Goal: Task Accomplishment & Management: Manage account settings

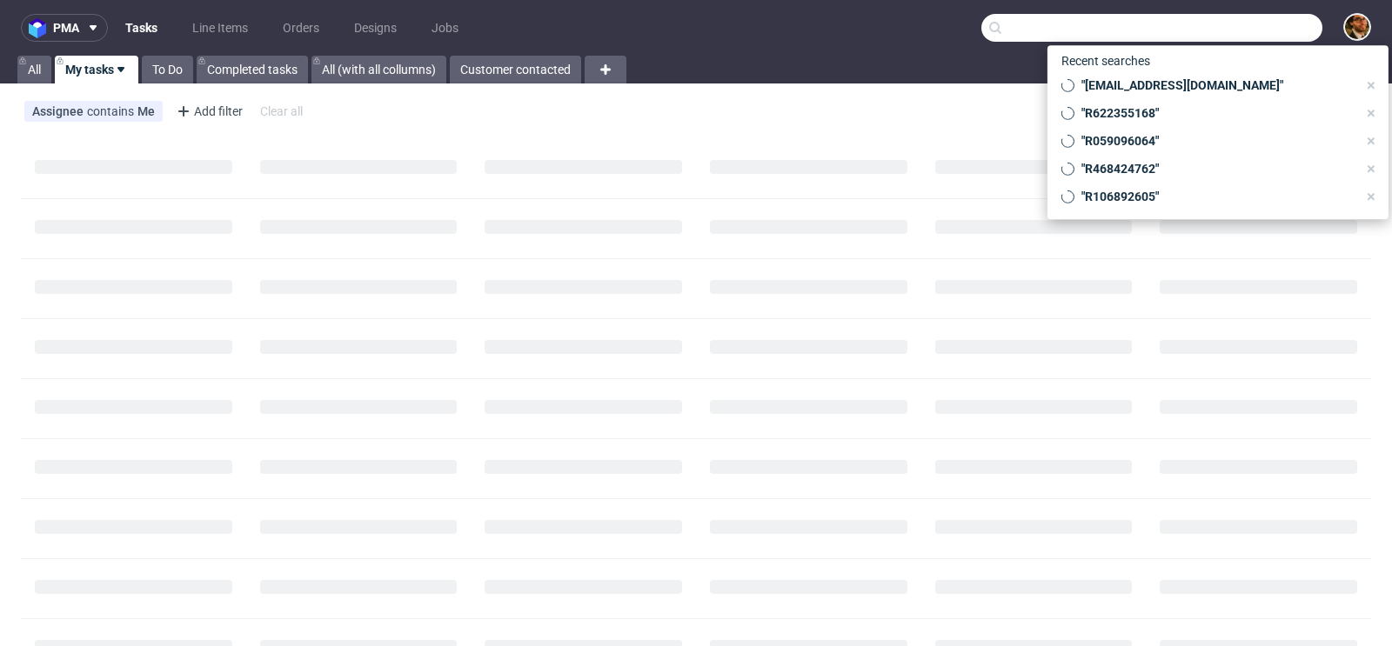
click at [1220, 33] on input "text" at bounding box center [1151, 28] width 341 height 28
paste input "WWANG@HOTMAIL.IT"
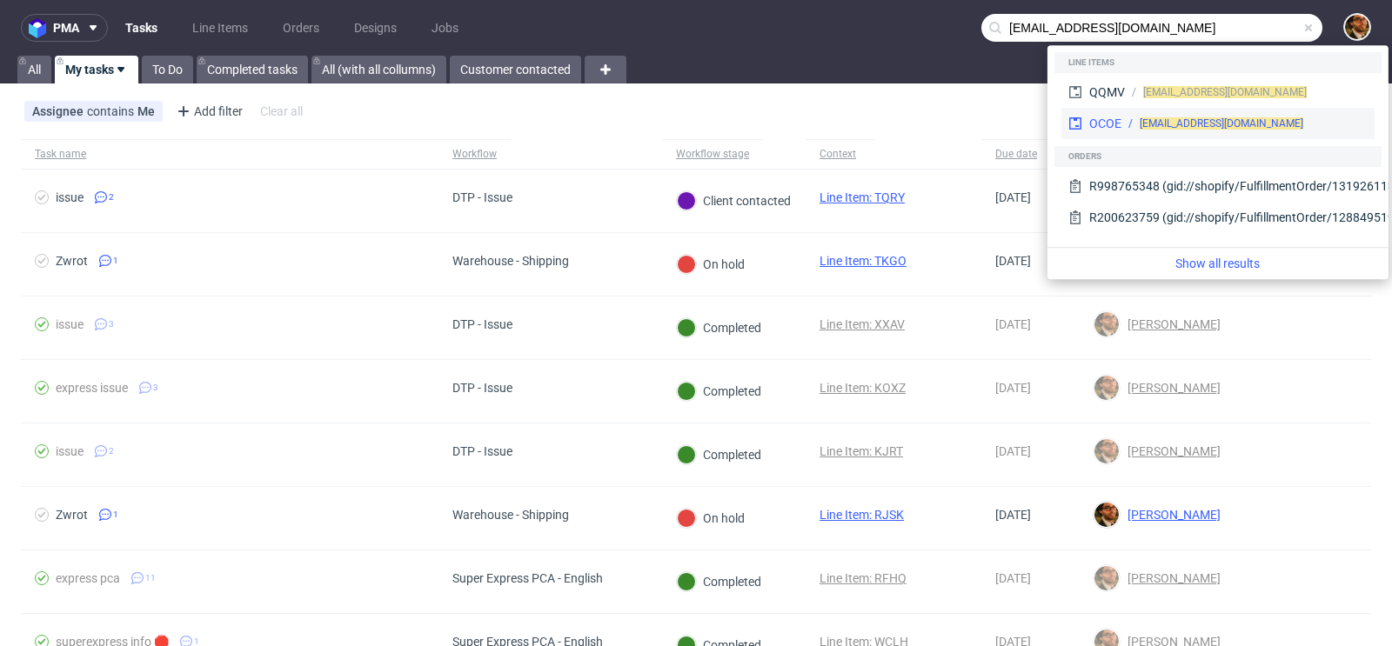
type input "WWANG@HOTMAIL.IT"
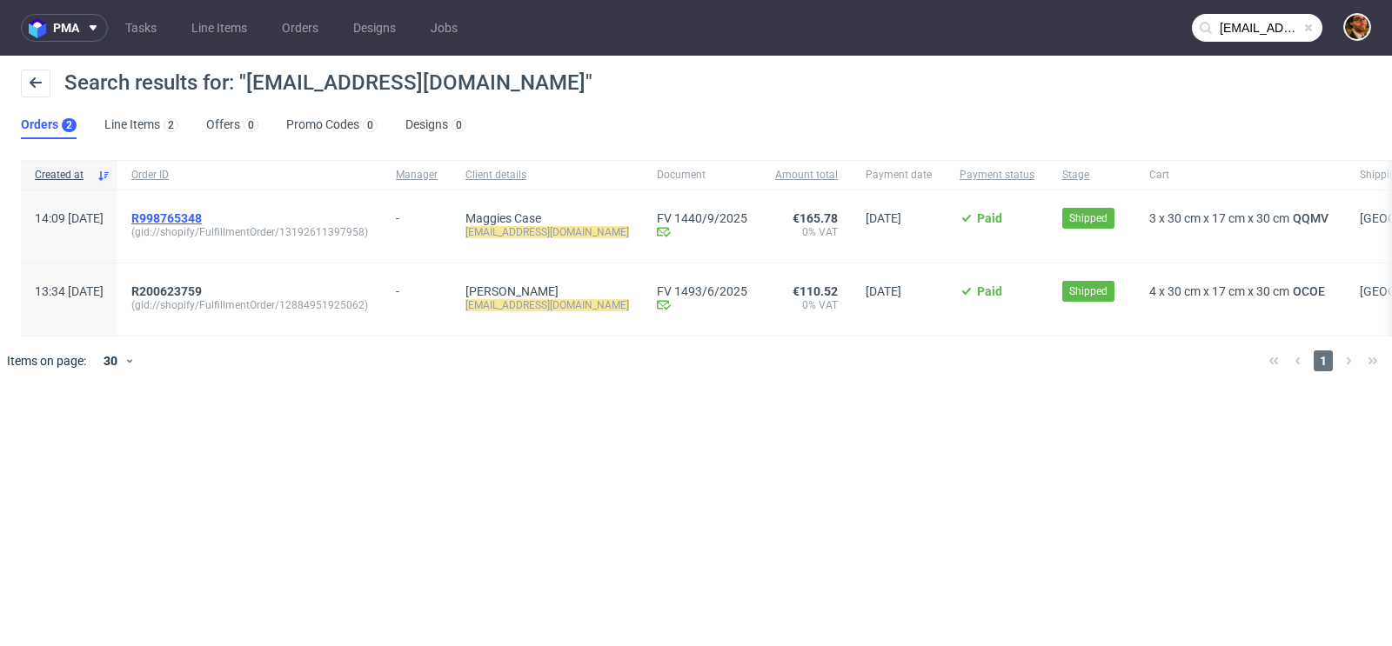
click at [202, 217] on span "R998765348" at bounding box center [166, 218] width 70 height 14
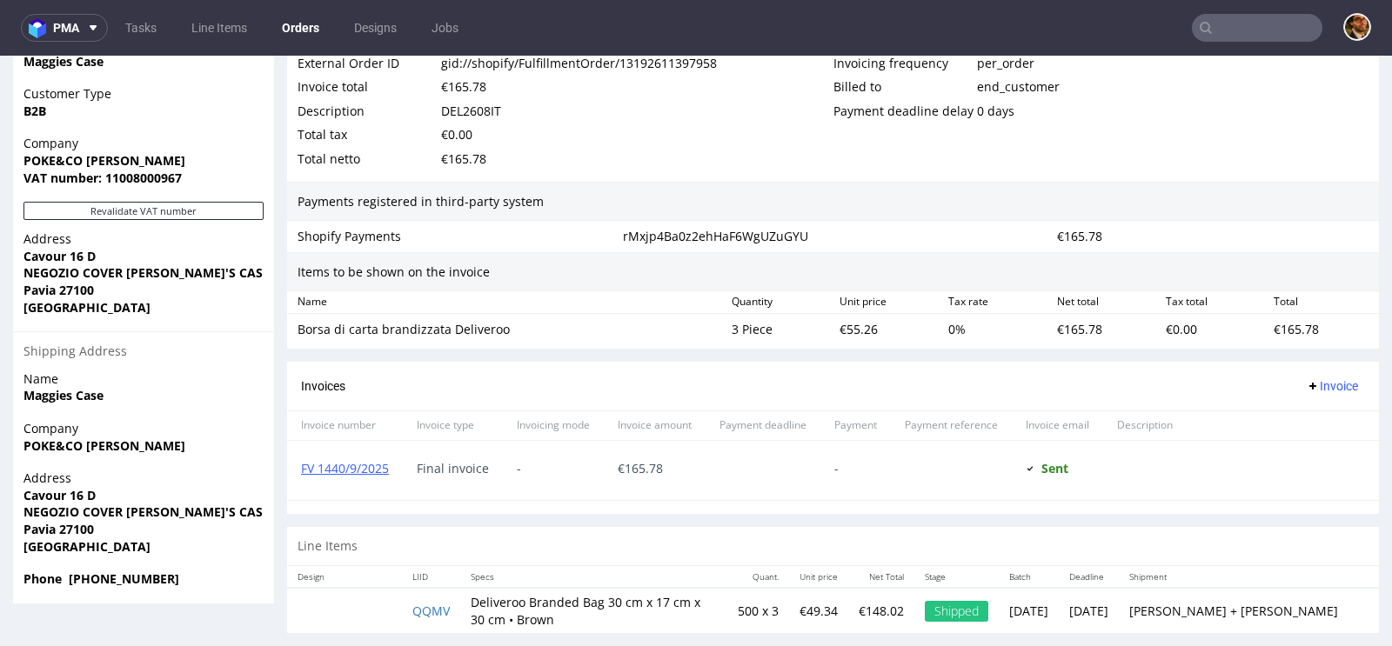
scroll to position [4, 0]
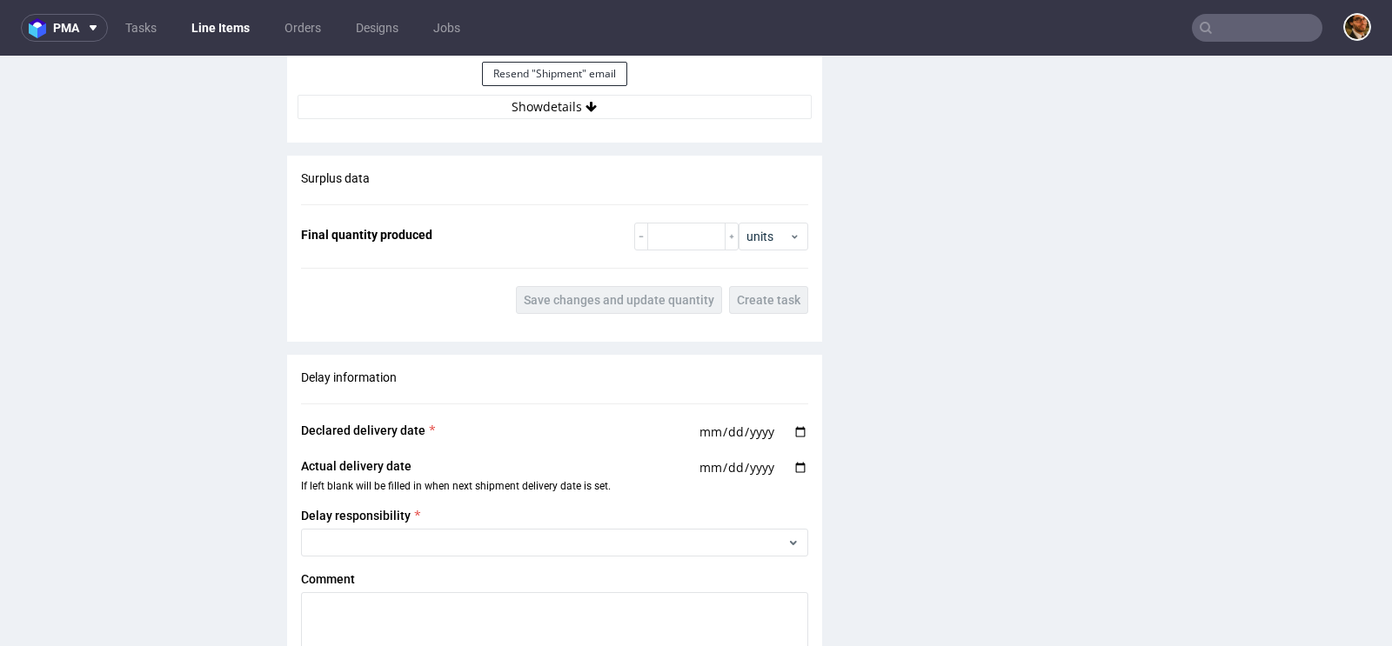
scroll to position [1654, 0]
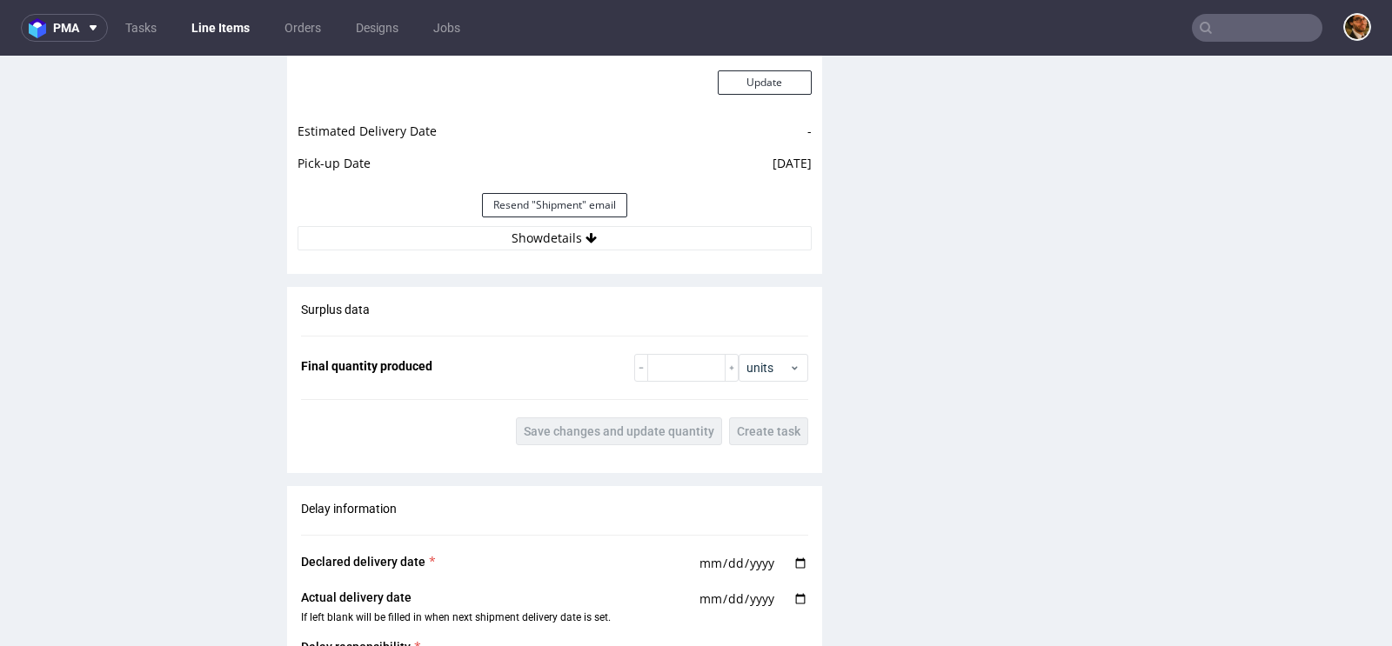
click at [572, 234] on div "Estimated Shipment Quantity Unknown Estimated Shipment Cost Unknown Estimated T…" at bounding box center [554, 58] width 535 height 406
click at [558, 226] on button "Show details" at bounding box center [554, 238] width 514 height 24
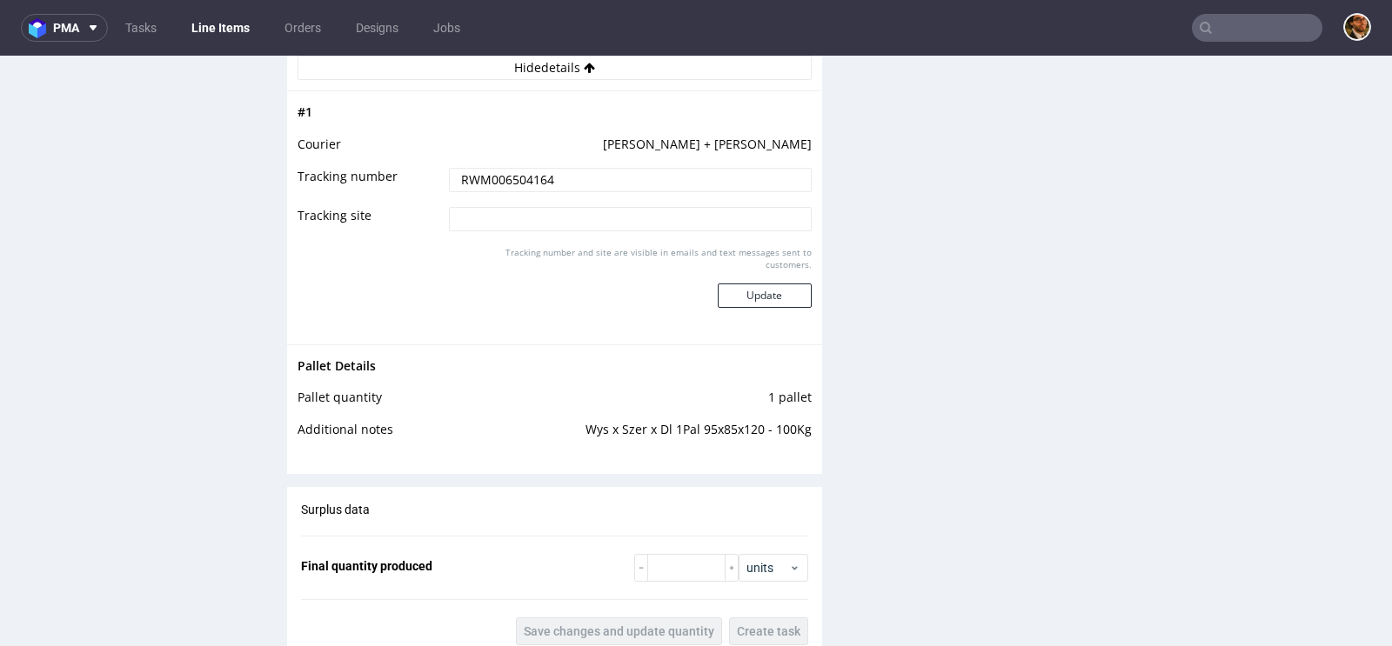
scroll to position [1701, 0]
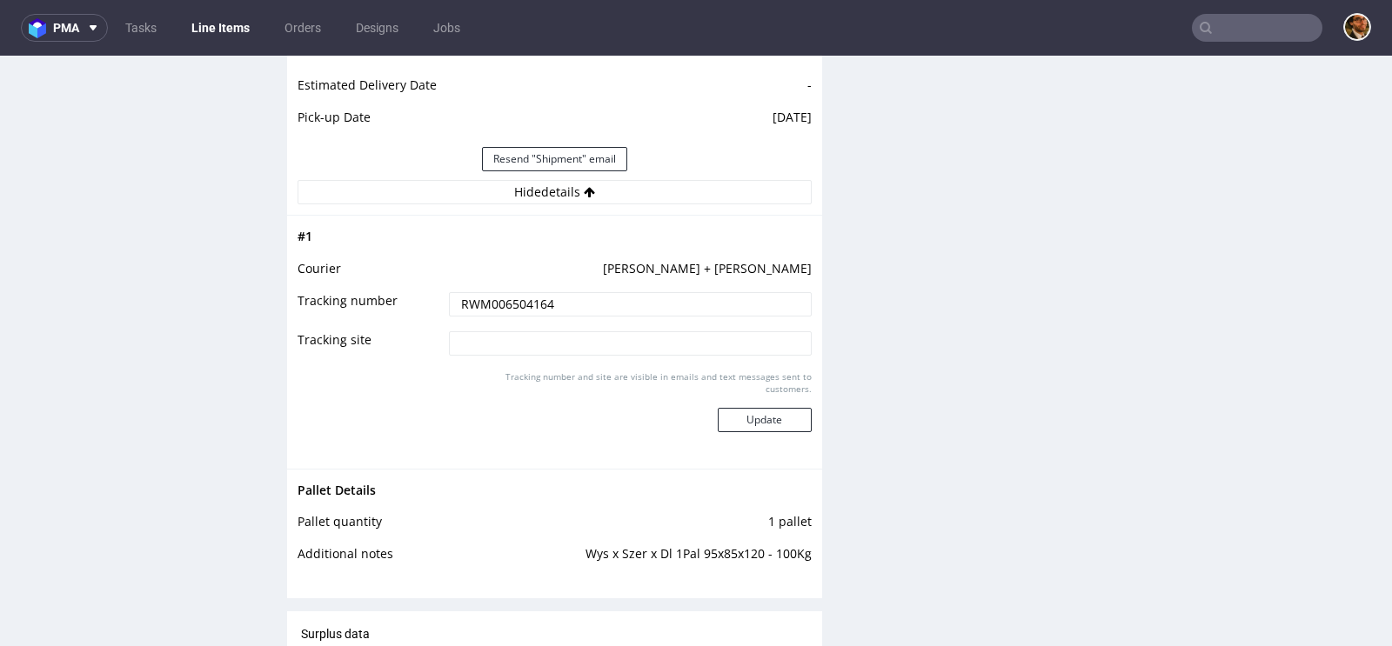
drag, startPoint x: 569, startPoint y: 286, endPoint x: 437, endPoint y: 282, distance: 132.3
click at [445, 291] on td "RWM006504164" at bounding box center [628, 310] width 367 height 39
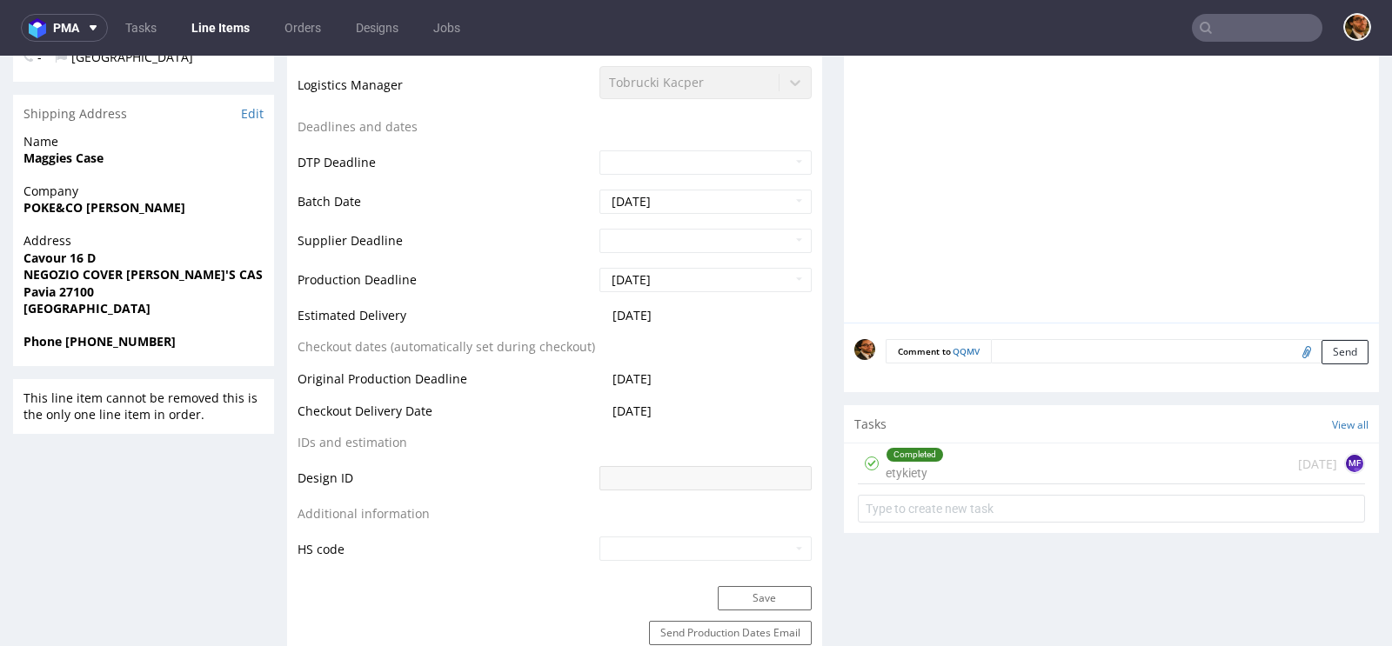
scroll to position [0, 0]
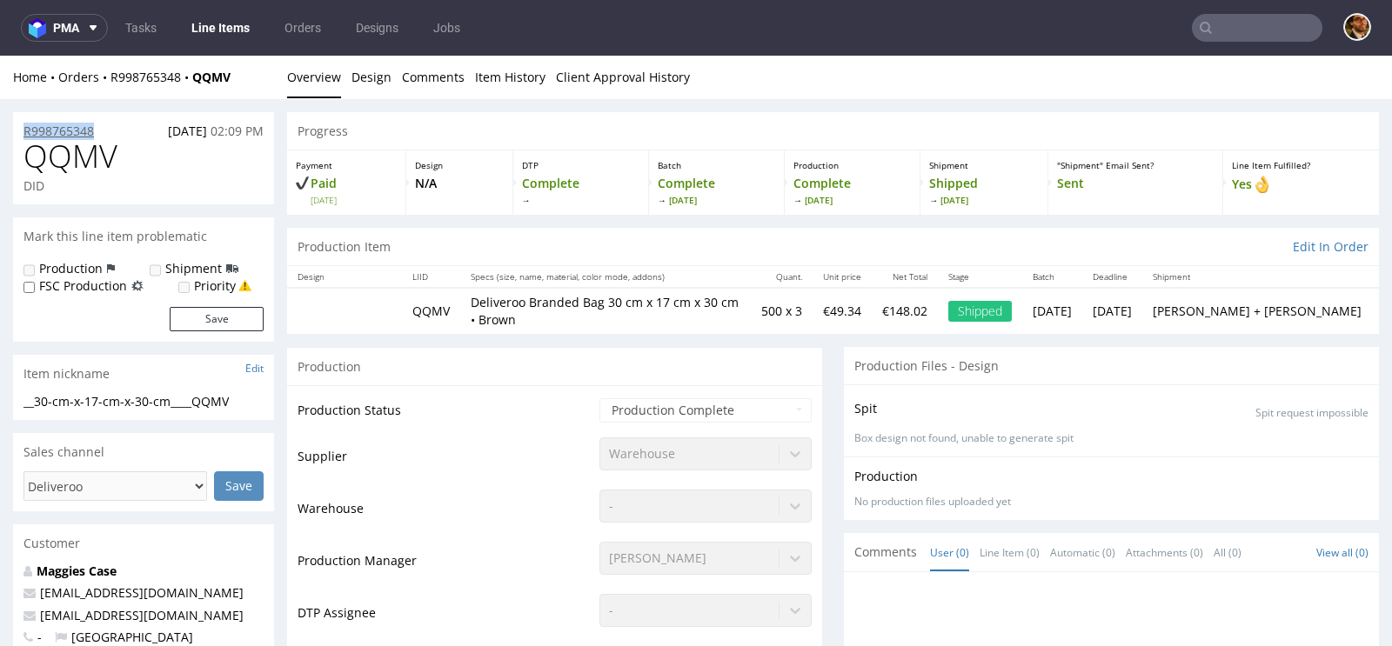
drag, startPoint x: 104, startPoint y: 131, endPoint x: 23, endPoint y: 136, distance: 81.0
click at [23, 136] on div "R998765348 10.09.2025 02:09 PM" at bounding box center [143, 126] width 261 height 28
copy p "R998765348"
click at [1245, 33] on input "text" at bounding box center [1257, 28] width 130 height 28
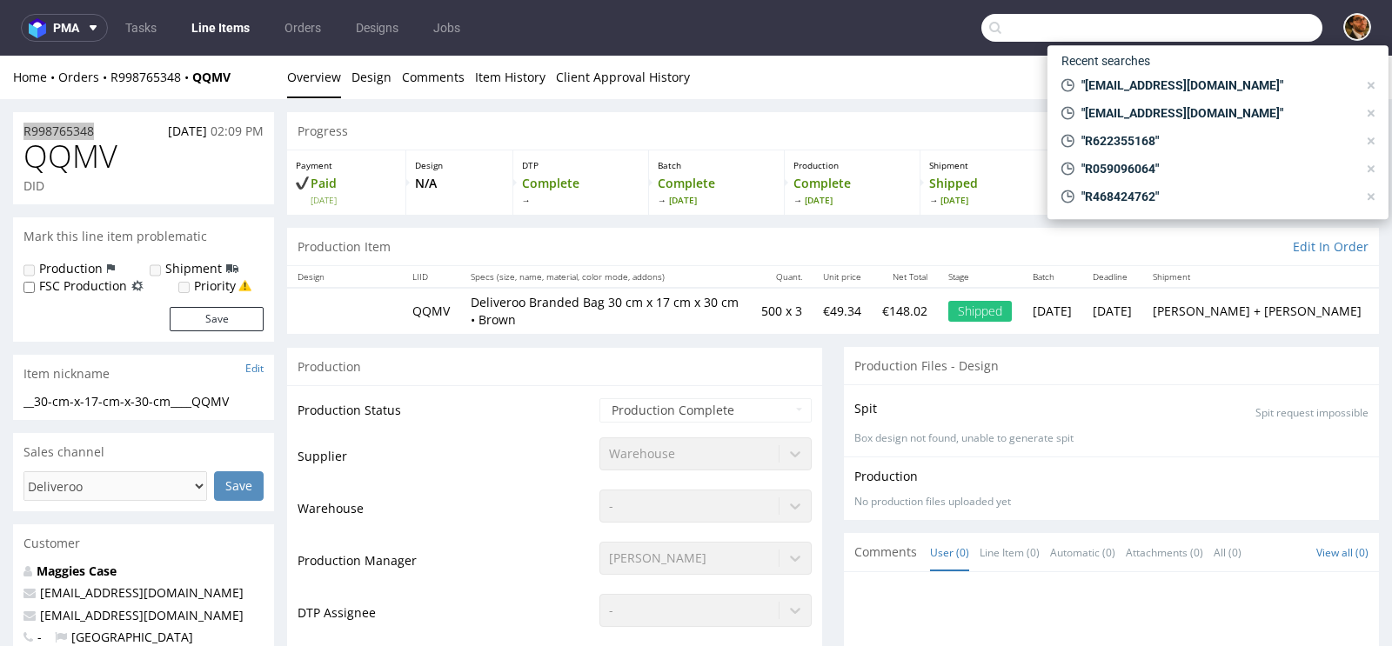
paste input "R355487727"
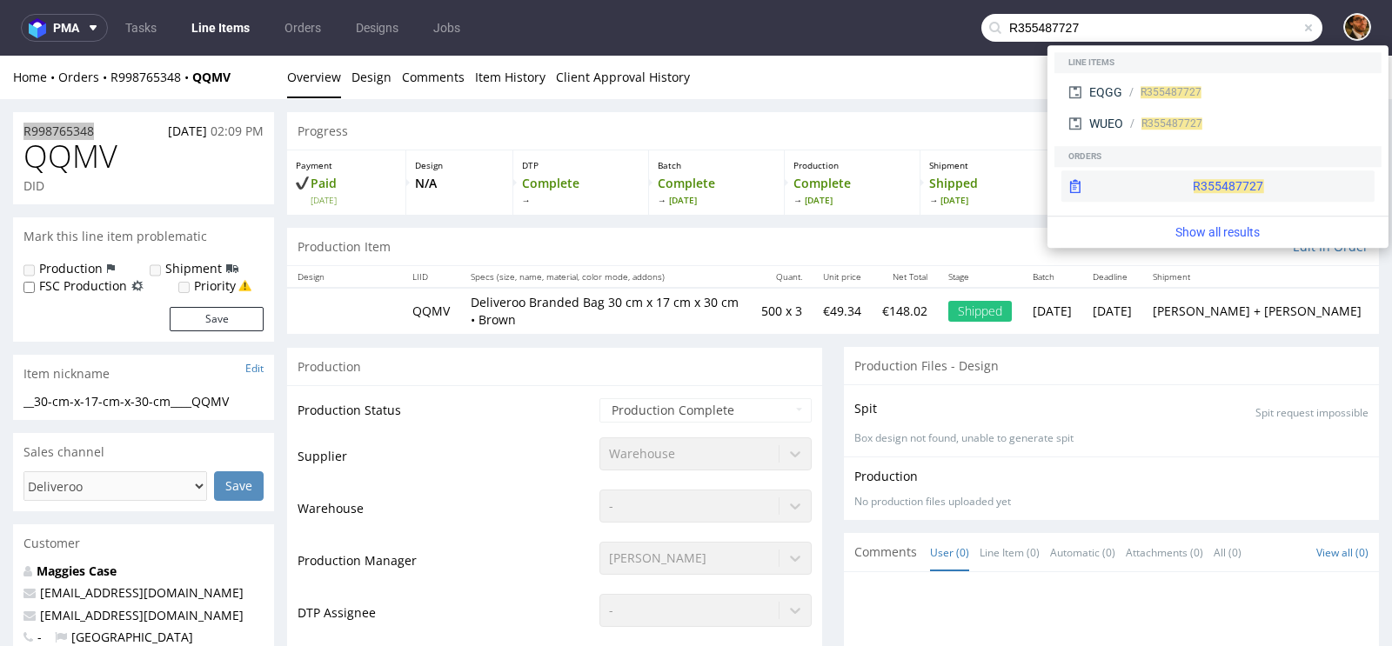
type input "R355487727"
click at [1207, 187] on div "R355487727" at bounding box center [1217, 185] width 313 height 31
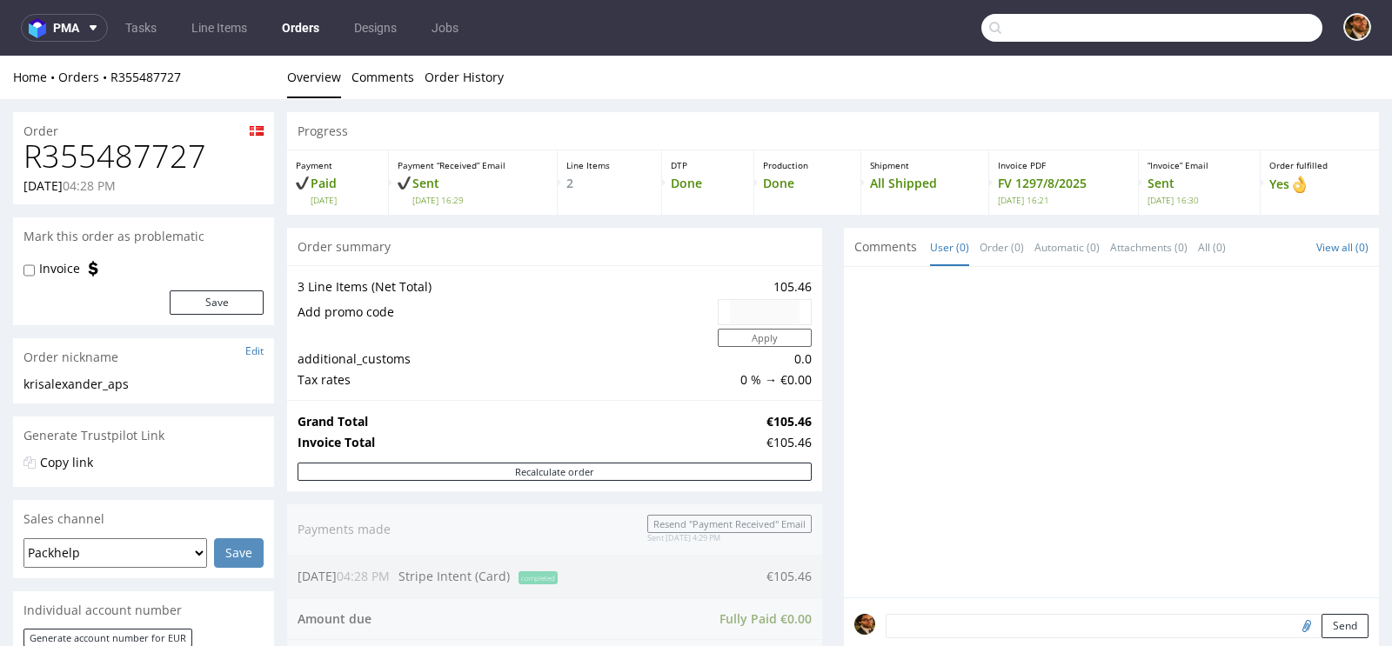
click at [1215, 26] on input "text" at bounding box center [1151, 28] width 341 height 28
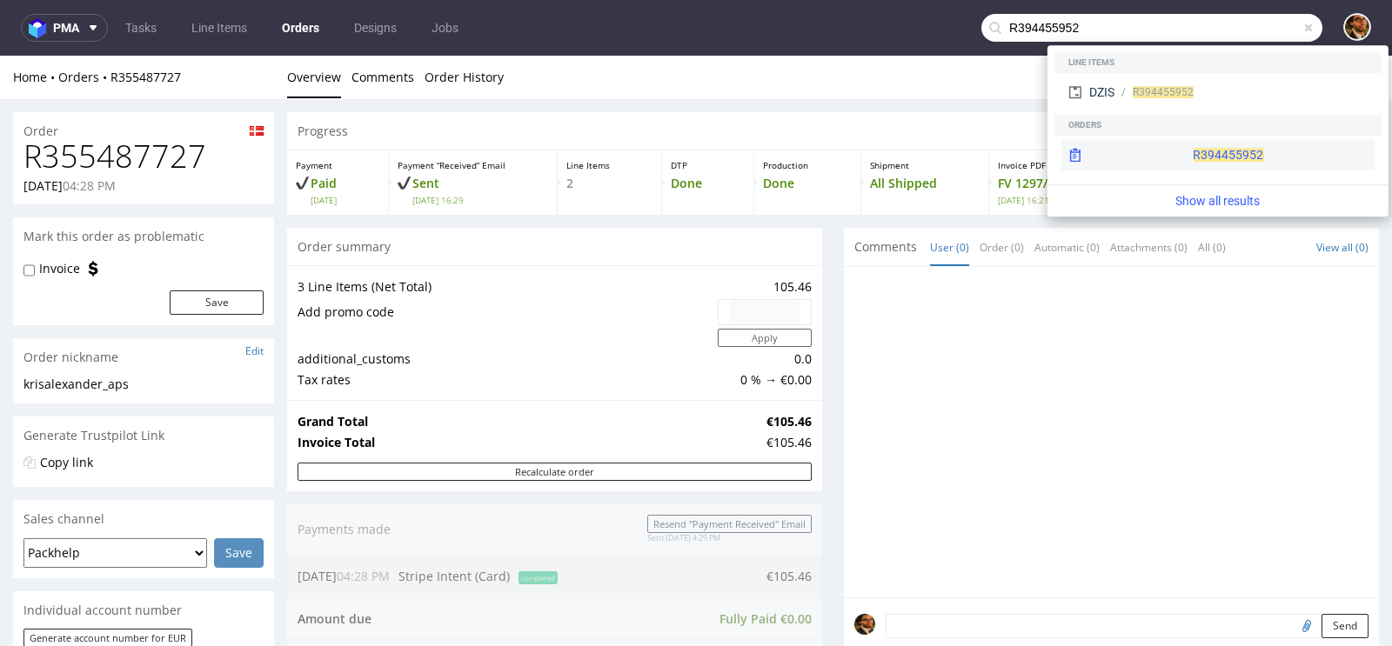
type input "R394455952"
click at [1194, 150] on div "R394455952" at bounding box center [1217, 154] width 313 height 31
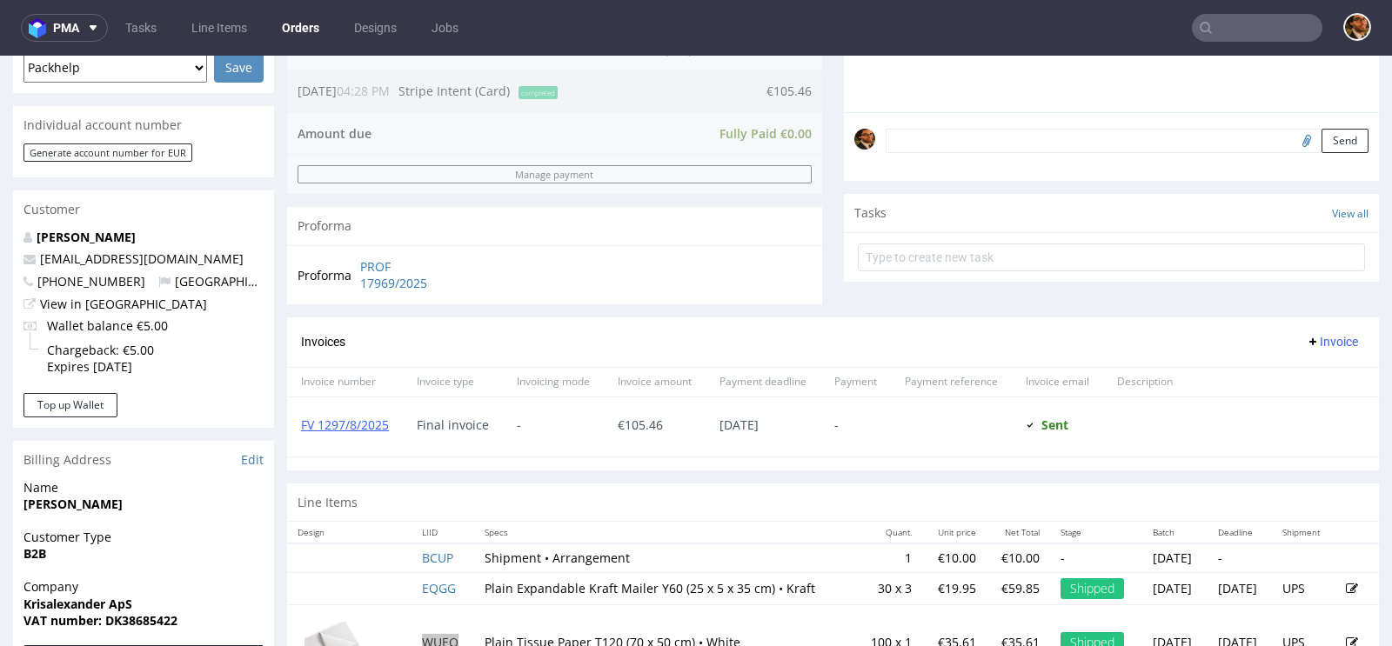
scroll to position [872, 0]
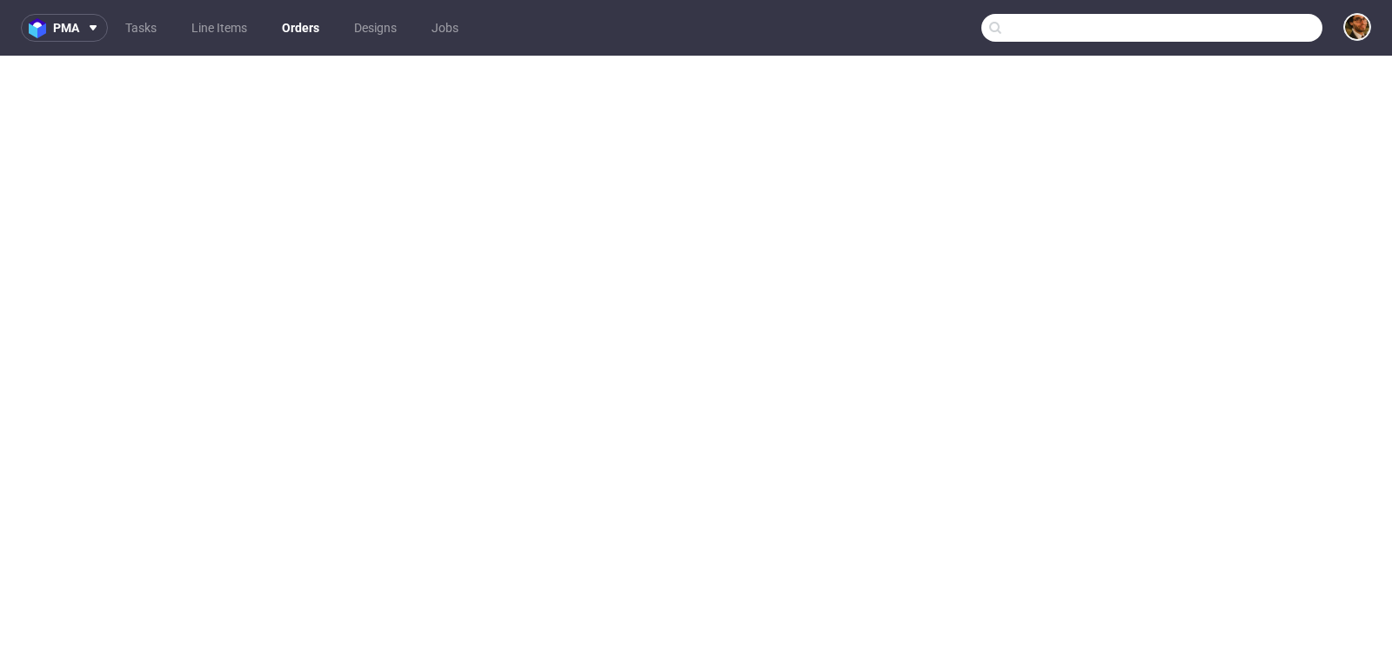
click at [1207, 36] on input "text" at bounding box center [1151, 28] width 341 height 28
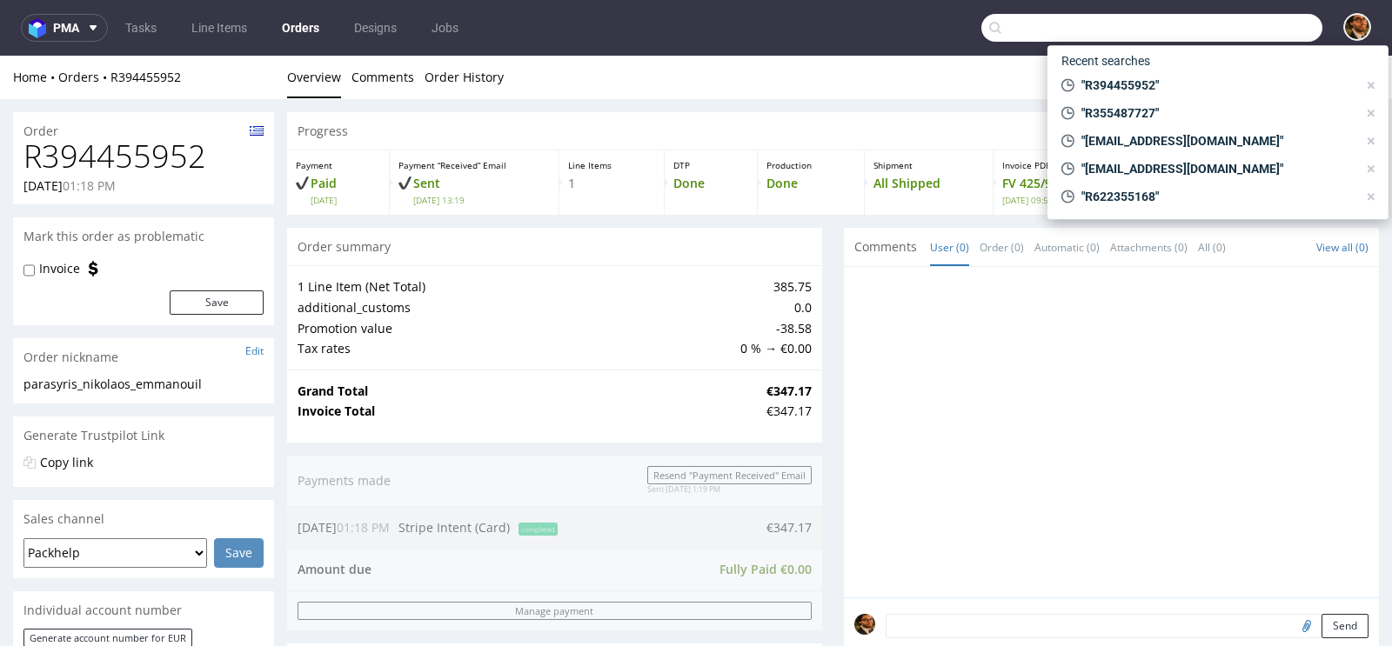
scroll to position [0, 0]
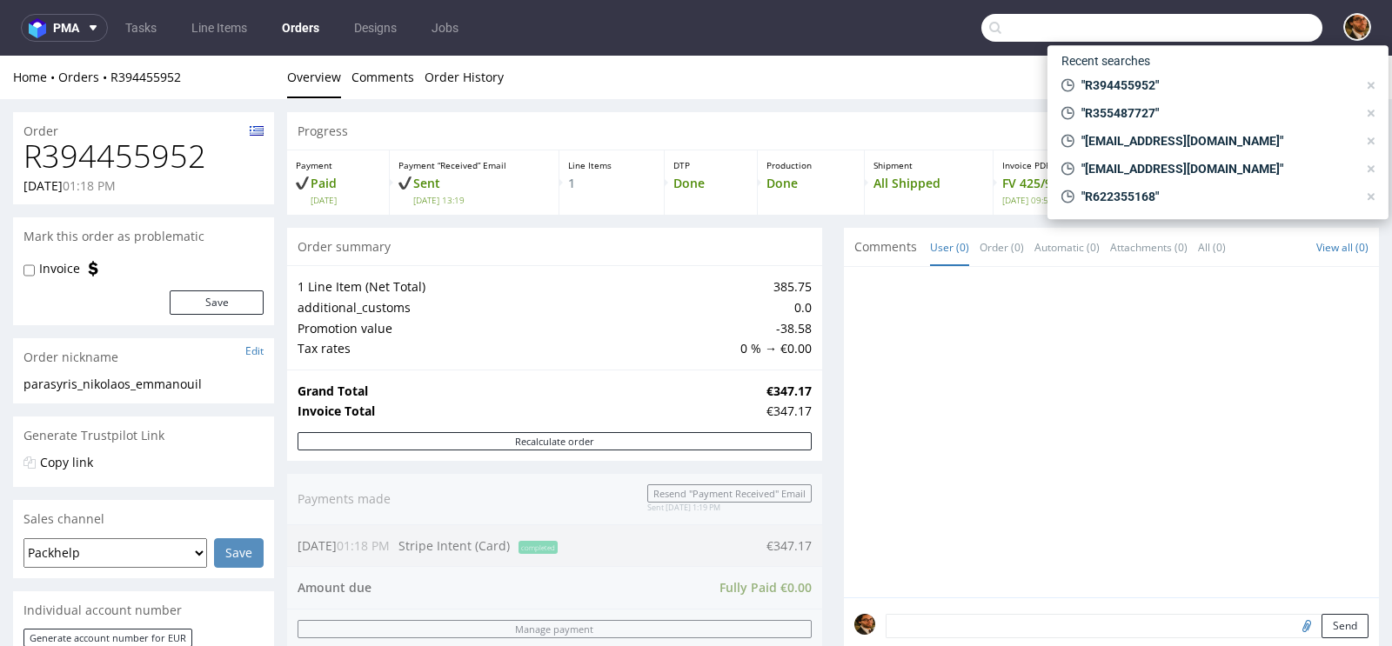
click at [822, 350] on div "Progress Payment Paid Fri 05 Sep Payment “Received” Email Sent Fri 5 Sep 13:19 …" at bounding box center [833, 582] width 1092 height 940
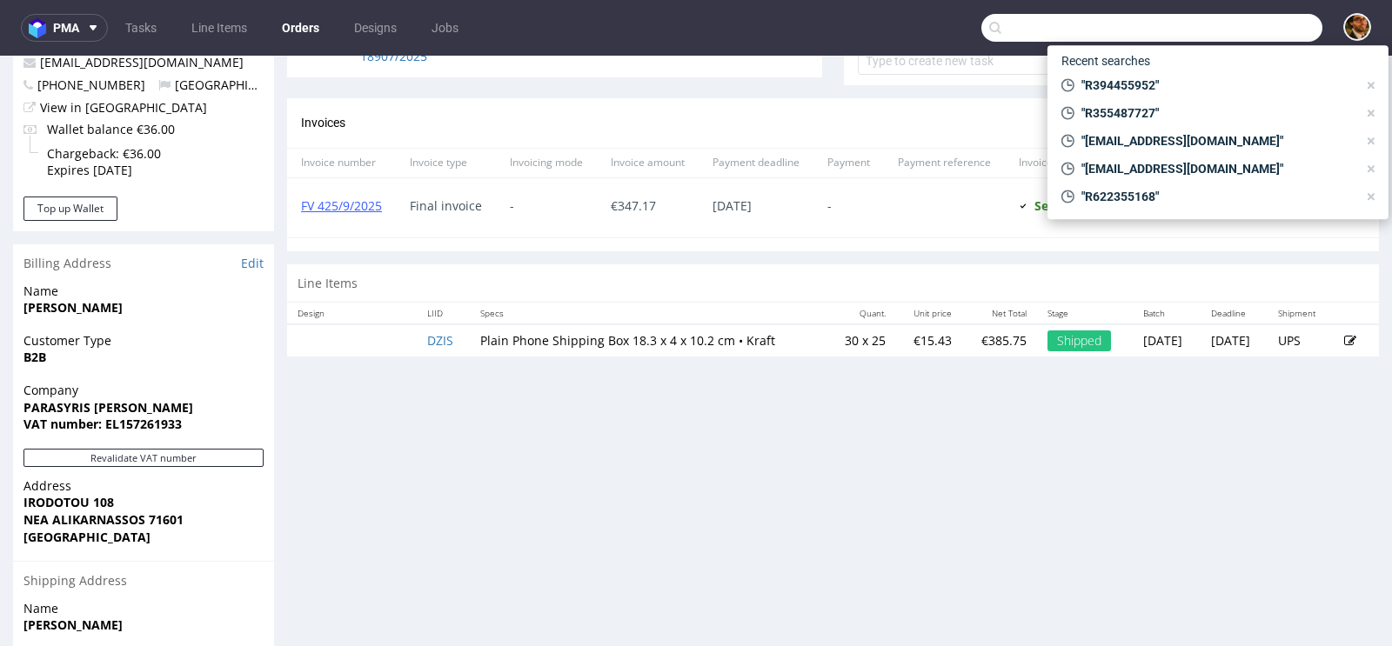
scroll to position [692, 0]
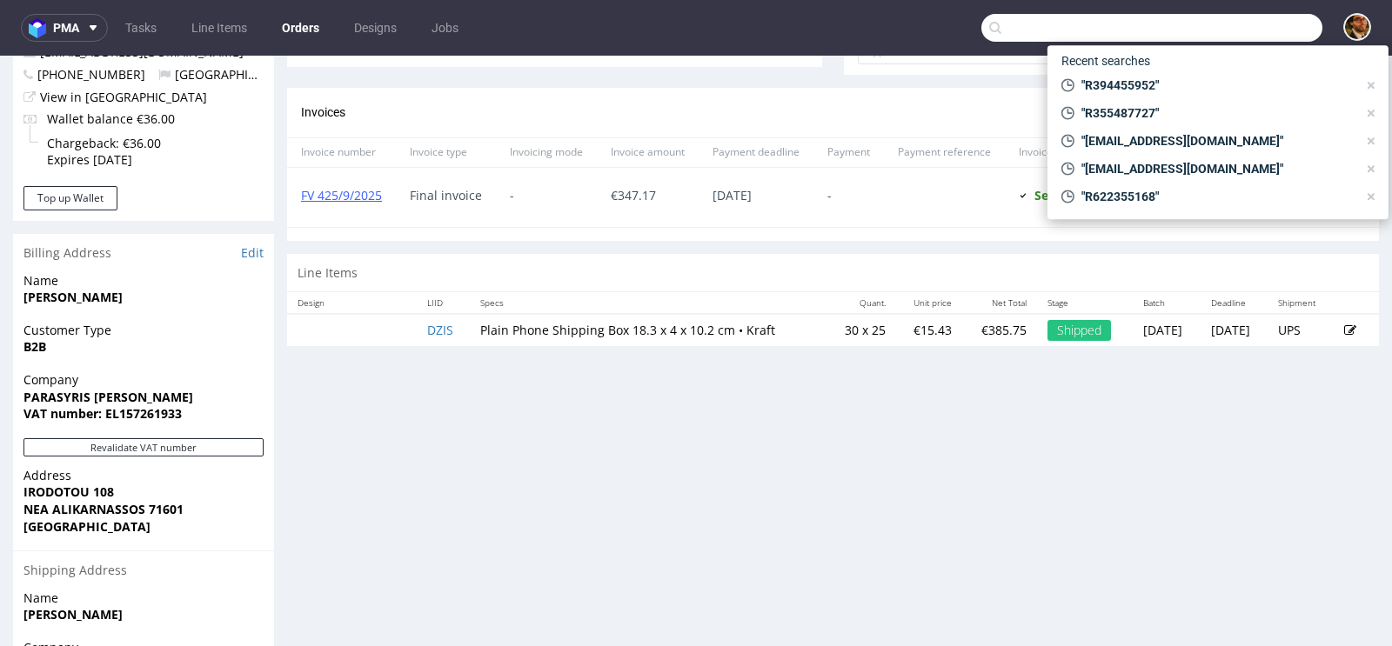
click at [751, 367] on div "Progress Payment Paid Fri 05 Sep Payment “Received” Email Sent Fri 5 Sep 13:19 …" at bounding box center [833, 113] width 1092 height 1387
click at [832, 234] on section "Invoices Invoice Invoice number Invoice type Invoicing mode Invoice amount Paym…" at bounding box center [833, 164] width 1092 height 153
click at [1370, 84] on use at bounding box center [1370, 85] width 7 height 7
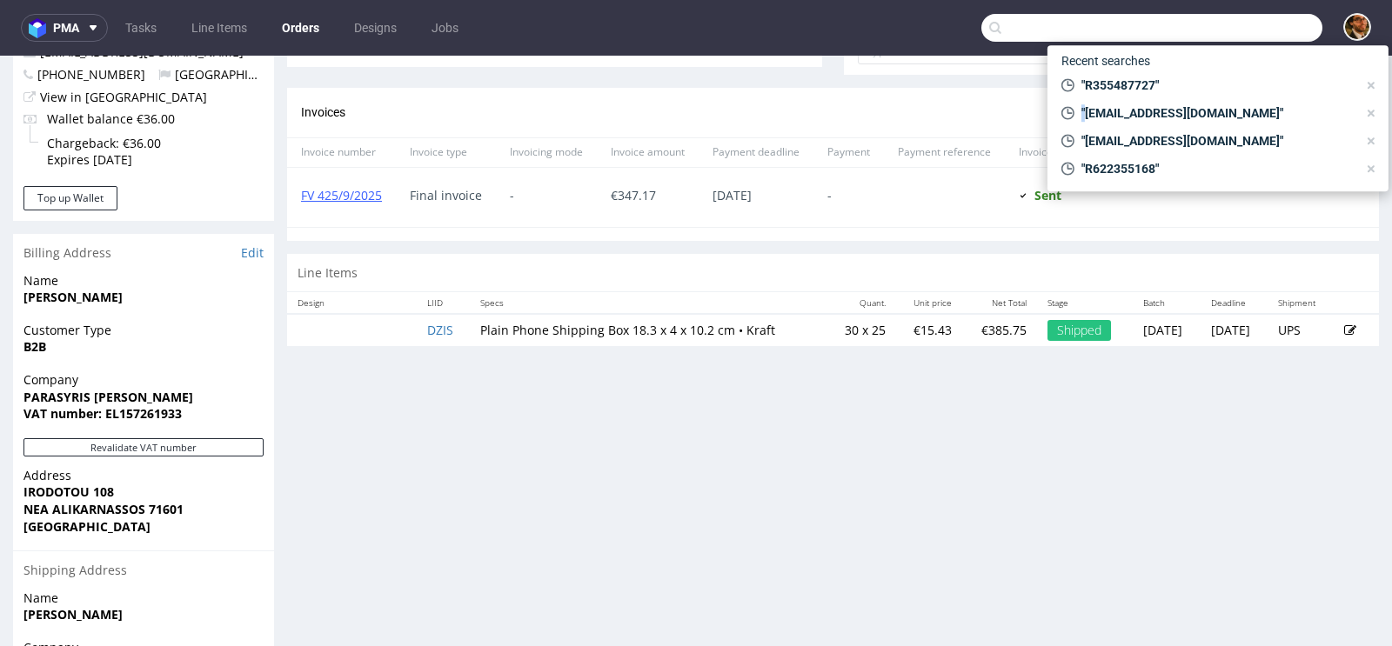
click at [1370, 84] on use at bounding box center [1370, 85] width 7 height 7
click at [1370, 110] on use at bounding box center [1370, 113] width 7 height 7
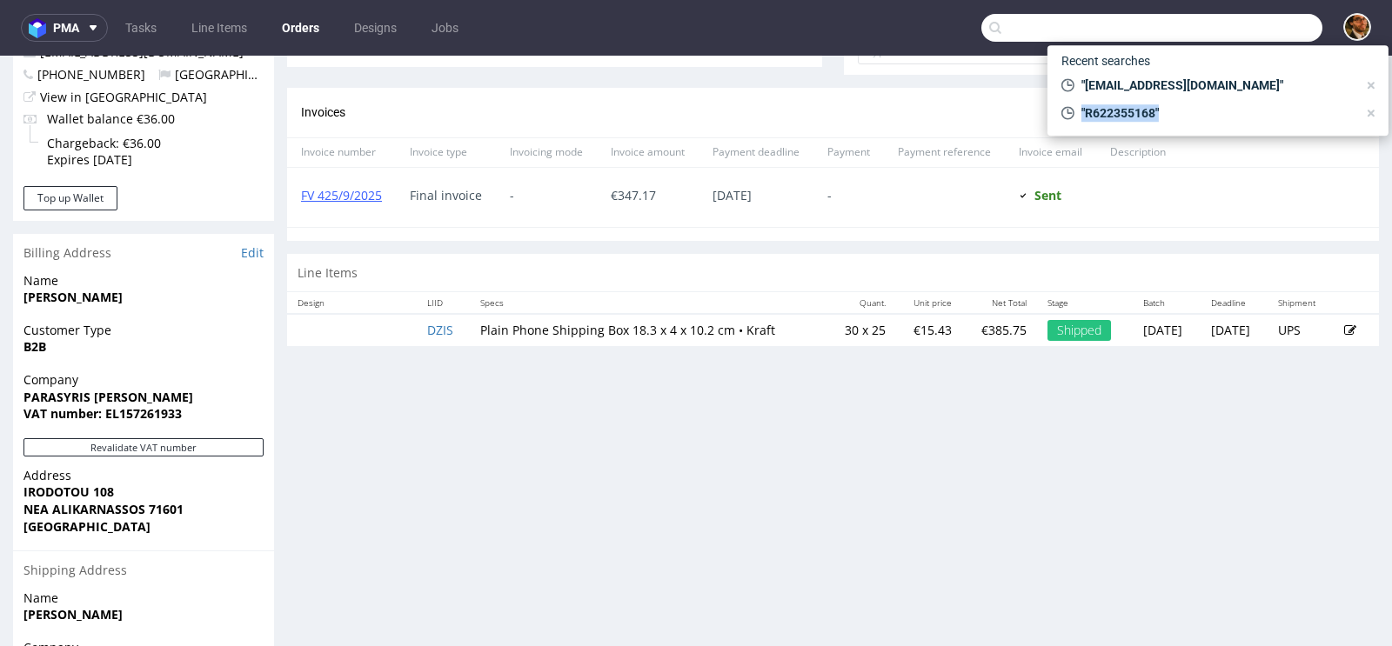
click at [1370, 84] on use at bounding box center [1370, 85] width 7 height 7
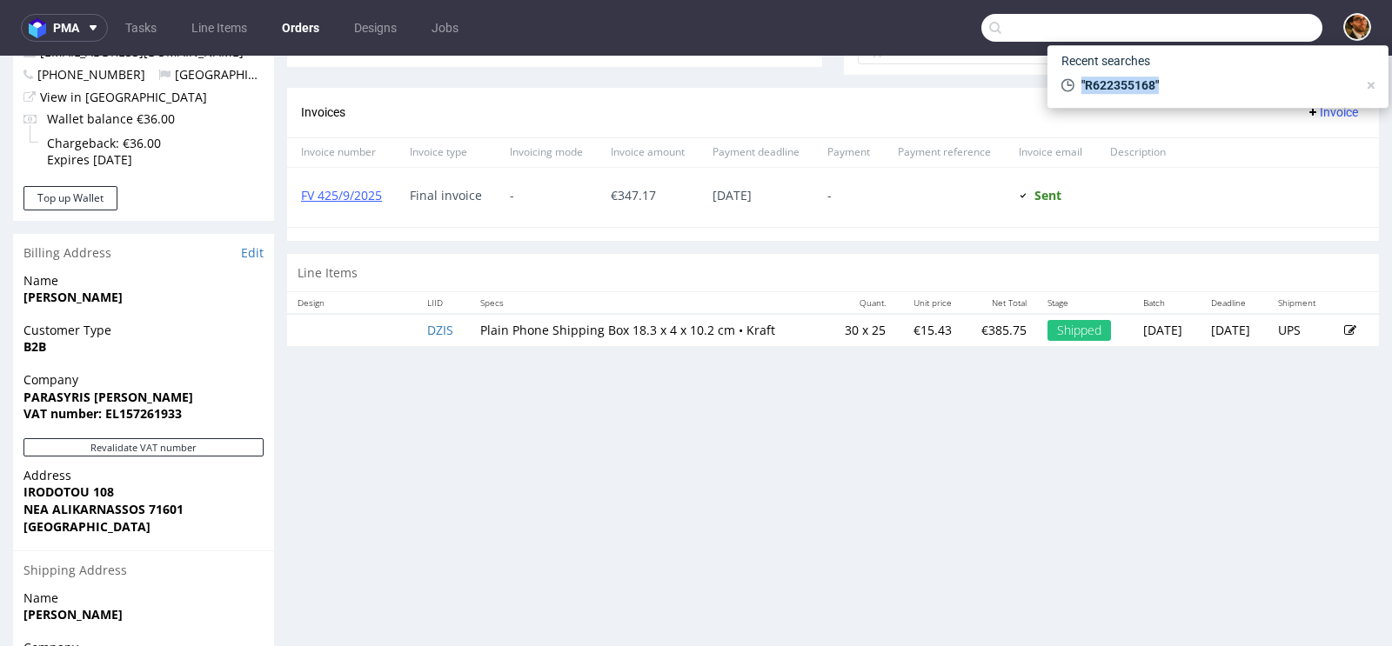
click at [1370, 84] on use at bounding box center [1370, 85] width 7 height 7
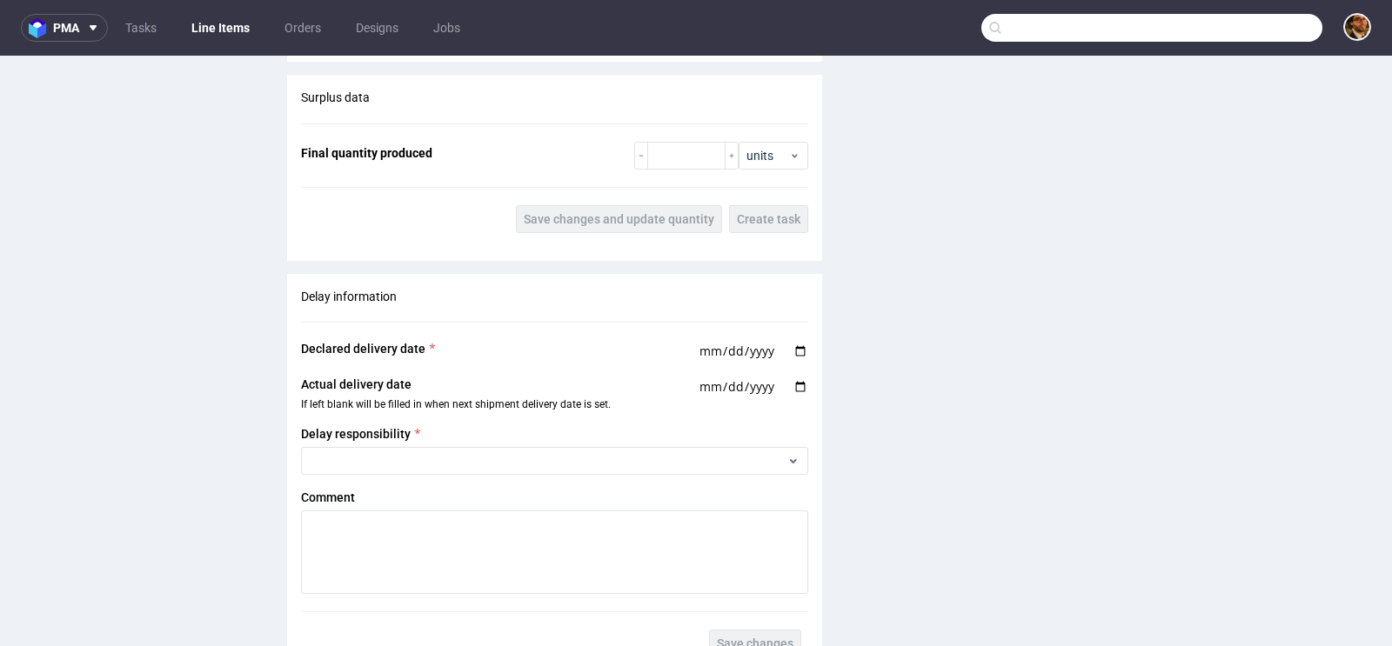
scroll to position [1725, 0]
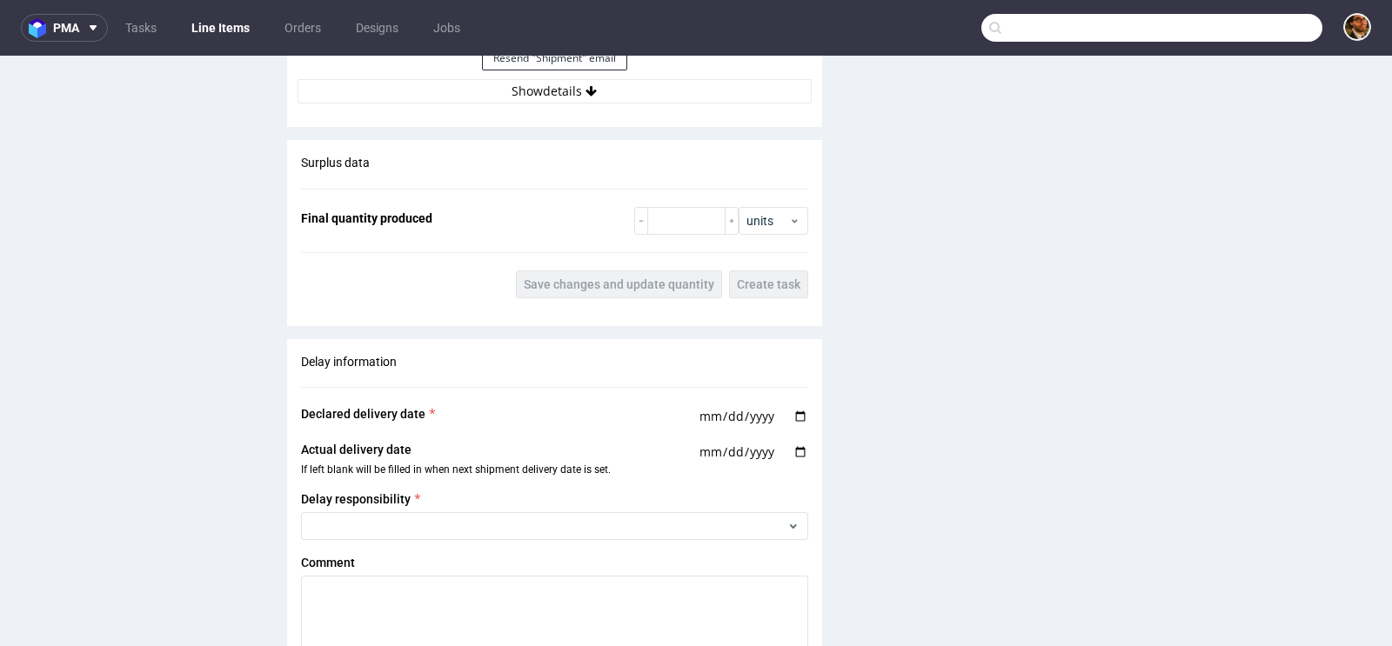
click at [558, 87] on button "Show details" at bounding box center [554, 91] width 514 height 24
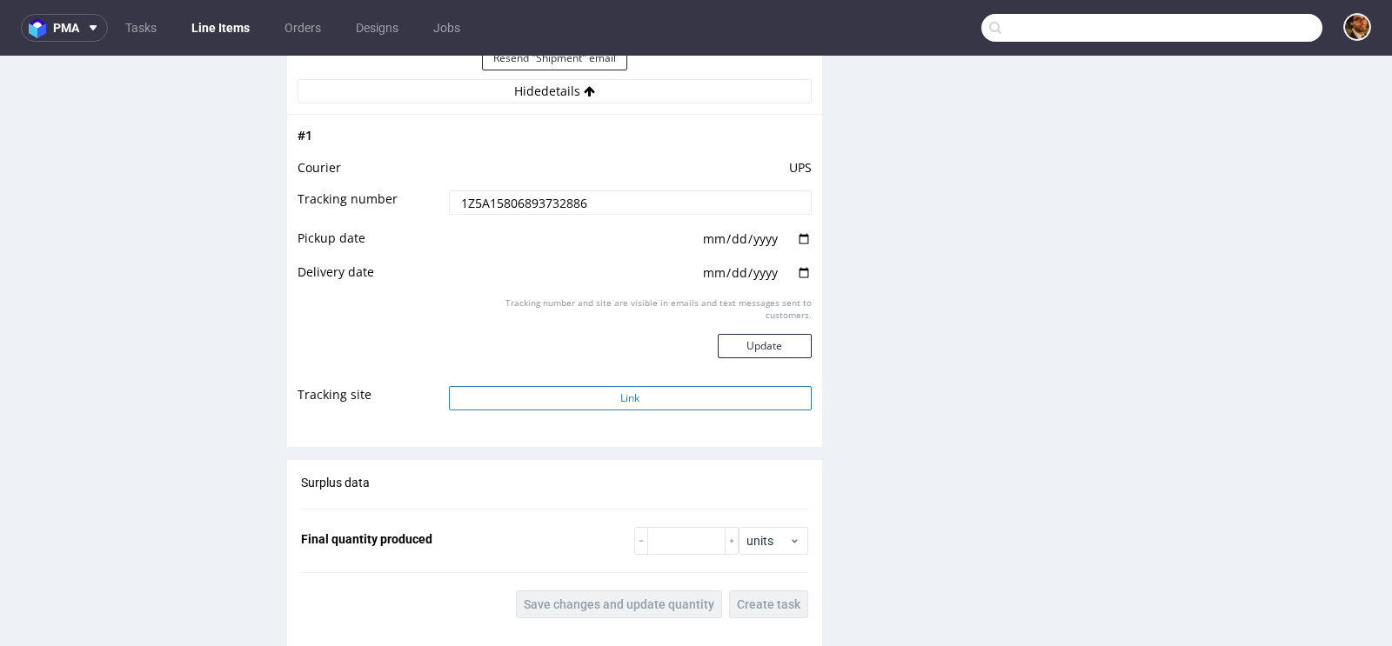
click at [613, 393] on button "Link" at bounding box center [630, 398] width 363 height 24
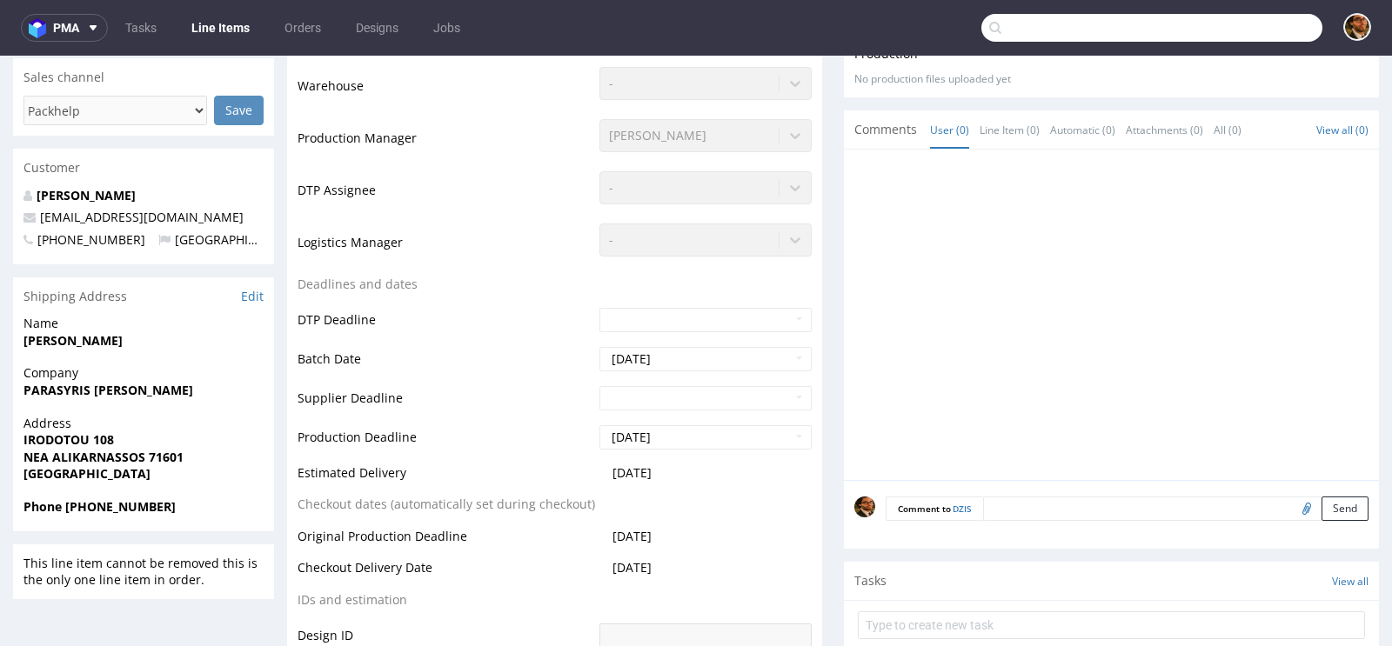
scroll to position [0, 0]
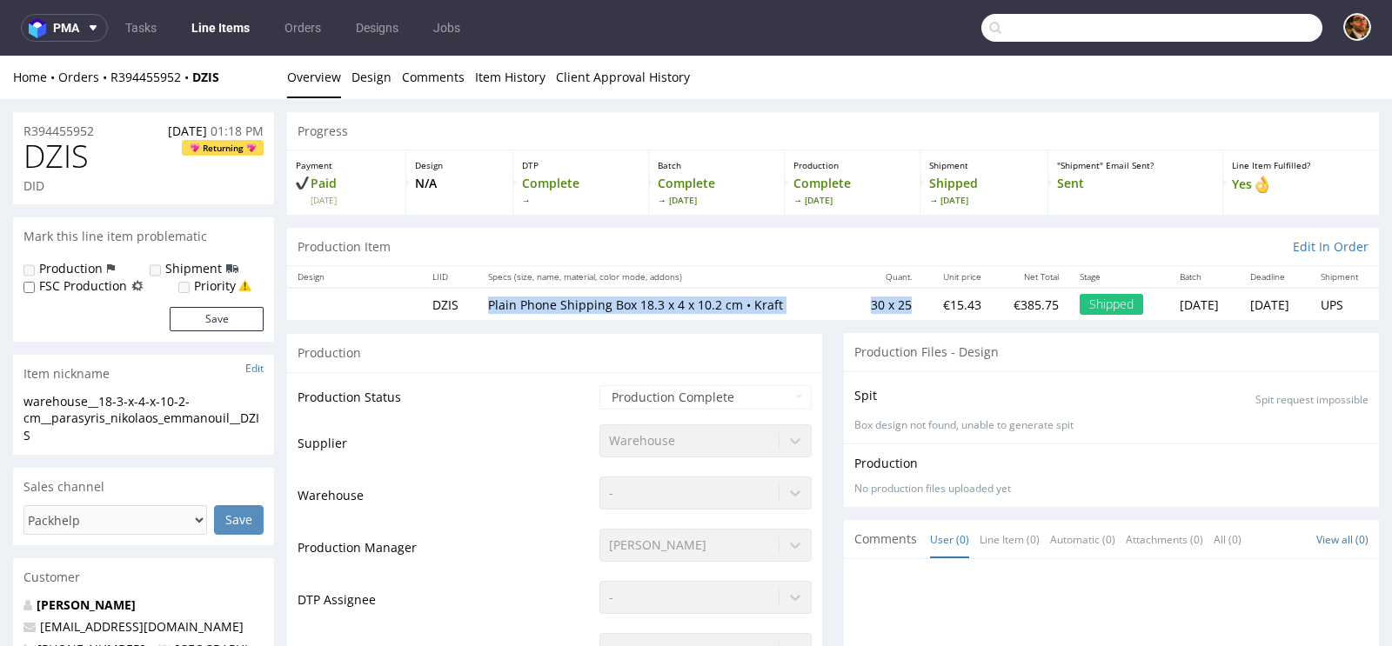
drag, startPoint x: 864, startPoint y: 300, endPoint x: 478, endPoint y: 299, distance: 385.4
click at [478, 299] on tr "DZIS Plain Phone Shipping Box 18.3 x 4 x 10.2 cm • Kraft 30 x 25 €15.43 €385.75…" at bounding box center [833, 304] width 1092 height 32
copy tr "Plain Phone Shipping Box 18.3 x 4 x 10.2 cm • Kraft 30 x 25"
click at [1010, 25] on input "text" at bounding box center [1151, 28] width 341 height 28
paste input "R394455952"
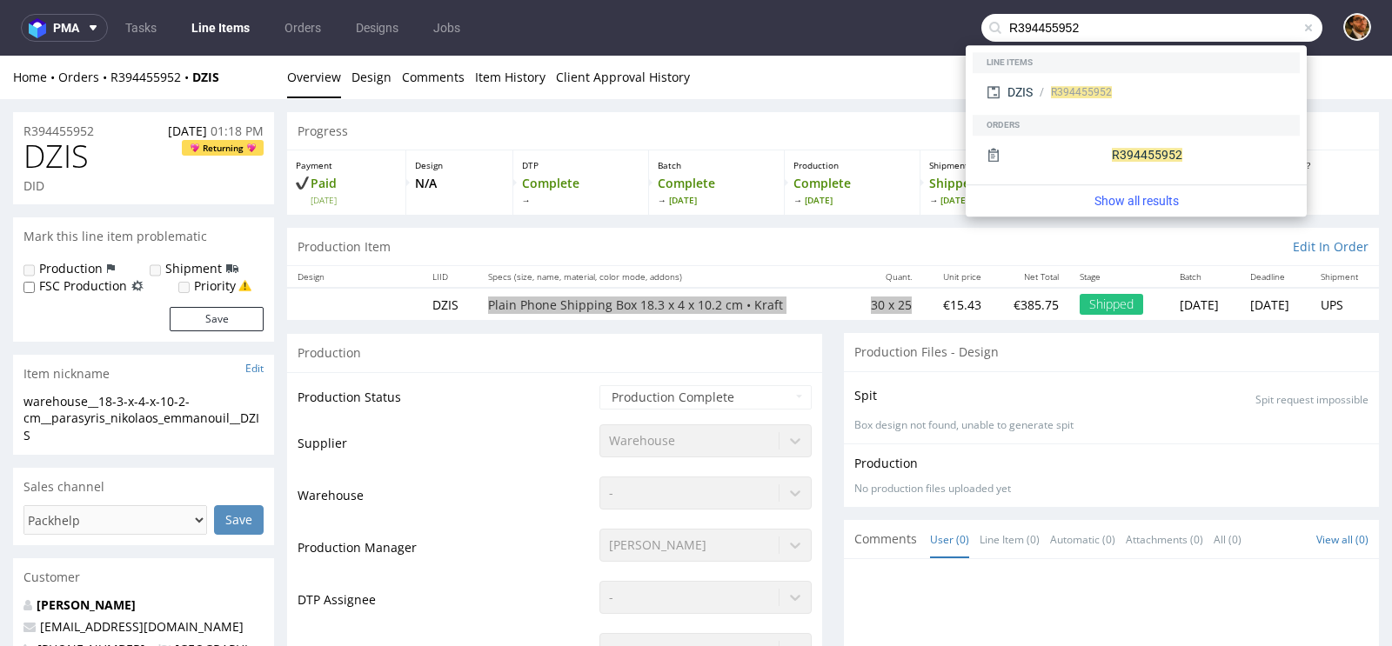
type input "R394455952"
click at [1105, 137] on div "R394455952" at bounding box center [1136, 157] width 327 height 42
click at [1105, 154] on div "R394455952" at bounding box center [1135, 154] width 313 height 31
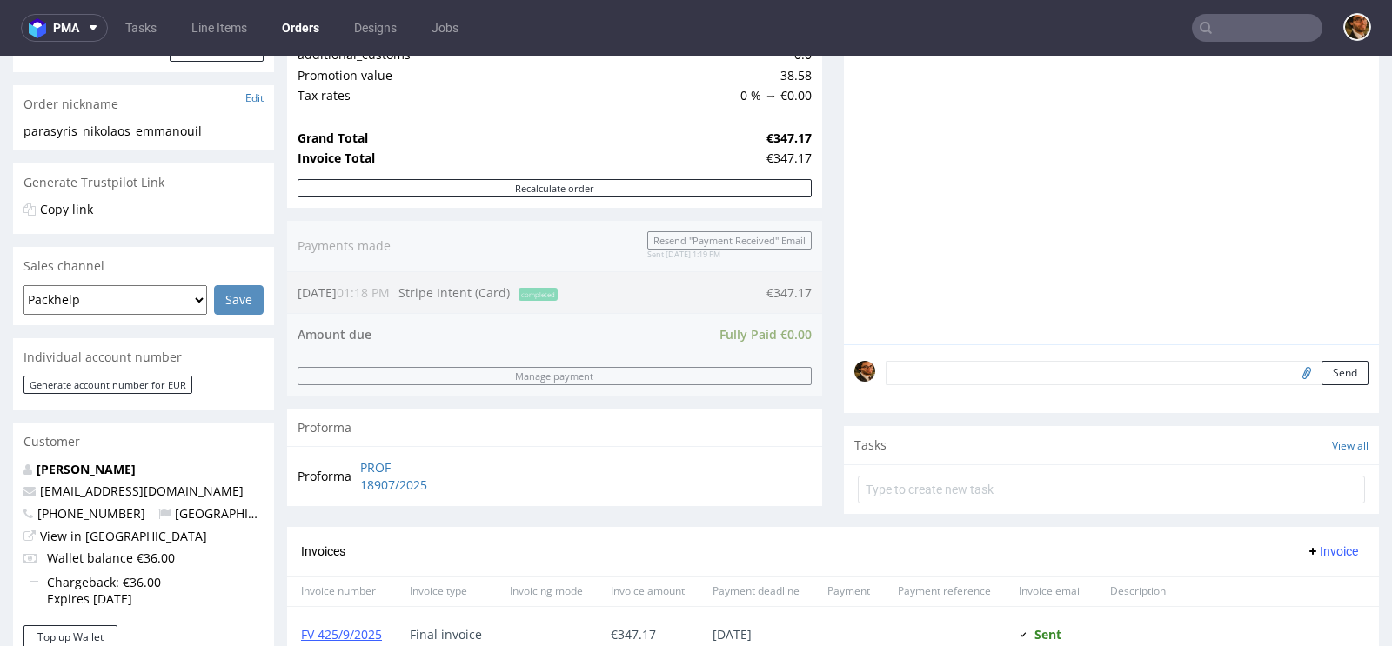
scroll to position [334, 0]
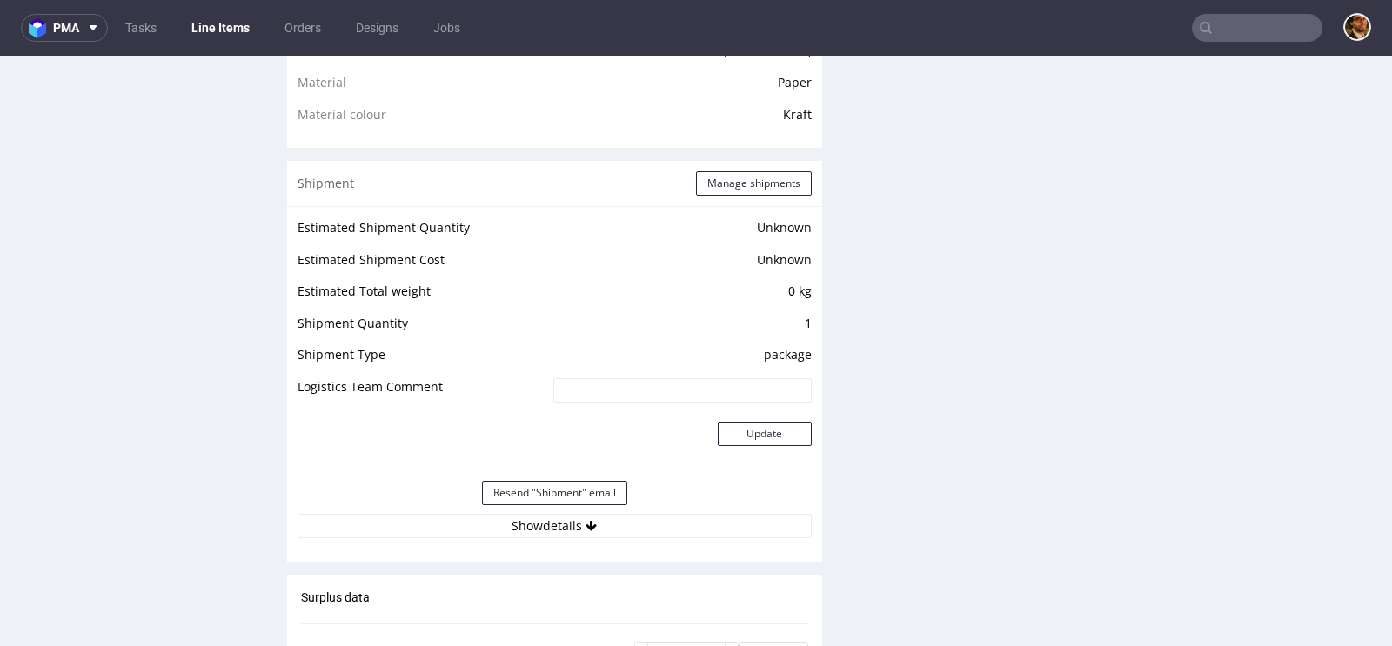
scroll to position [1501, 0]
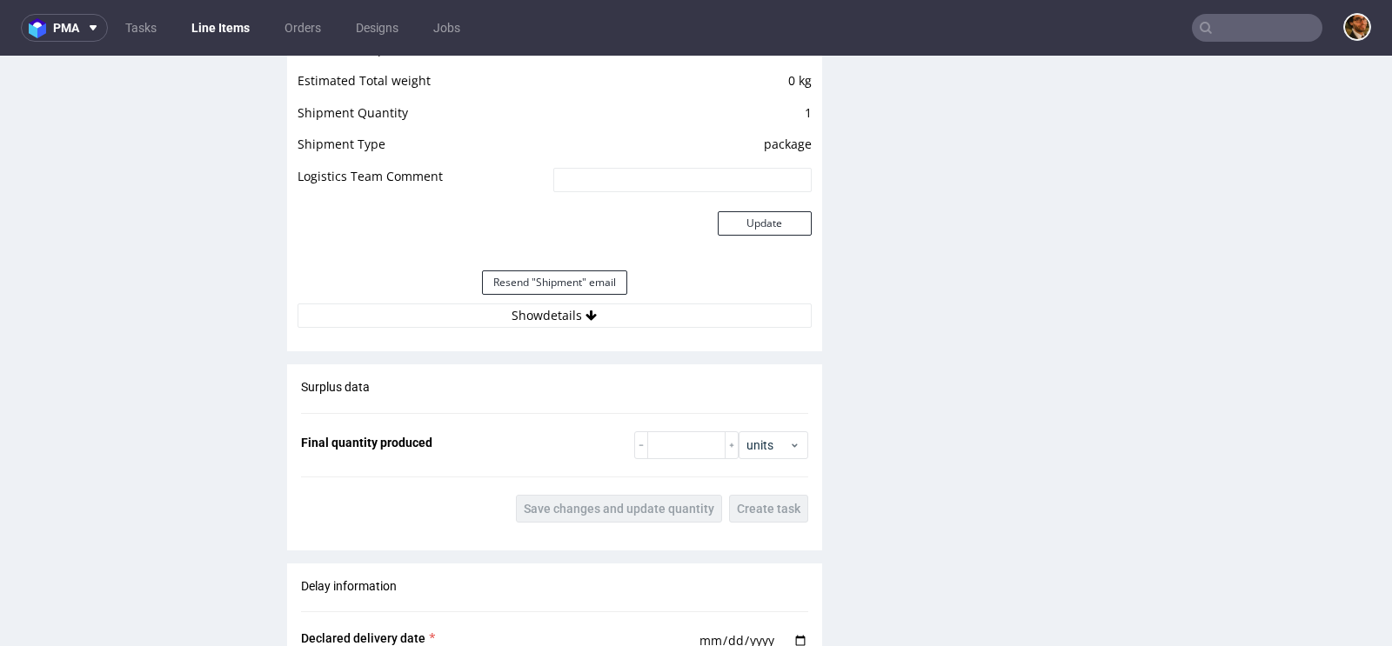
click at [592, 326] on div "Estimated Shipment Quantity Unknown Estimated Shipment Cost Unknown Estimated T…" at bounding box center [554, 167] width 535 height 343
click at [585, 317] on icon at bounding box center [590, 316] width 11 height 12
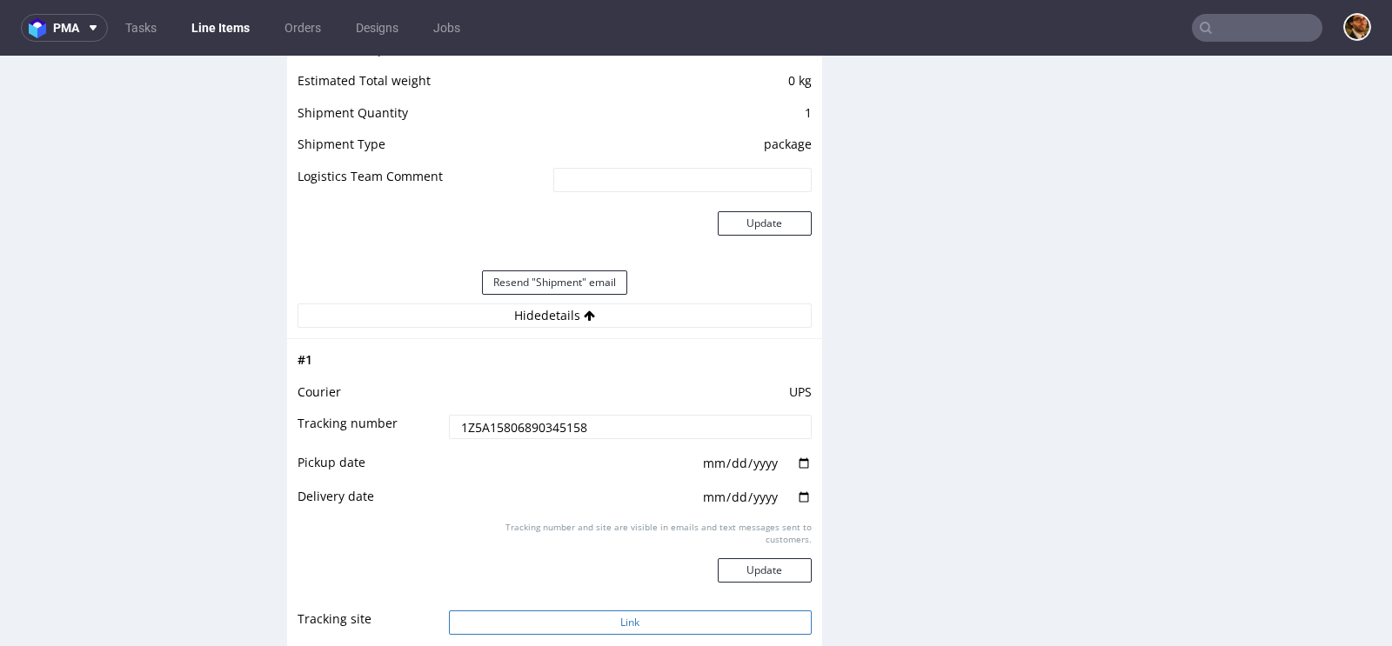
click at [638, 623] on button "Link" at bounding box center [630, 623] width 363 height 24
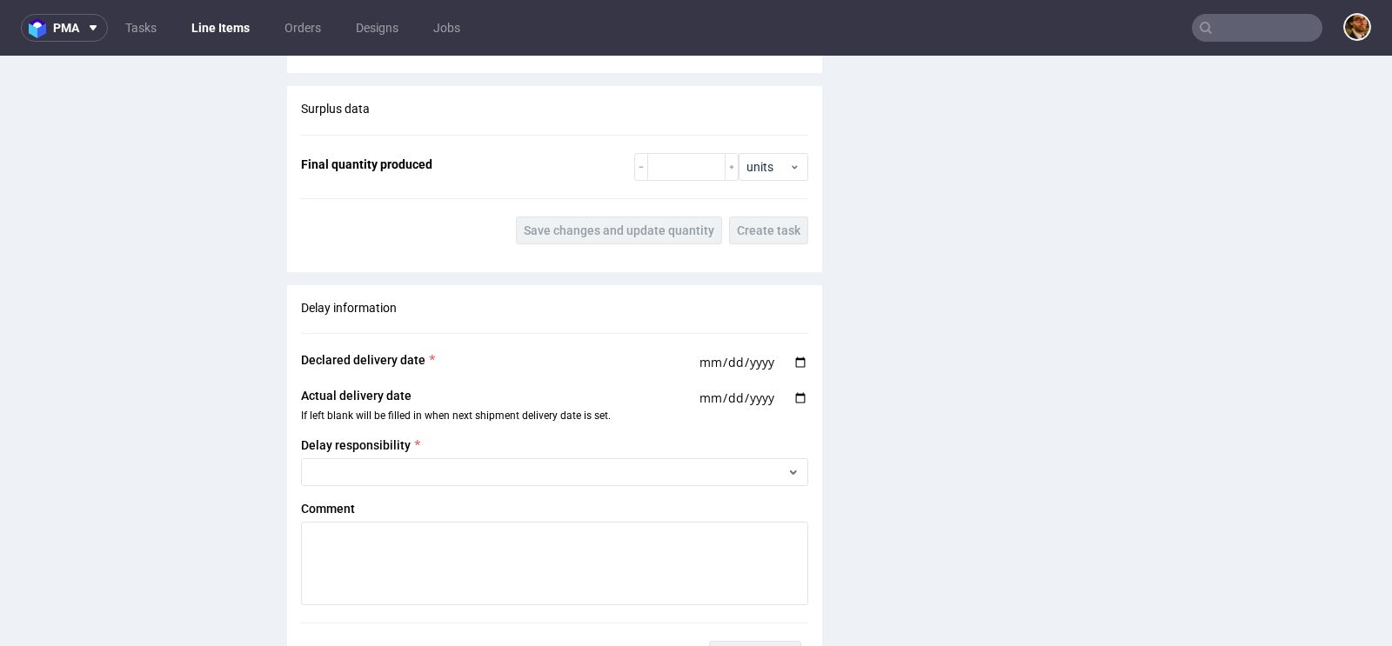
scroll to position [1773, 0]
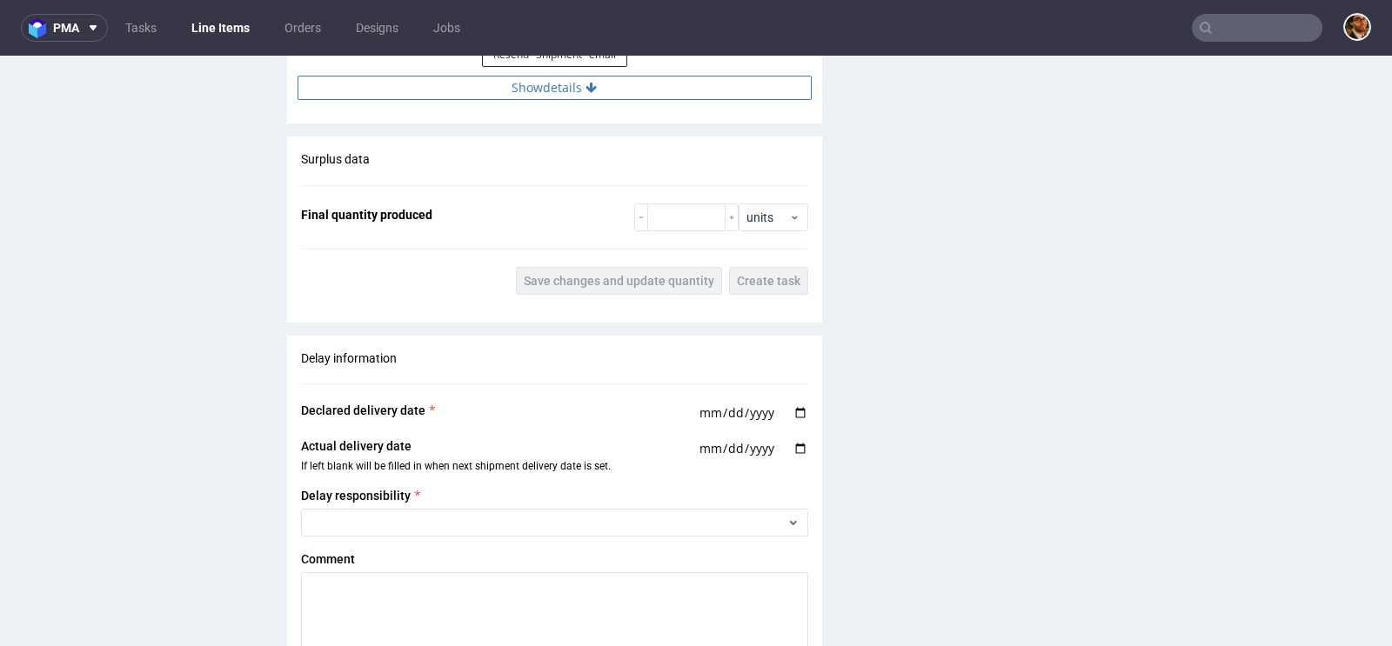
click at [577, 85] on button "Show details" at bounding box center [554, 88] width 514 height 24
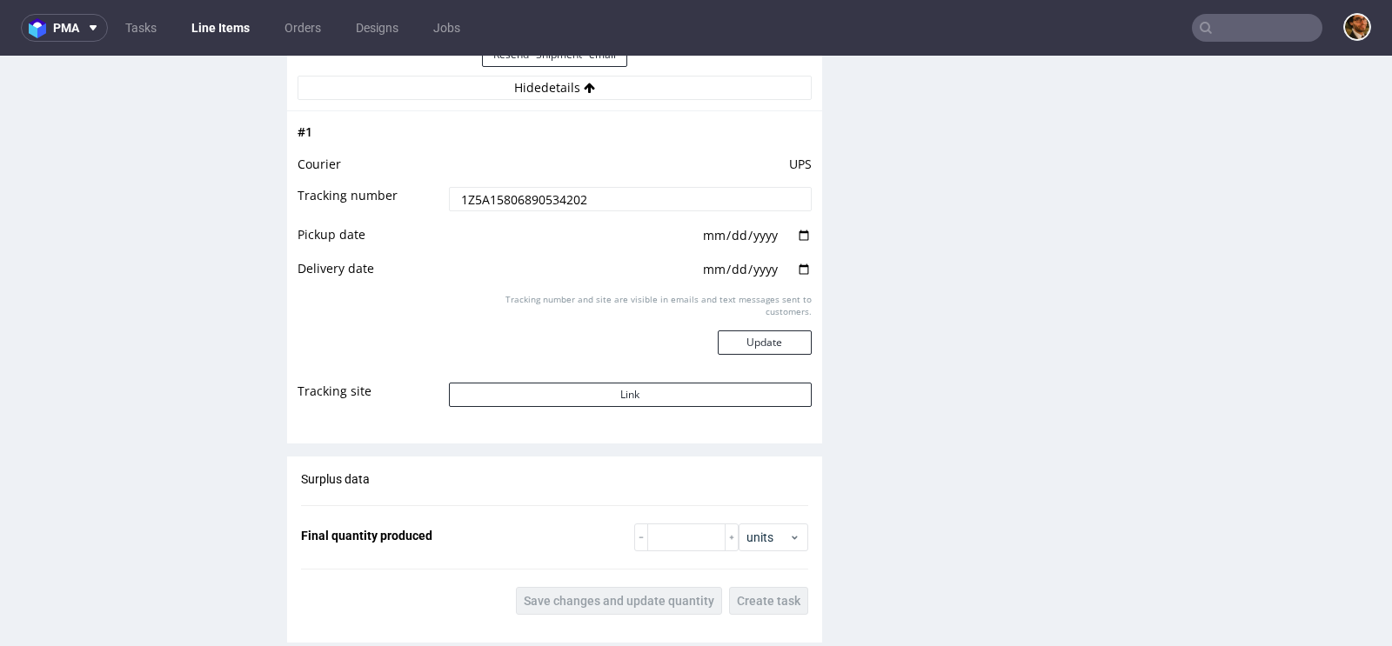
scroll to position [1781, 0]
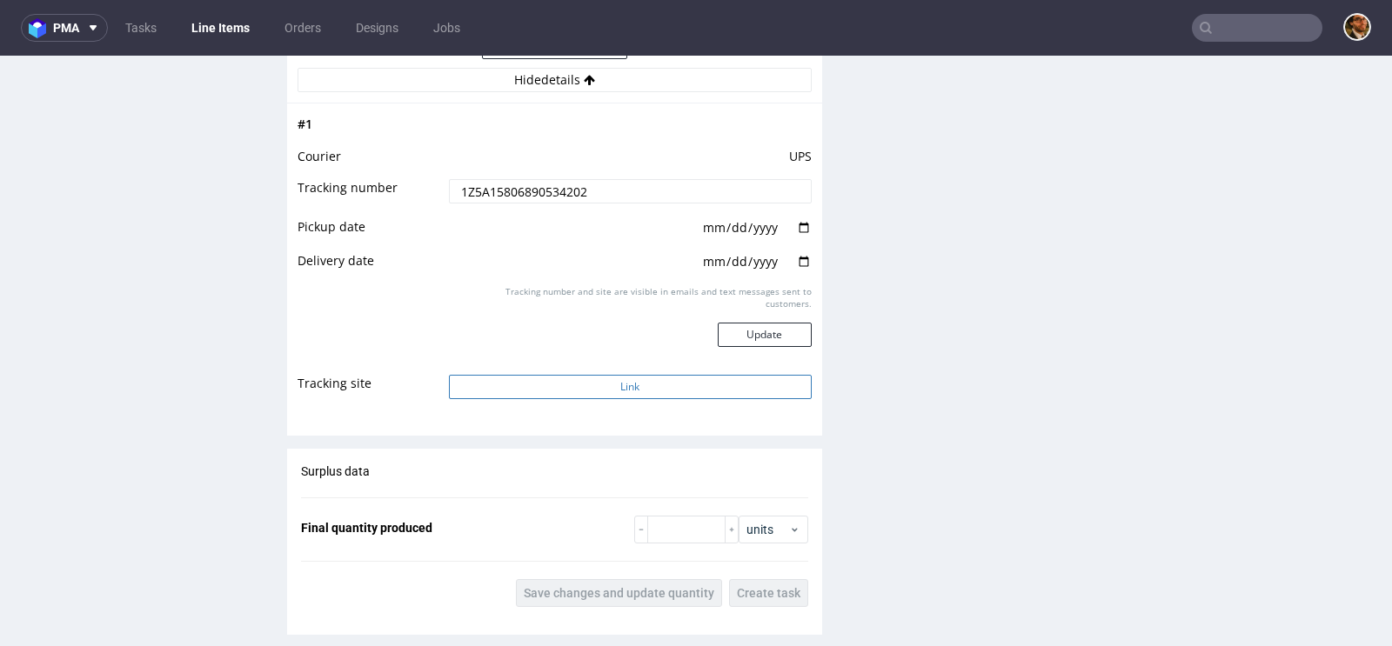
click at [624, 383] on button "Link" at bounding box center [630, 387] width 363 height 24
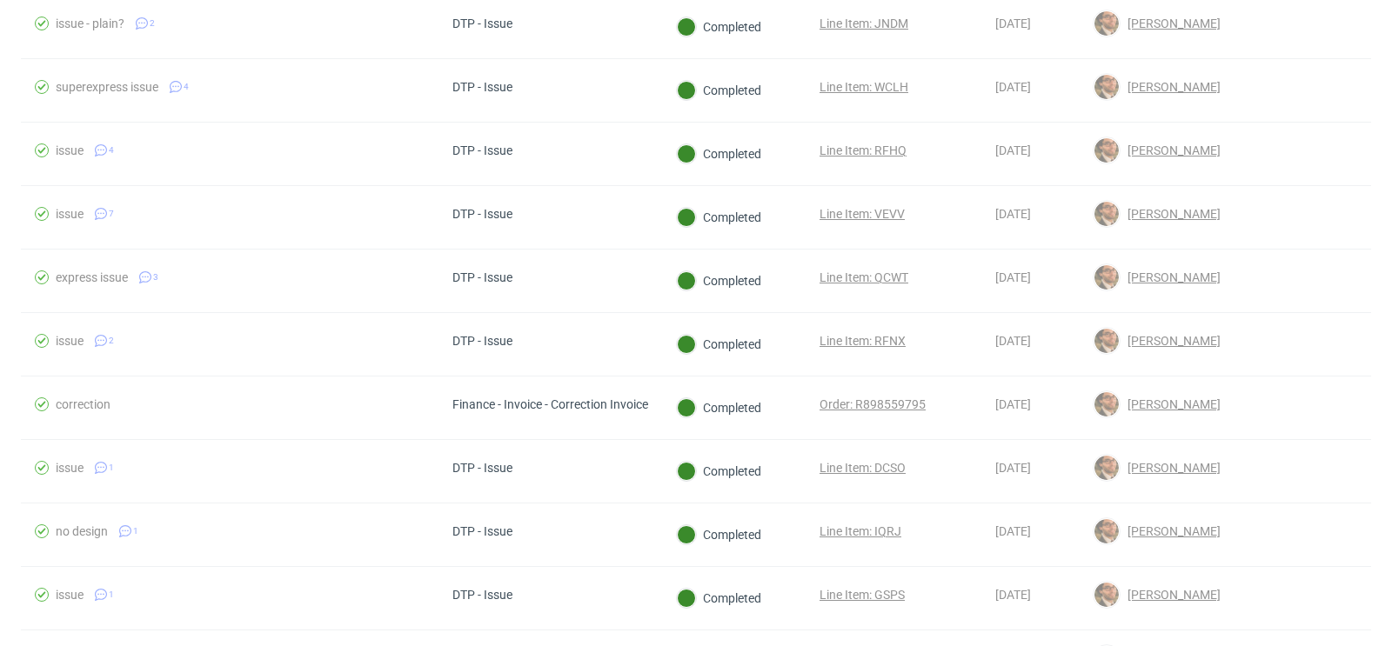
scroll to position [1471, 0]
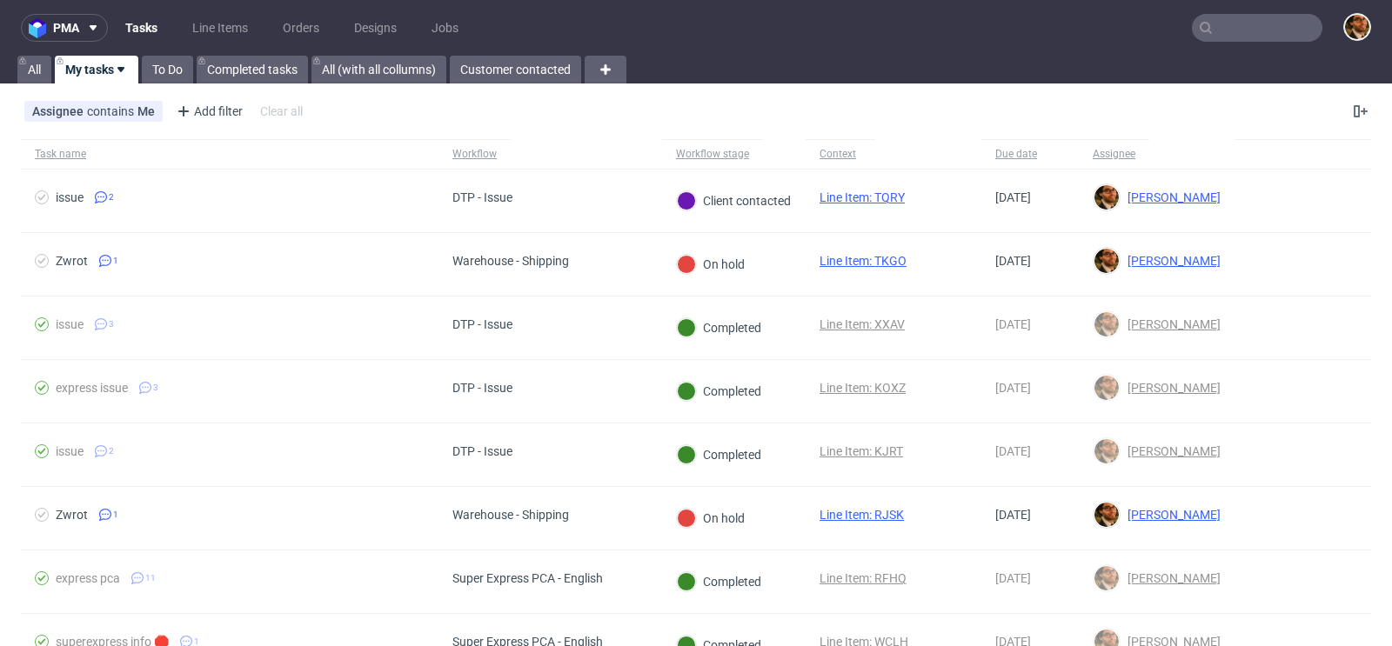
click at [1205, 28] on input "text" at bounding box center [1257, 28] width 130 height 28
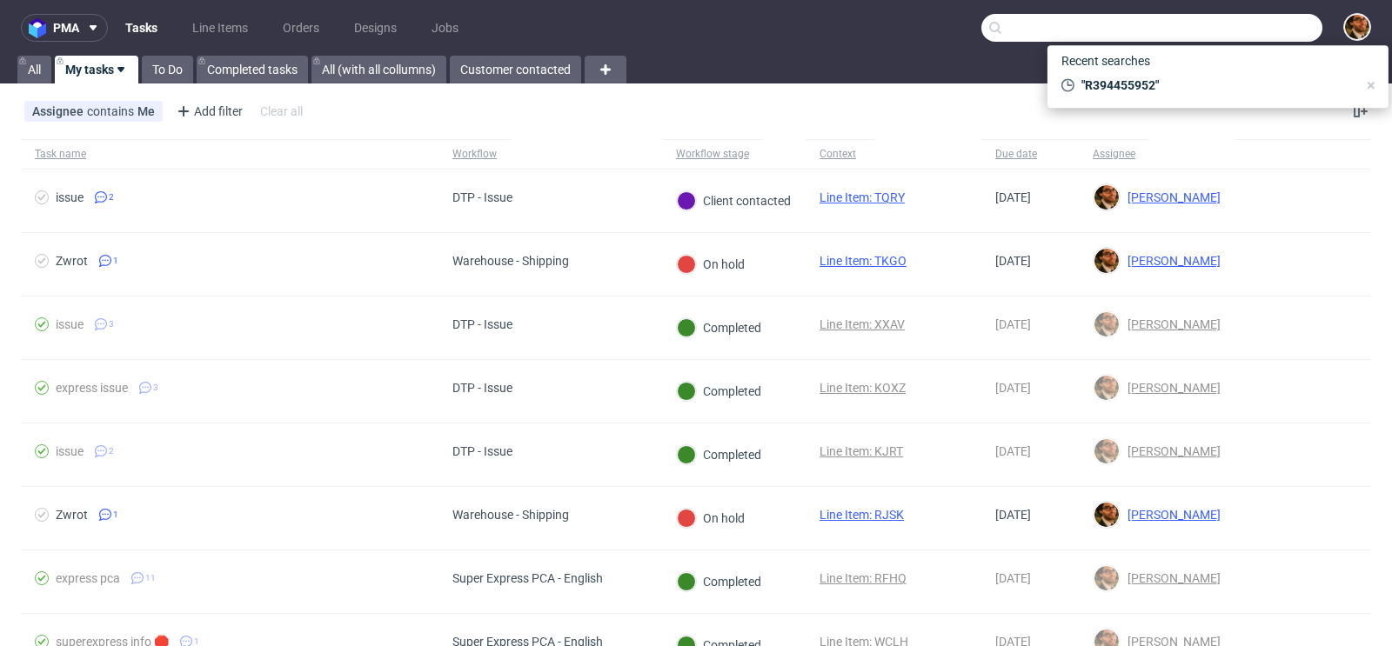
paste input "R715056719"
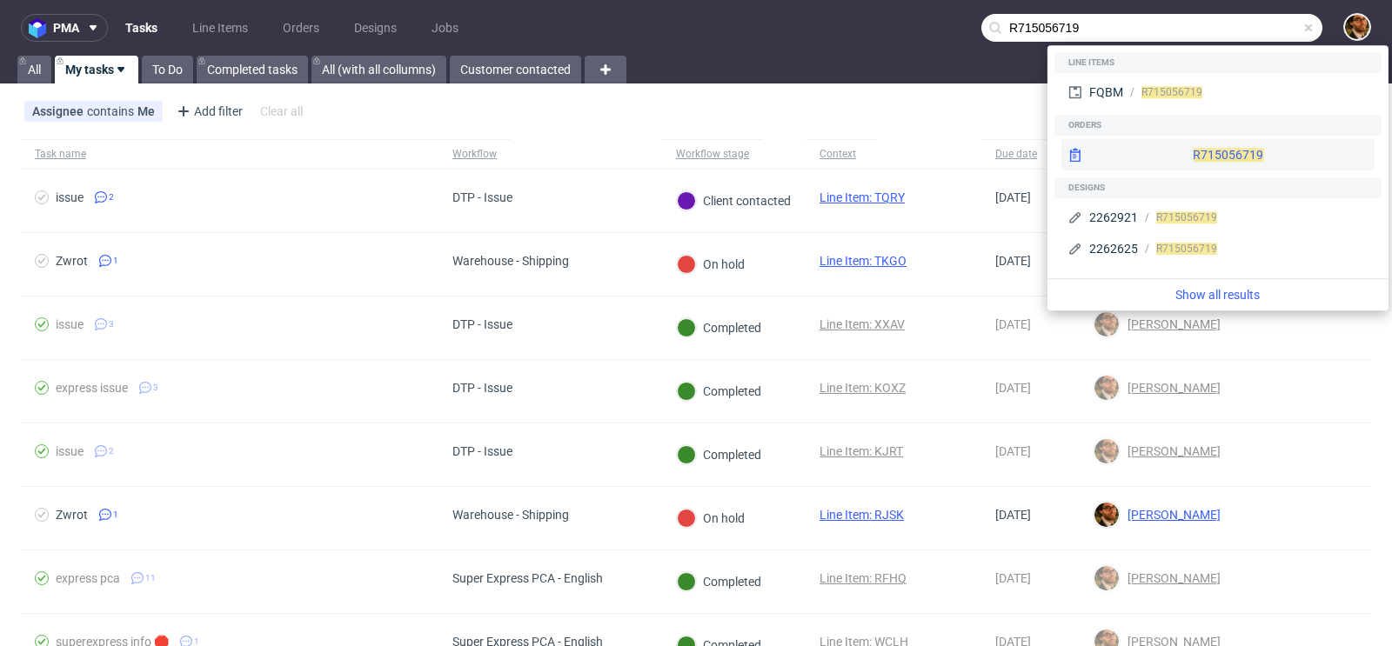
type input "R715056719"
click at [1196, 155] on div "R715056719" at bounding box center [1217, 154] width 313 height 31
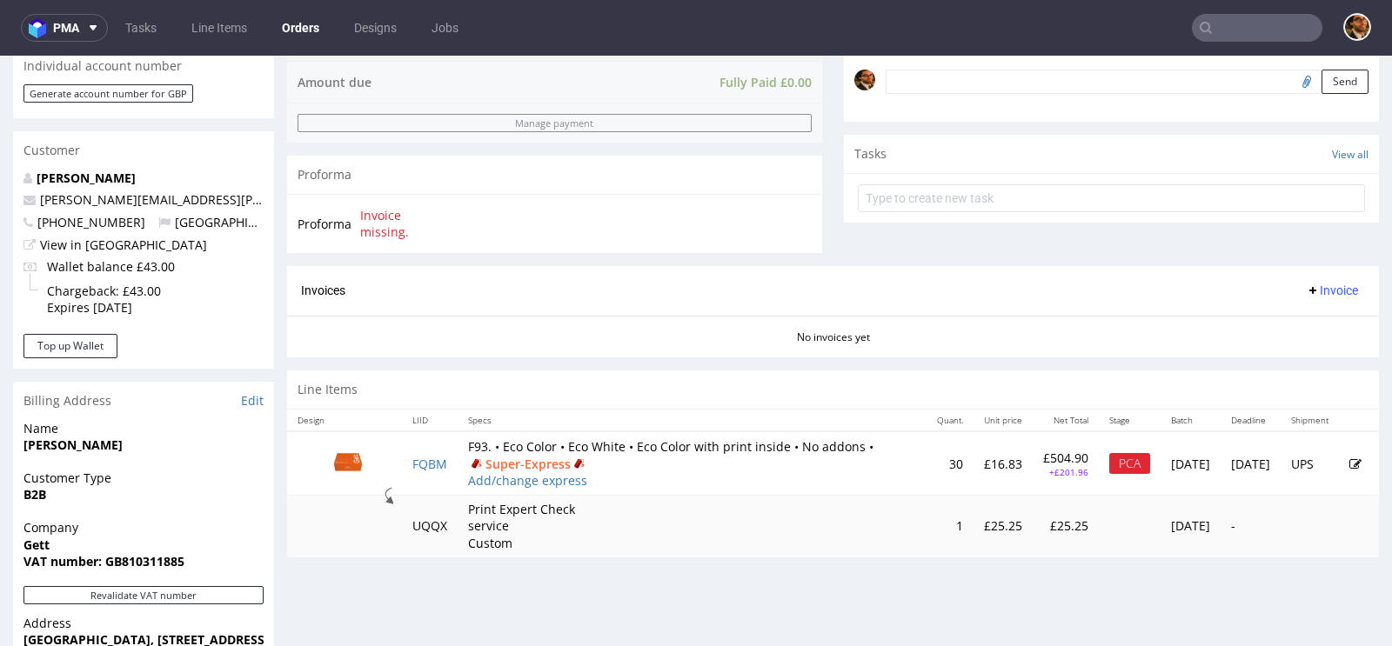
scroll to position [703, 0]
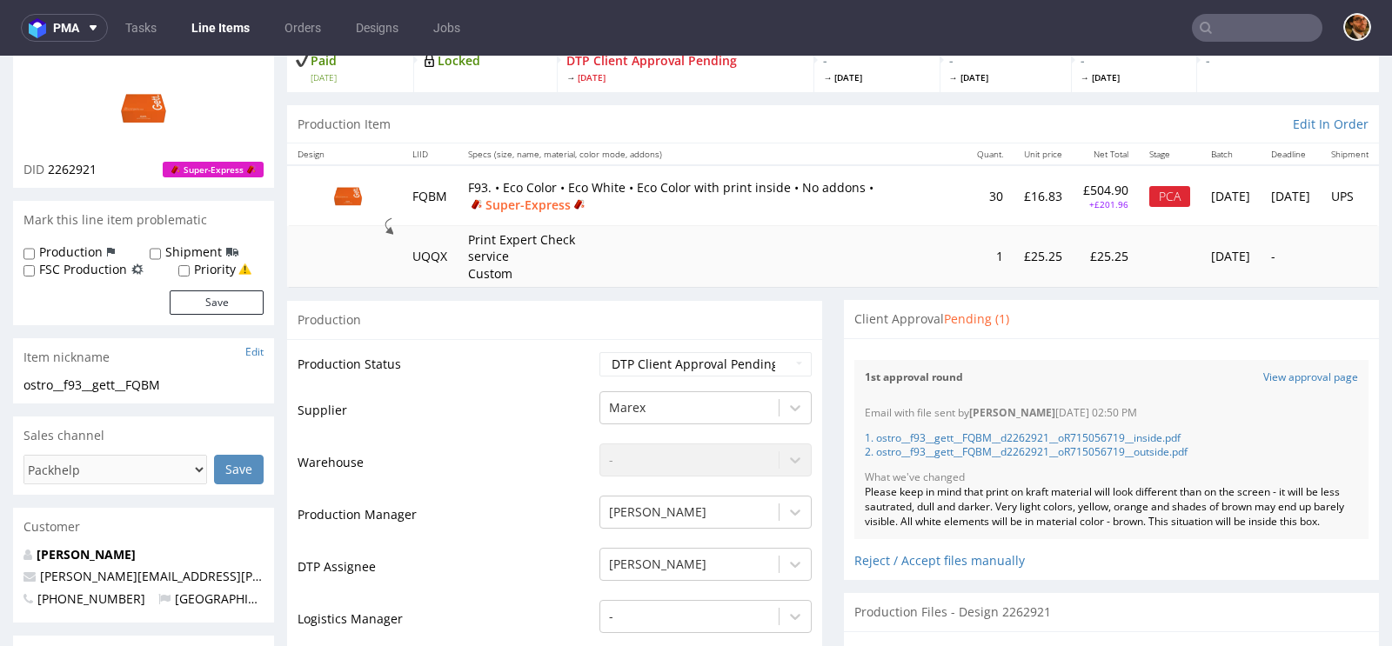
scroll to position [284, 0]
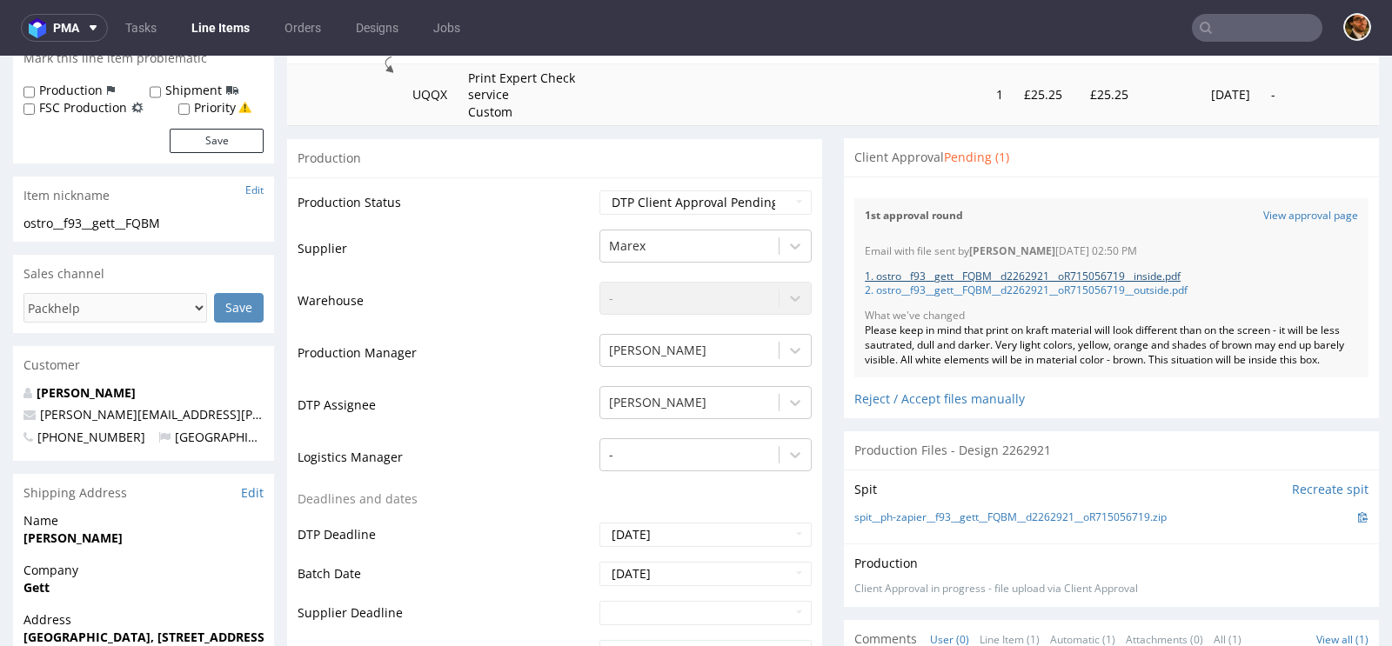
click at [1053, 270] on link "1. ostro__f93__gett__FQBM__d2262921__oR715056719__inside.pdf" at bounding box center [1023, 276] width 316 height 15
click at [997, 284] on link "2. ostro__f93__gett__FQBM__d2262921__oR715056719__outside.pdf" at bounding box center [1026, 290] width 323 height 15
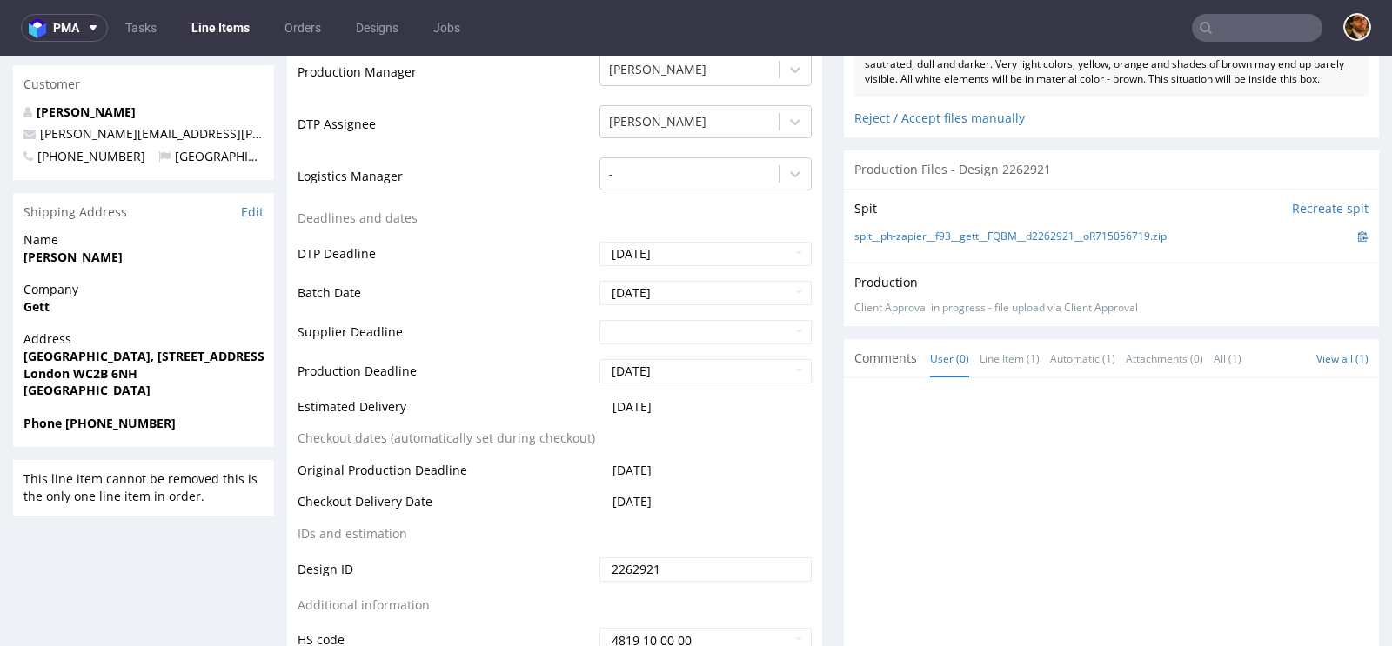
scroll to position [590, 0]
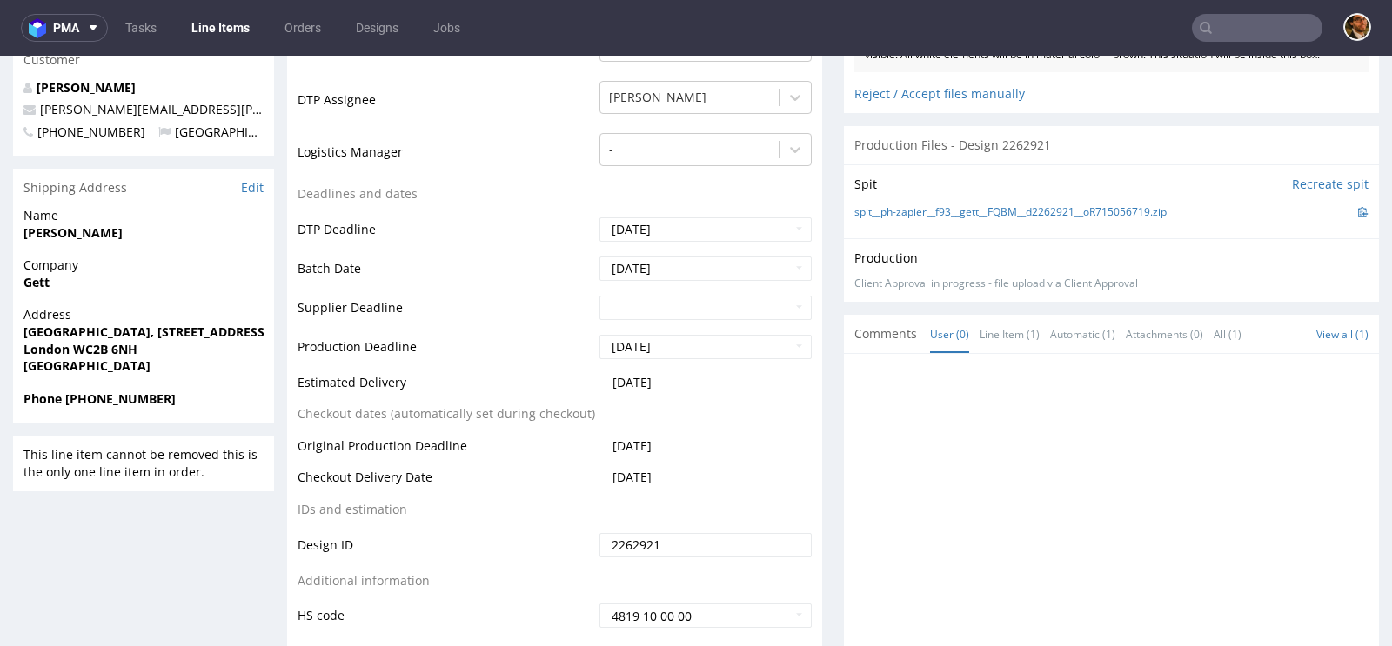
click at [1002, 291] on div "Client Approval in progress - file upload via Client Approval" at bounding box center [1111, 284] width 514 height 15
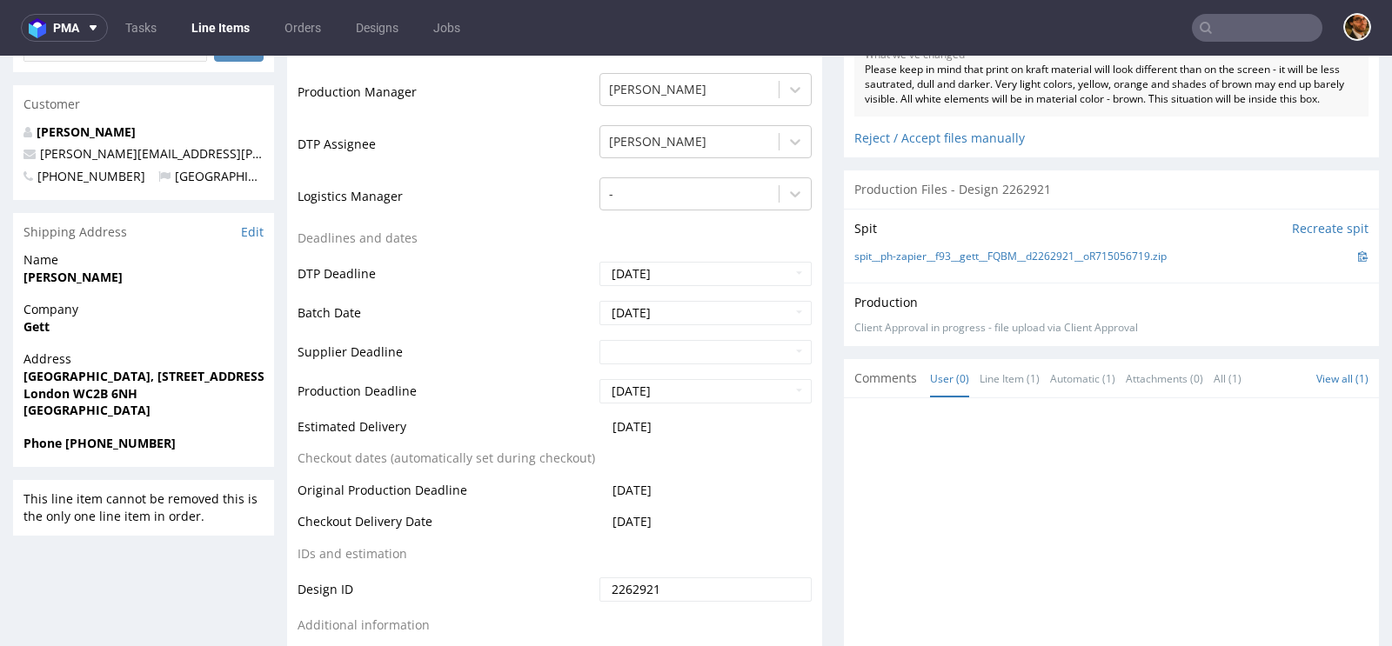
scroll to position [410, 0]
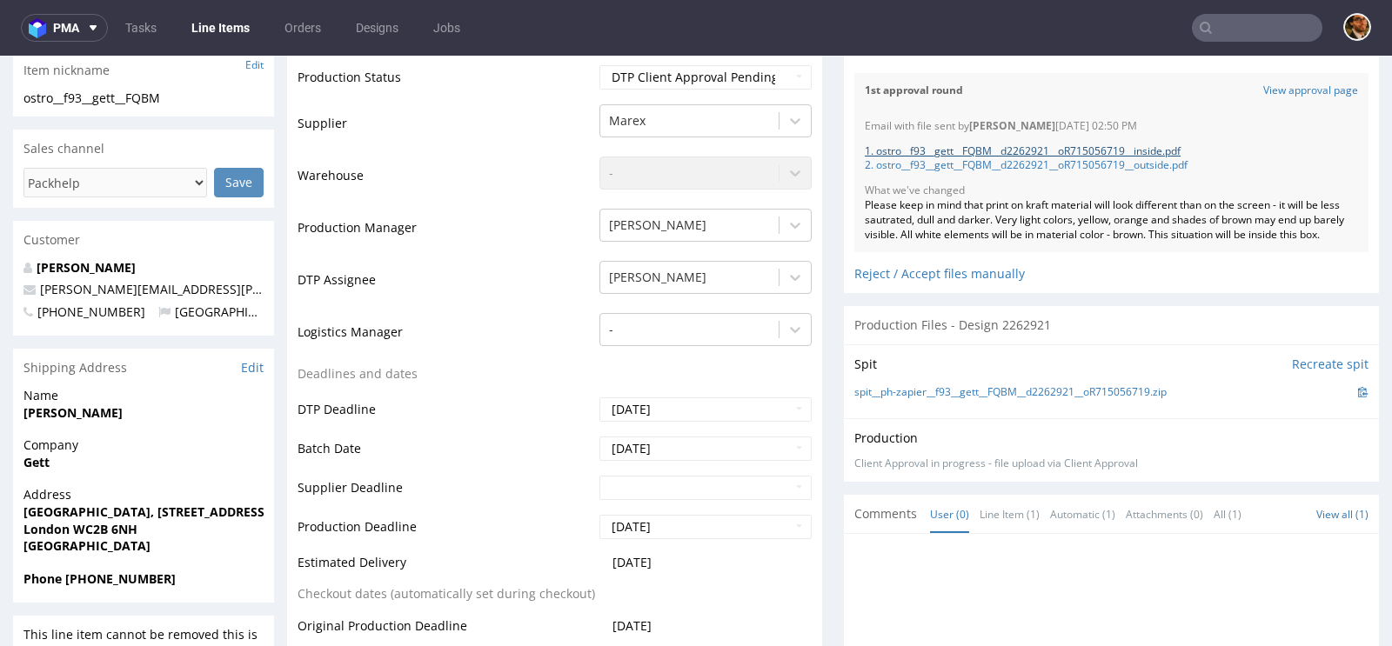
click at [1013, 146] on link "1. ostro__f93__gett__FQBM__d2262921__oR715056719__inside.pdf" at bounding box center [1023, 151] width 316 height 15
click at [1245, 29] on input "text" at bounding box center [1257, 28] width 130 height 28
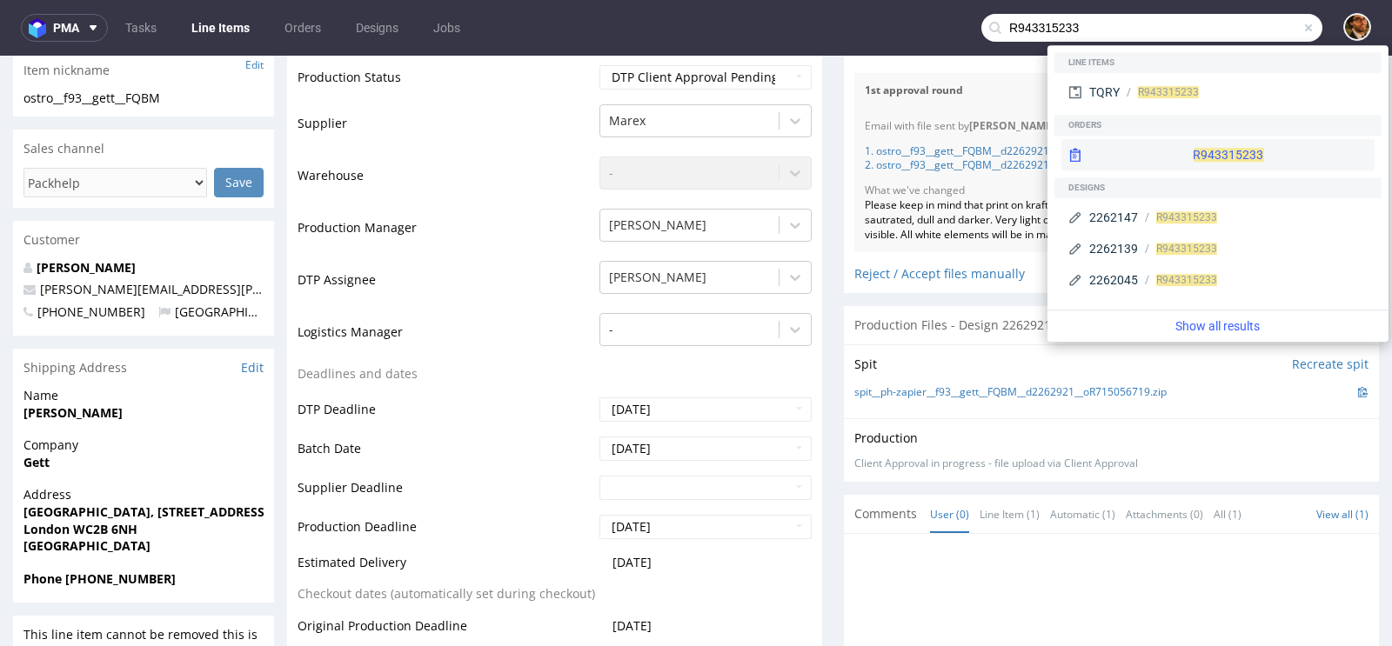
type input "R943315233"
click at [1187, 144] on div "R943315233" at bounding box center [1217, 154] width 313 height 31
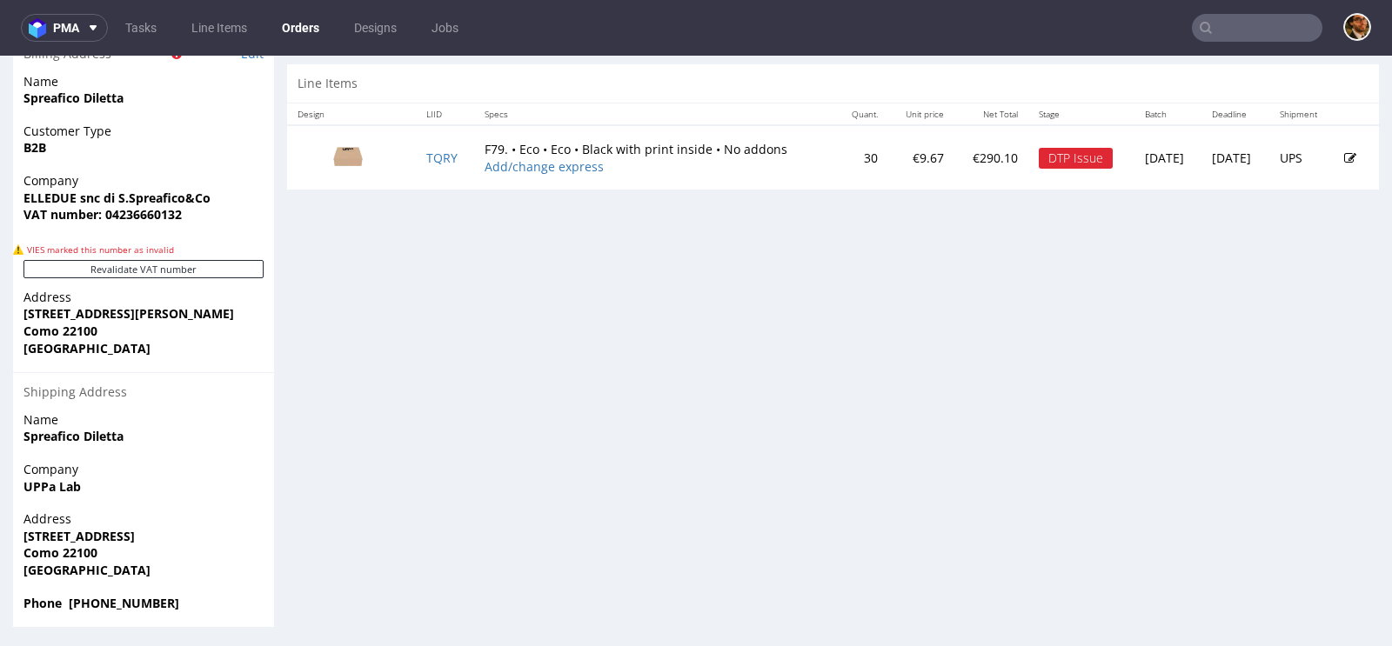
scroll to position [941, 0]
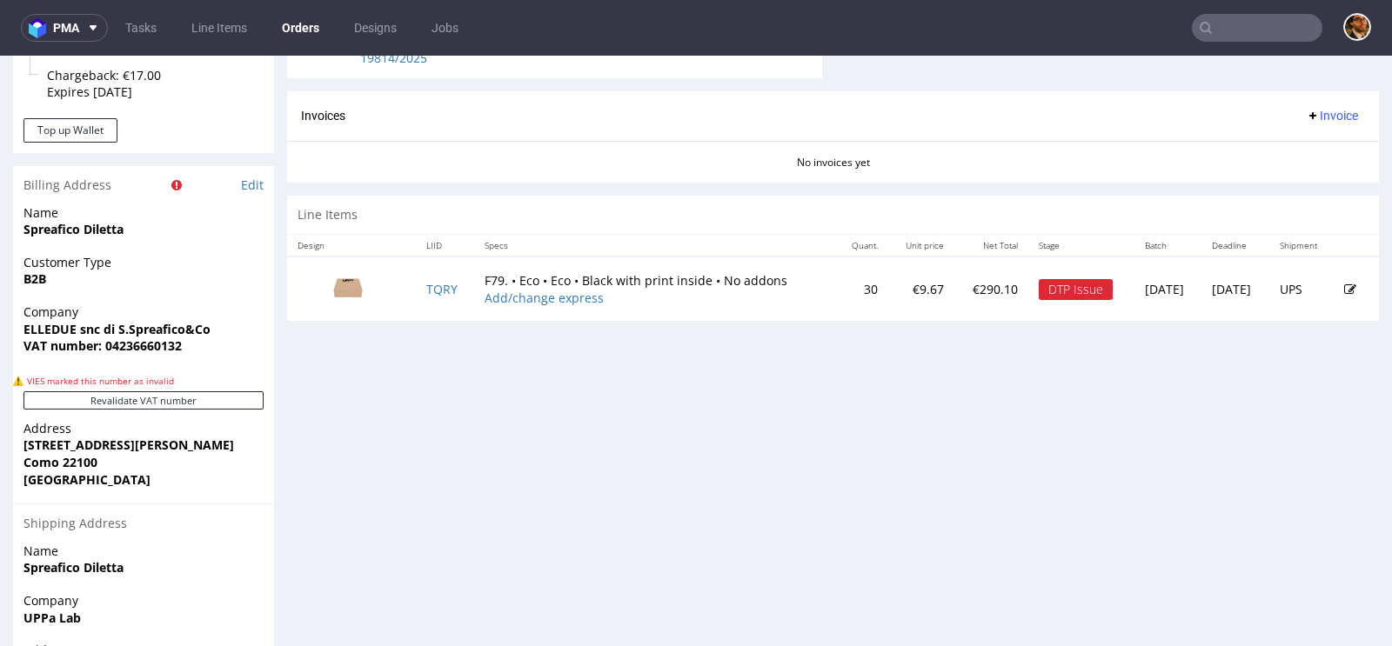
scroll to position [763, 0]
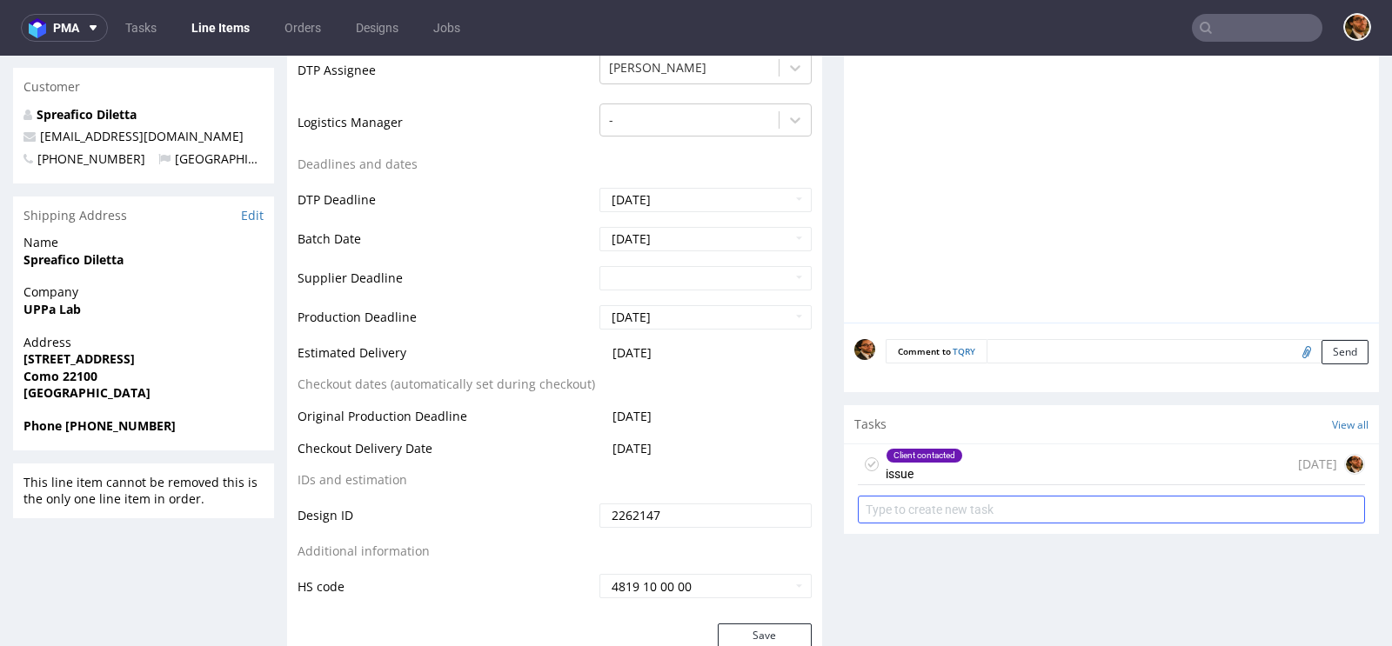
scroll to position [712, 0]
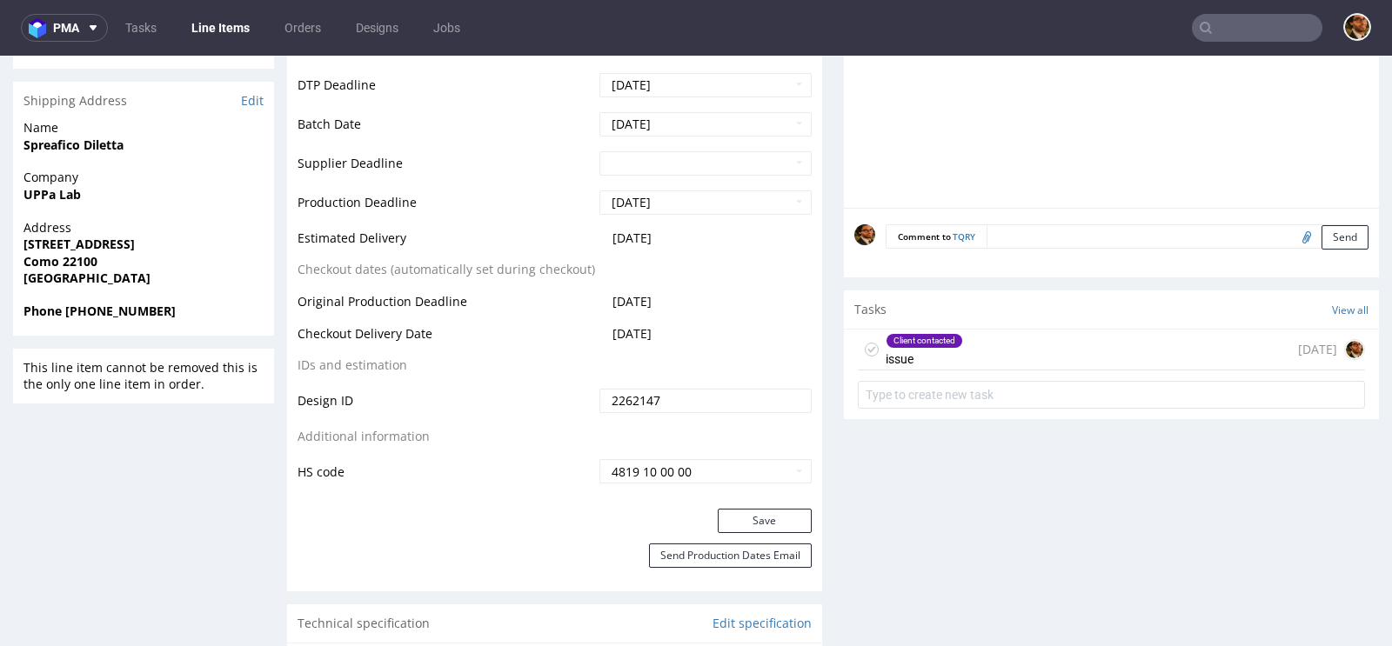
click at [944, 358] on div "Client contacted issue" at bounding box center [924, 350] width 77 height 40
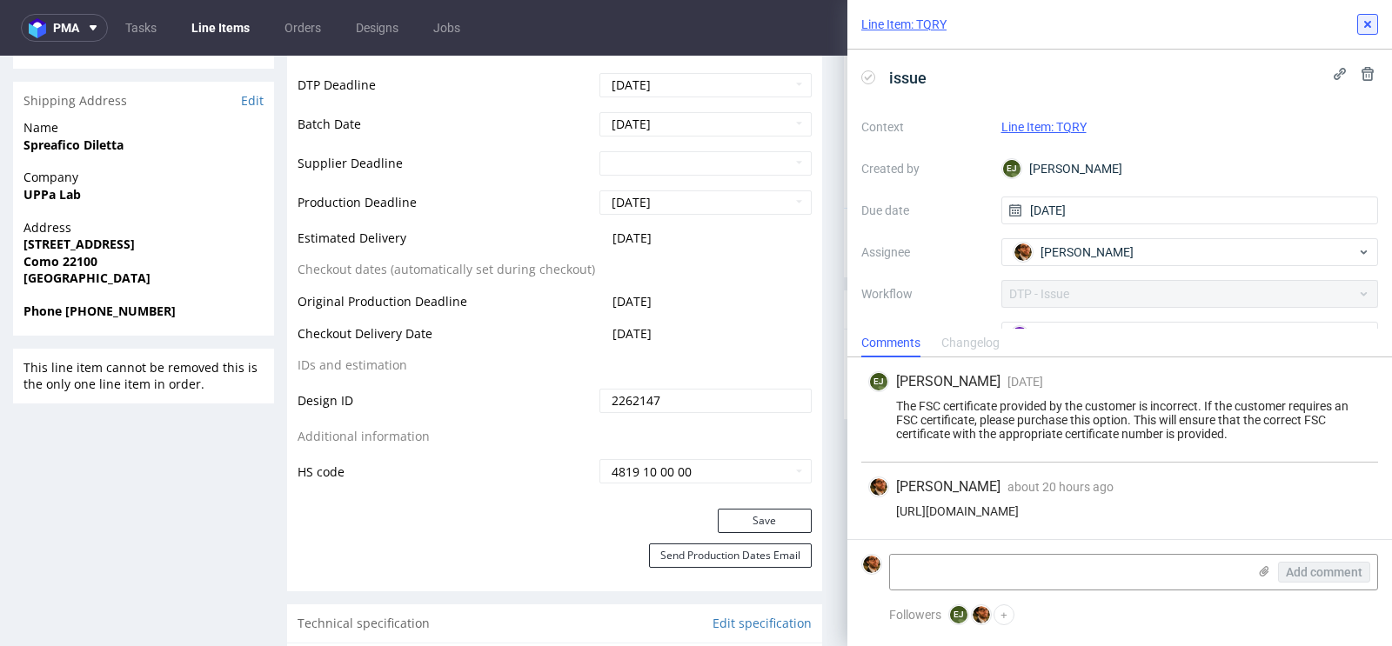
click at [1364, 30] on icon at bounding box center [1367, 24] width 14 height 14
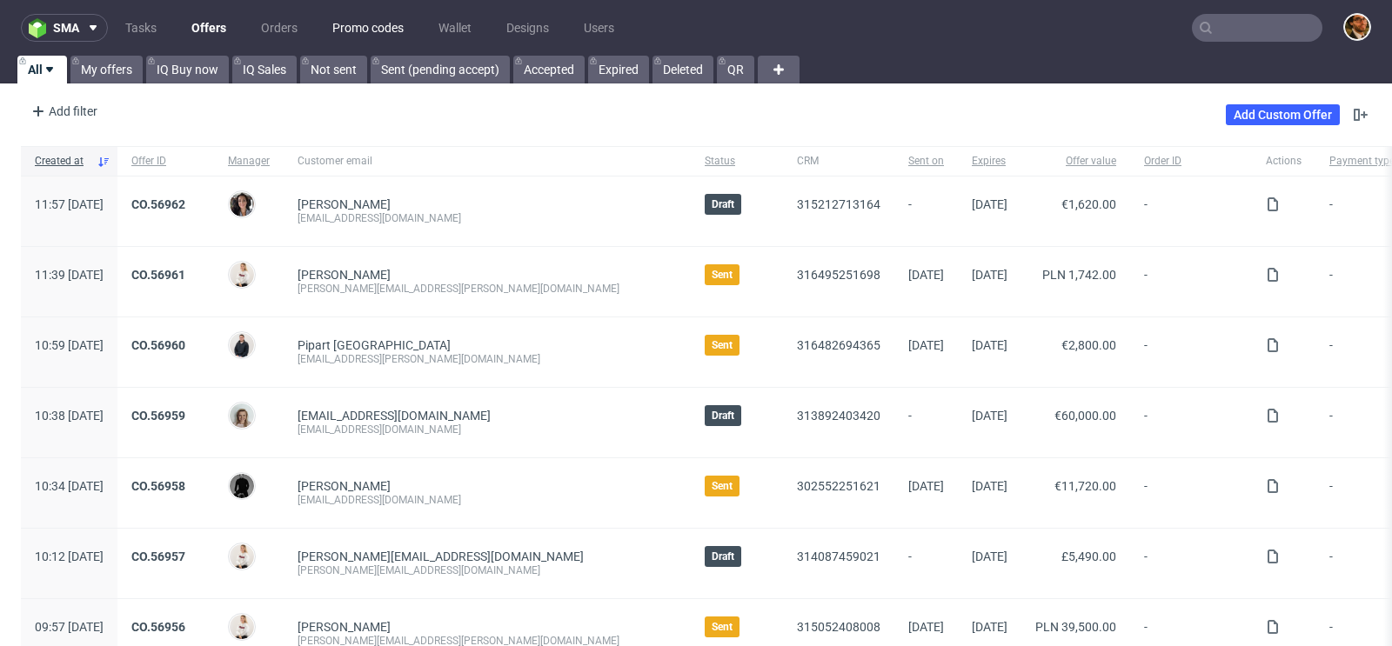
click at [368, 34] on link "Promo codes" at bounding box center [368, 28] width 92 height 28
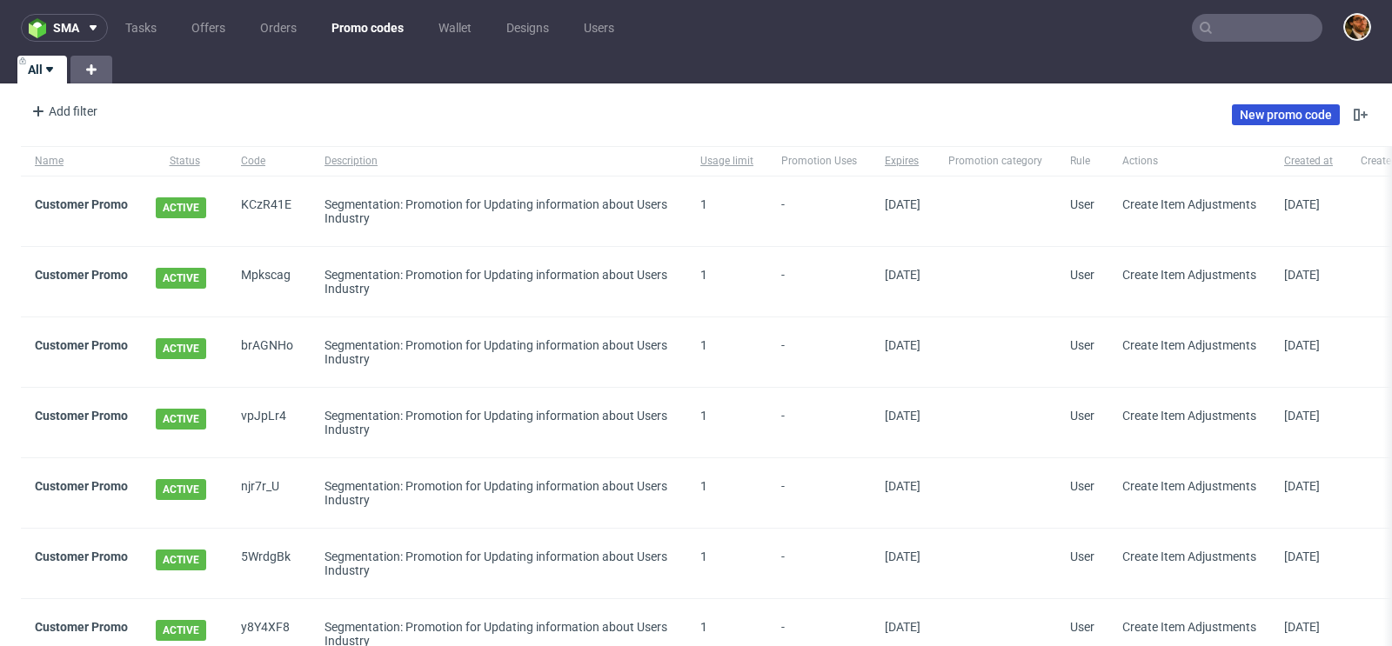
click at [1283, 108] on link "New promo code" at bounding box center [1286, 114] width 108 height 21
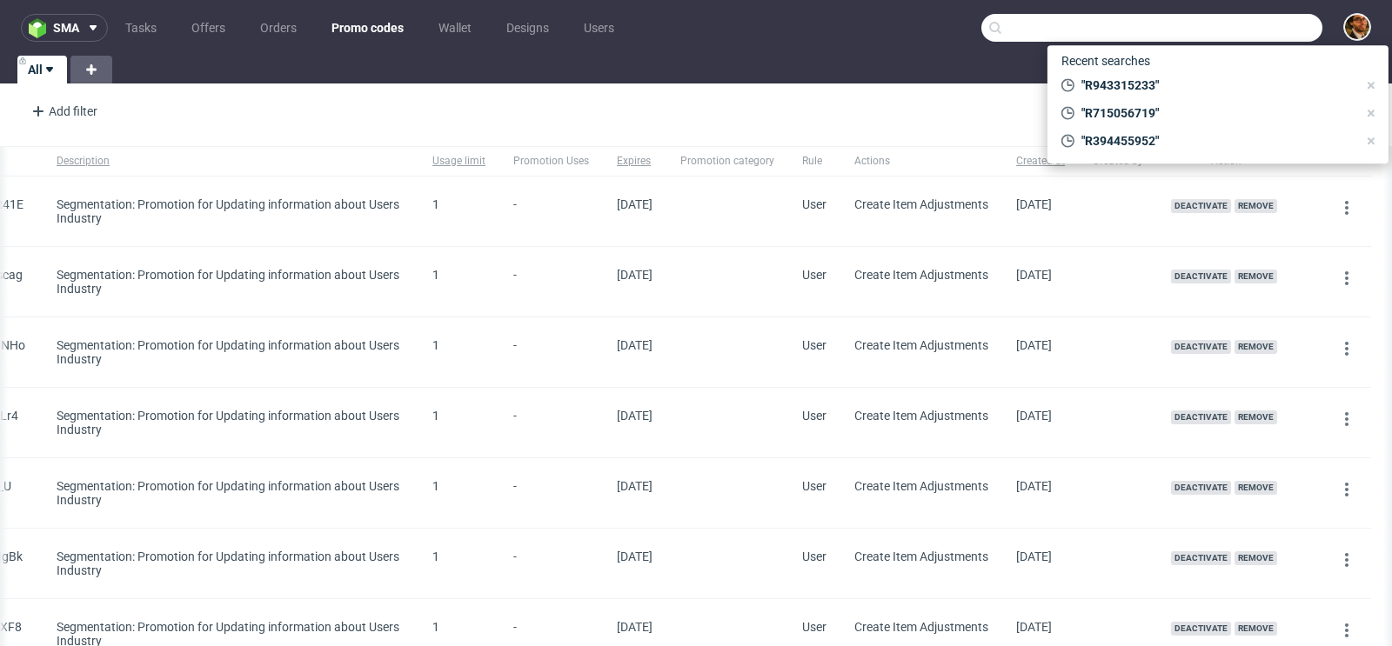
click at [1211, 24] on input "text" at bounding box center [1151, 28] width 341 height 28
paste input "R338023200"
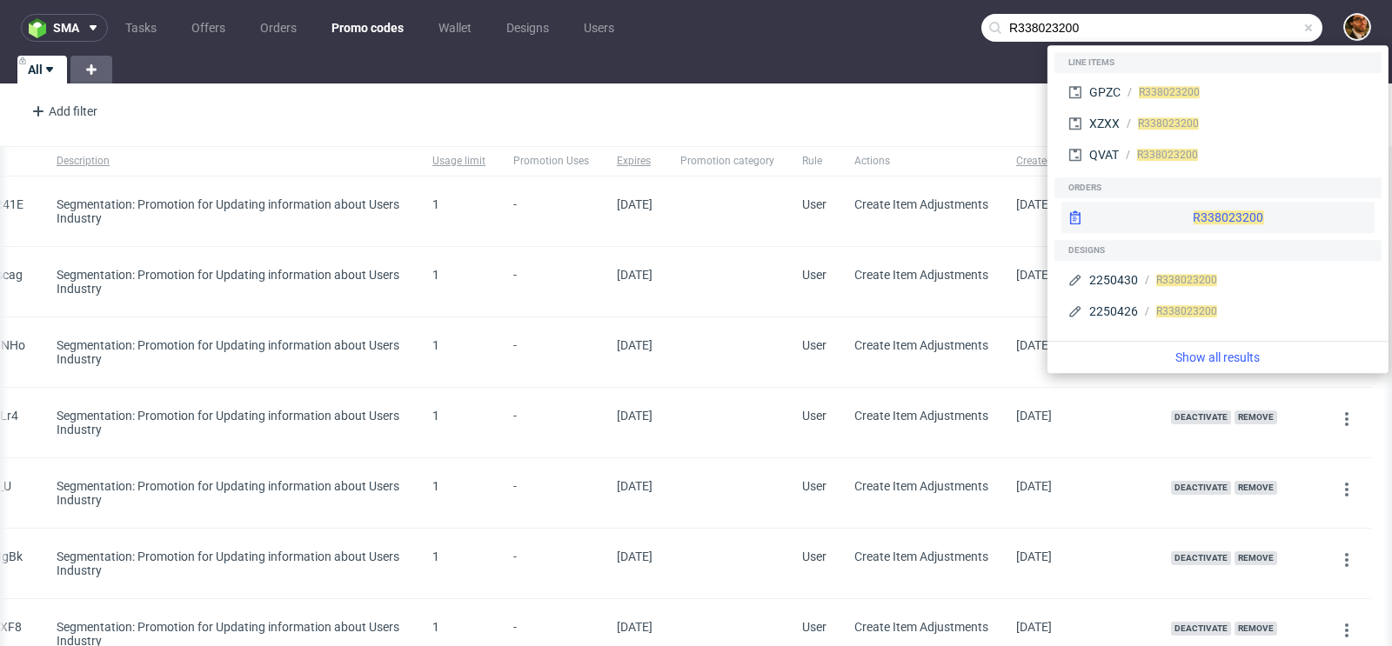
type input "R338023200"
click at [1210, 220] on div "R338023200" at bounding box center [1217, 217] width 313 height 31
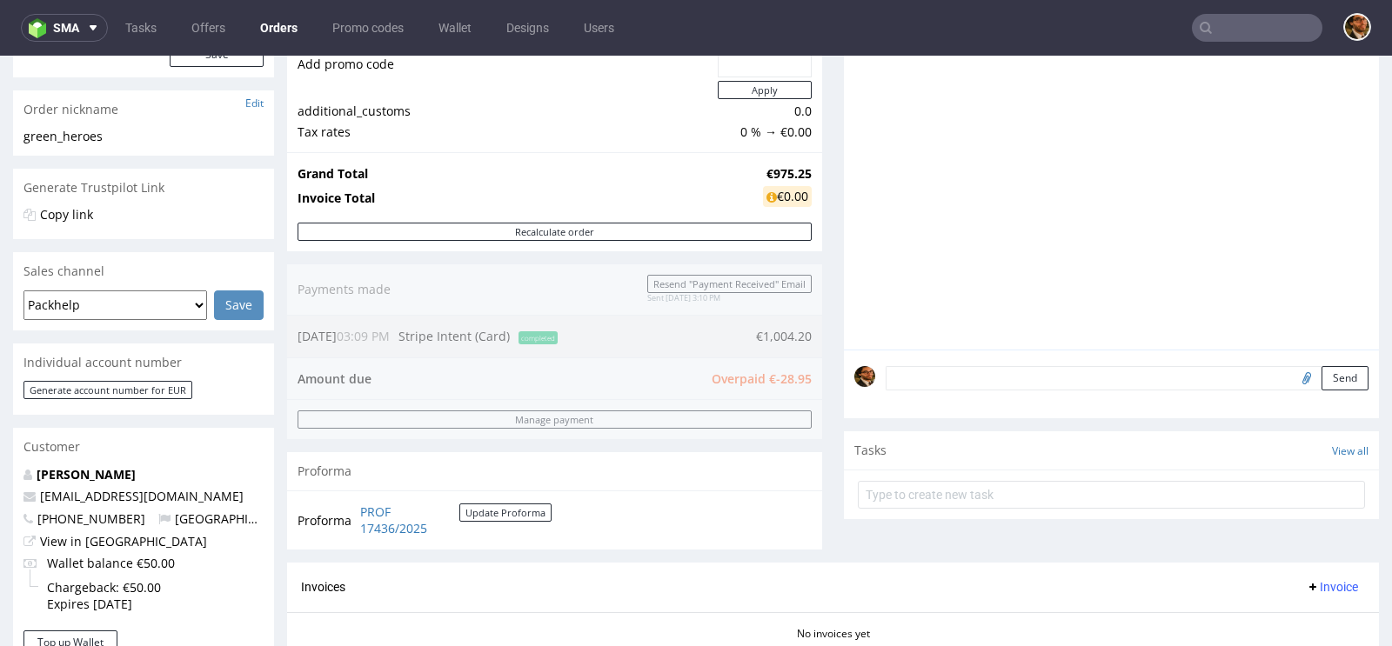
scroll to position [268, 0]
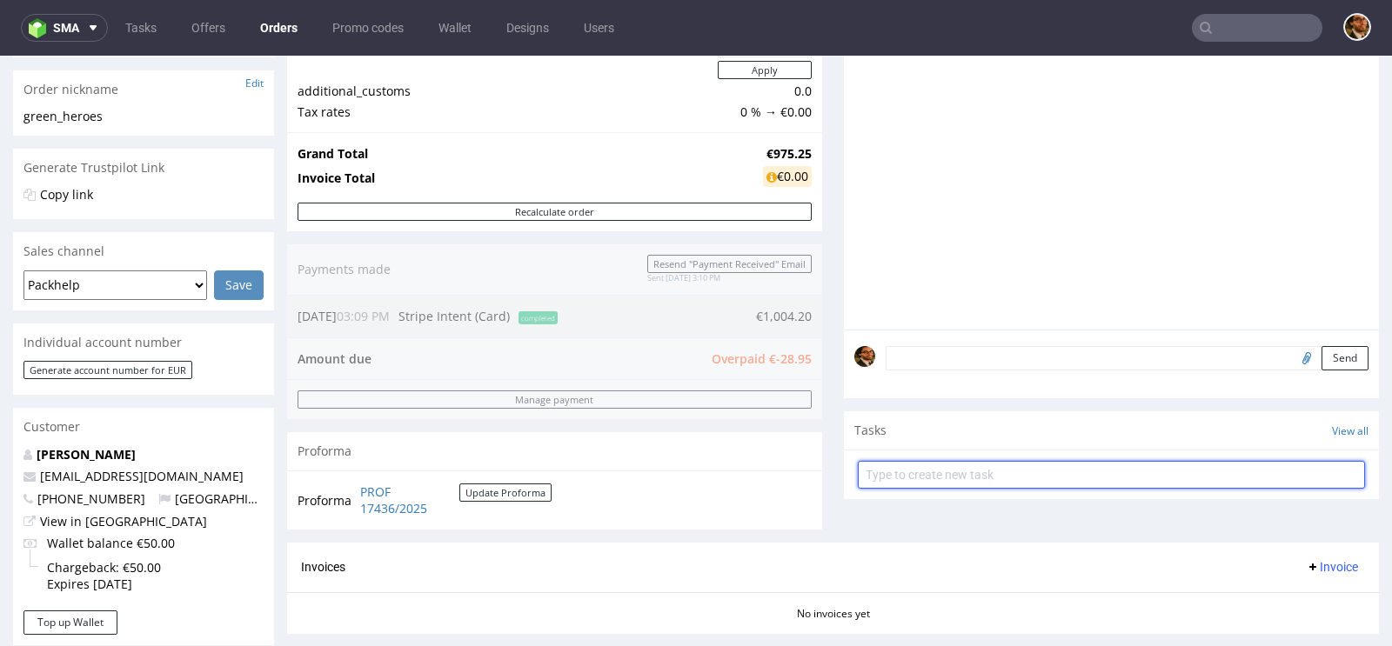
click at [909, 465] on input "text" at bounding box center [1111, 475] width 507 height 28
type input "Refund"
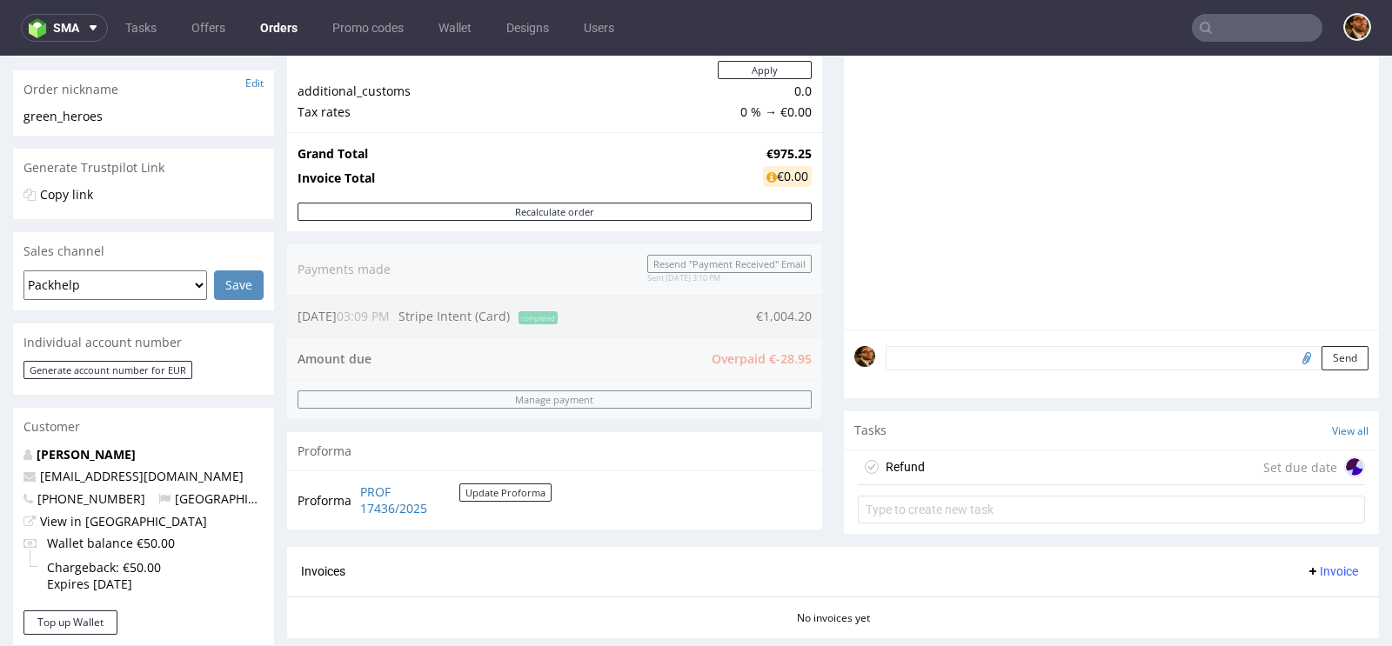
click at [966, 456] on div "Refund Set due date" at bounding box center [1111, 468] width 507 height 35
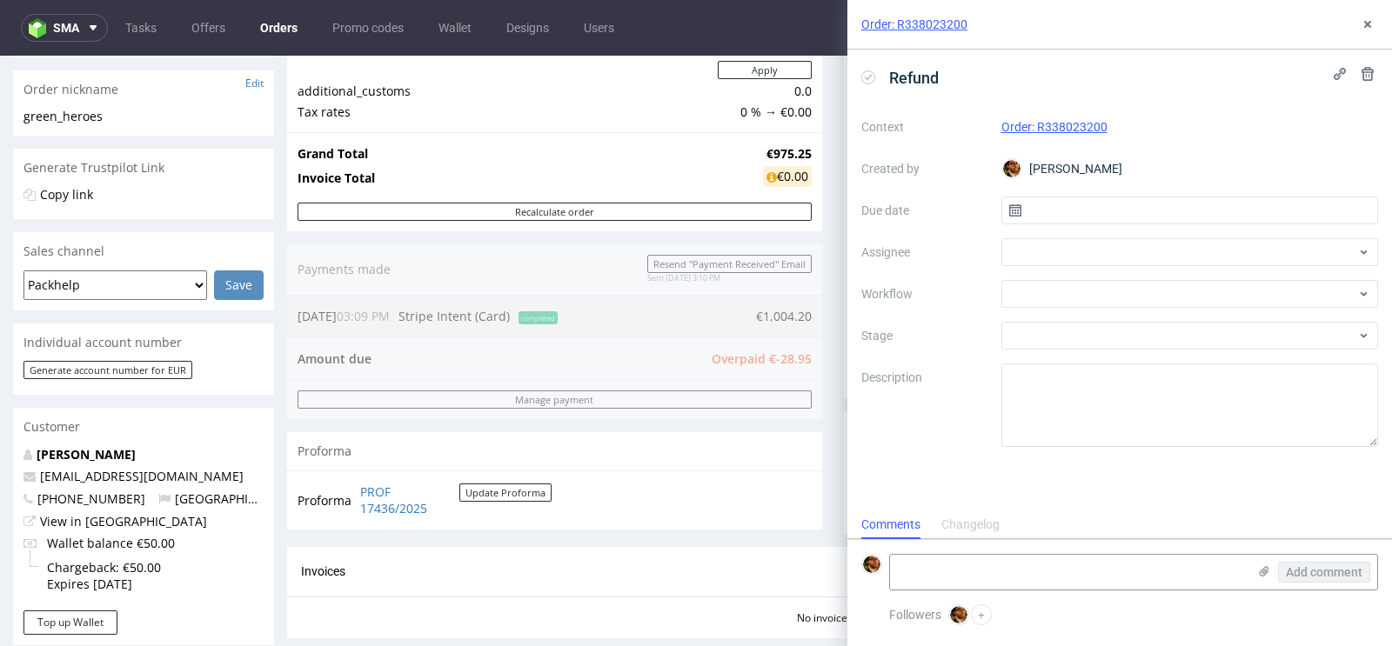
scroll to position [14, 0]
click at [1139, 251] on div at bounding box center [1190, 252] width 378 height 28
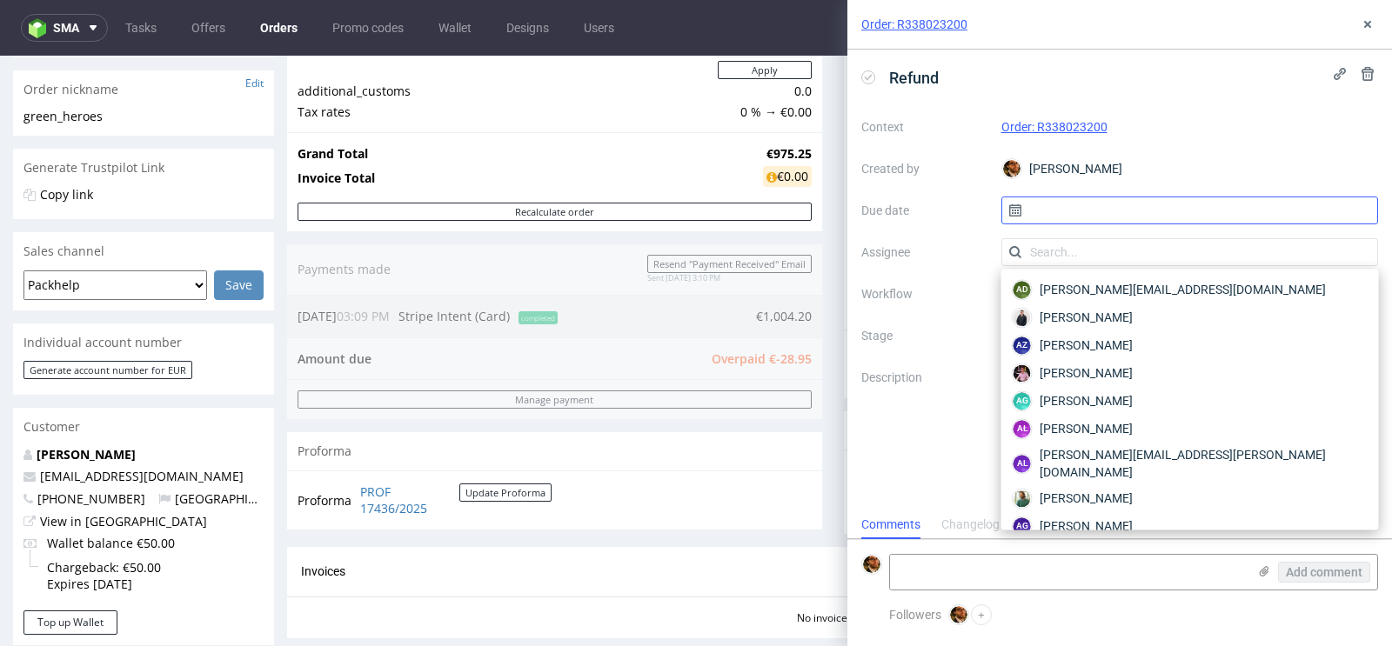
click at [1204, 217] on input "text" at bounding box center [1190, 211] width 378 height 28
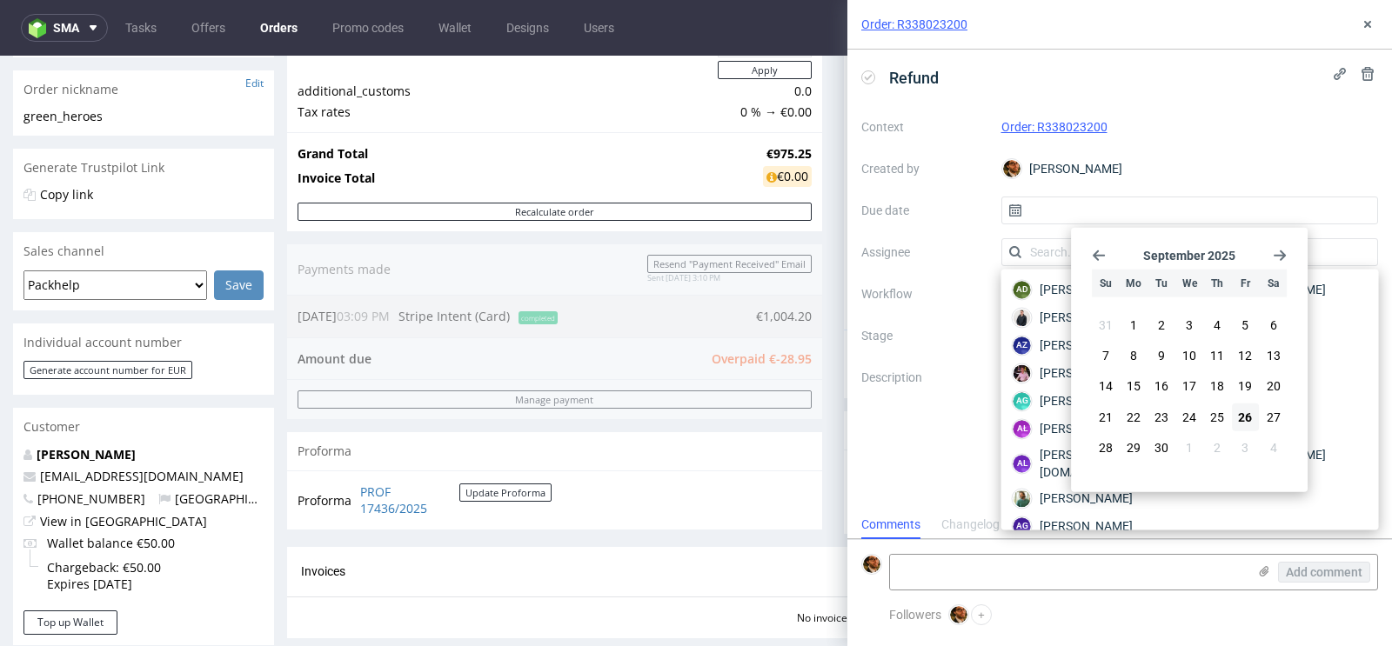
click at [1204, 174] on div "Matteo Corsico" at bounding box center [1190, 169] width 378 height 28
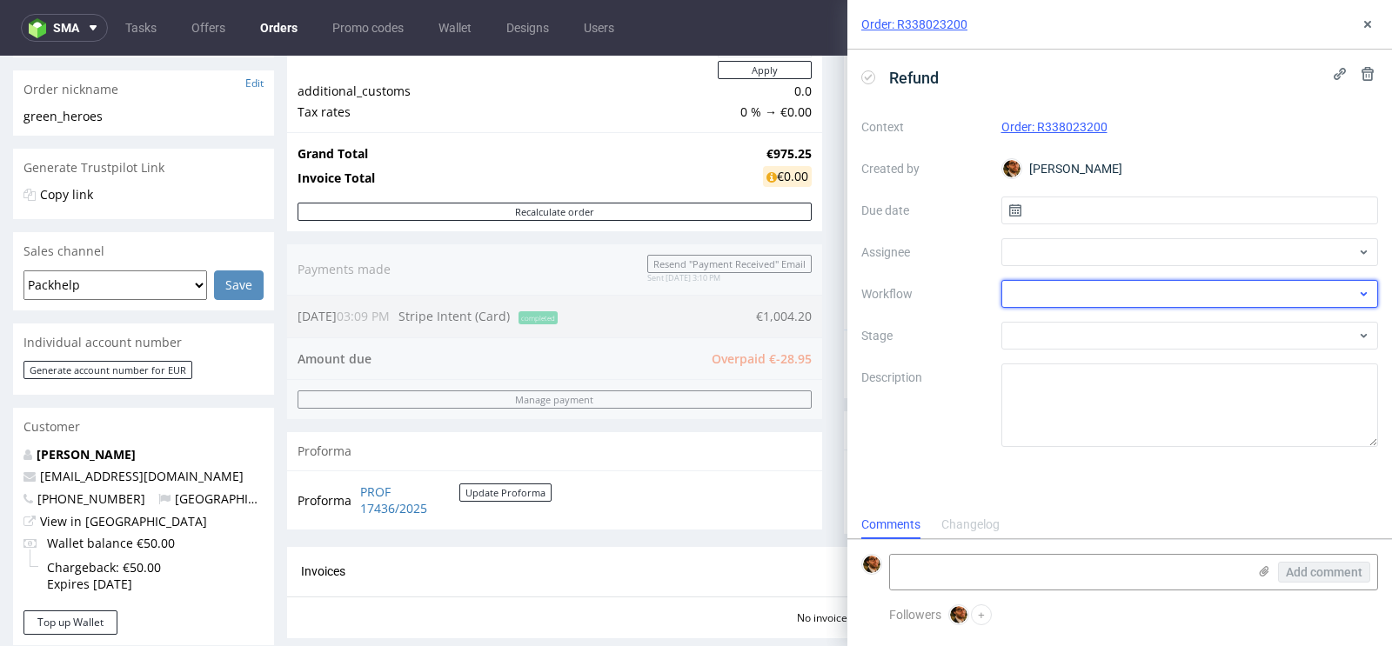
click at [1233, 301] on div at bounding box center [1190, 294] width 378 height 28
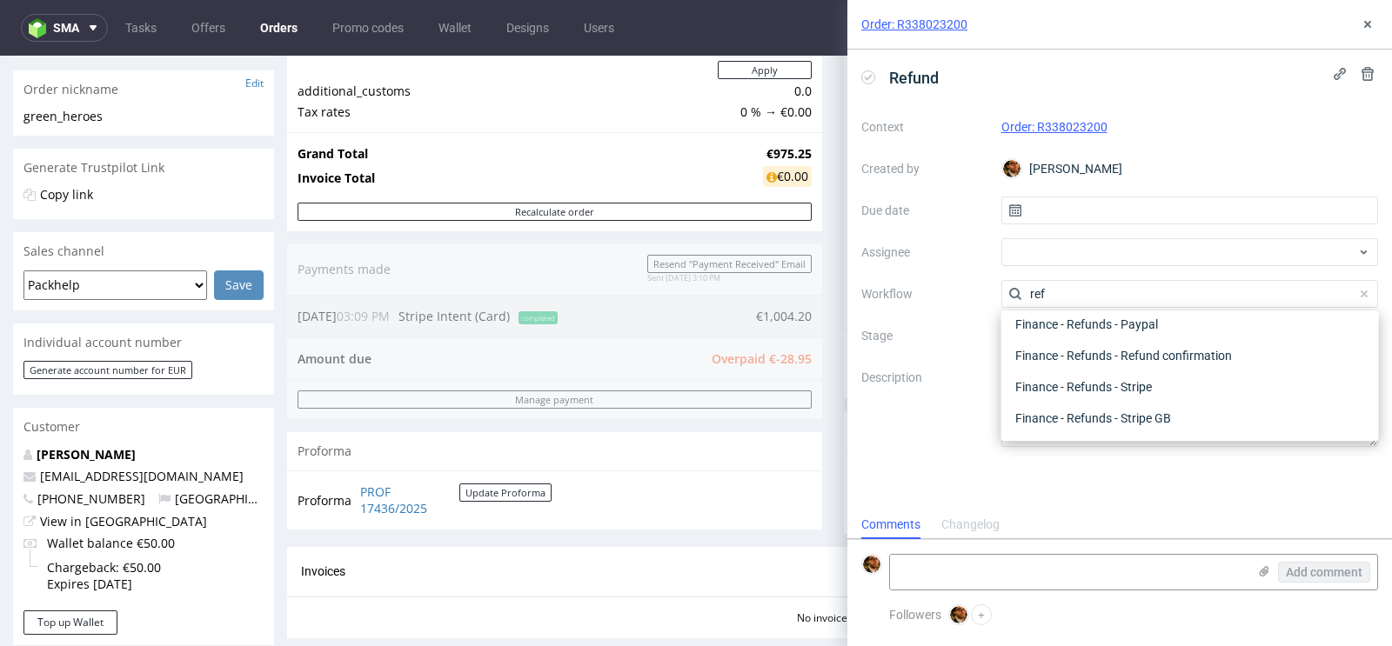
scroll to position [93, 0]
type input "ref"
click at [1149, 384] on div "Finance - Refunds - Stripe" at bounding box center [1190, 387] width 364 height 31
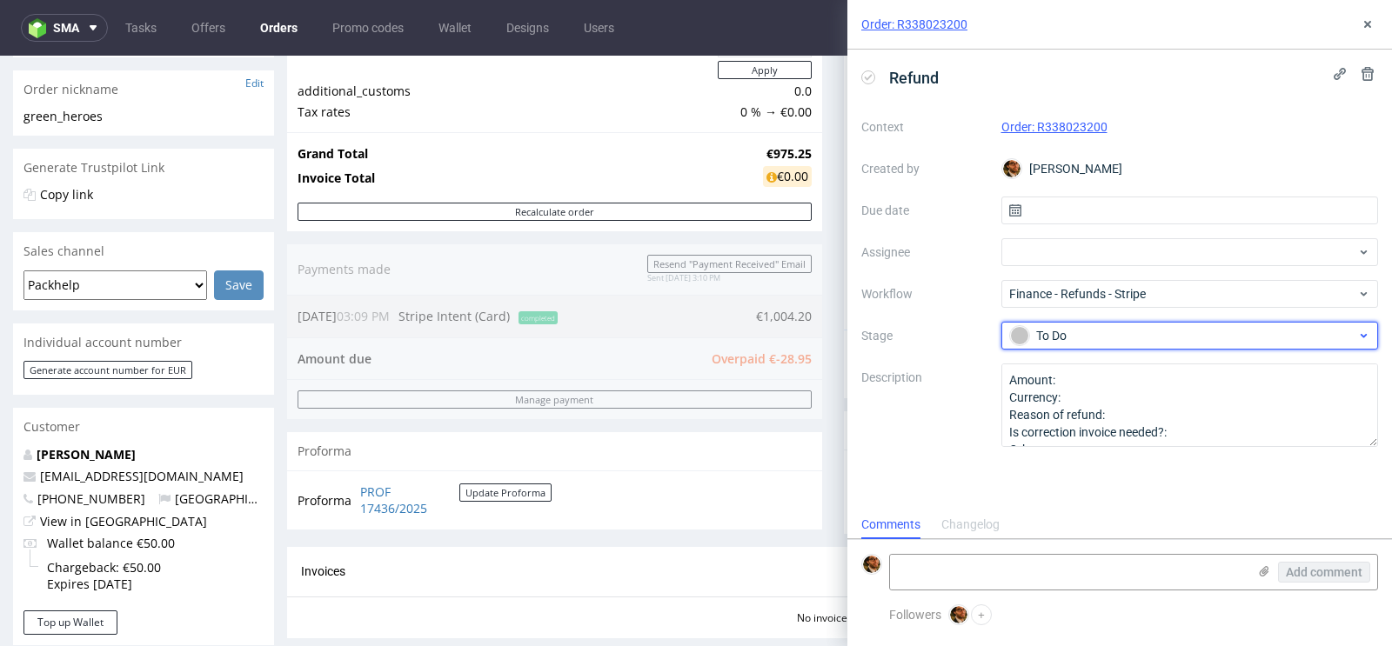
click at [1173, 335] on div "To Do" at bounding box center [1183, 335] width 346 height 19
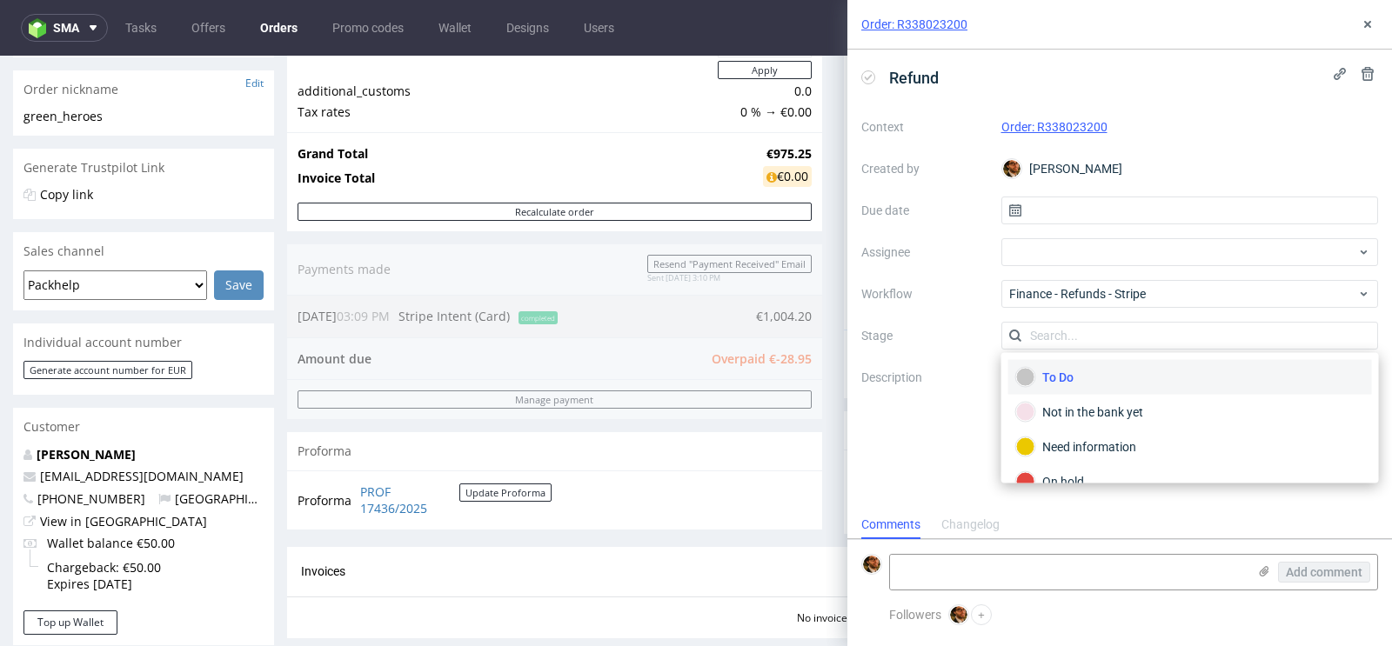
click at [1136, 374] on div "To Do" at bounding box center [1190, 377] width 348 height 19
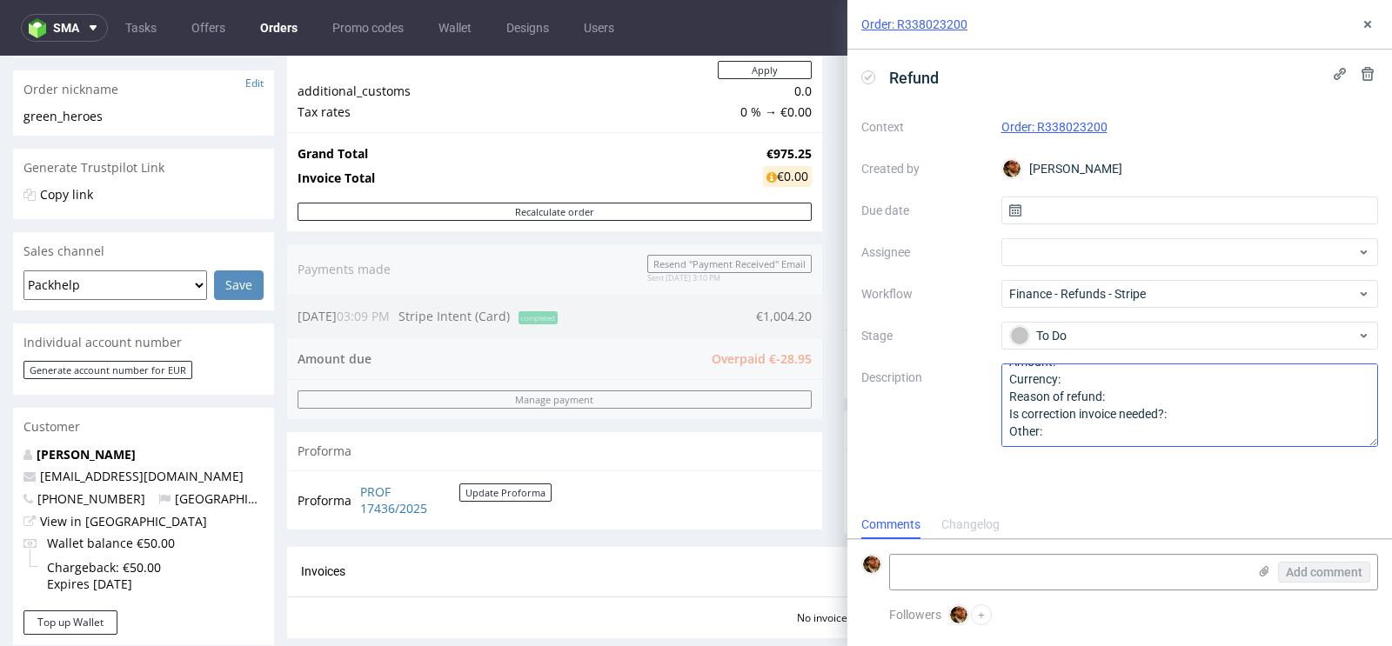
scroll to position [0, 0]
click at [1085, 401] on textarea "Amount: Currency: Reason of refund: Is correction invoice needed?: Other:" at bounding box center [1190, 406] width 378 height 84
paste textarea "R338023200"
click at [1113, 411] on textarea "Amount: R338023200 Currency: EUR Reason of refund: Is correction invoice needed…" at bounding box center [1190, 406] width 378 height 84
drag, startPoint x: 1131, startPoint y: 379, endPoint x: 1060, endPoint y: 379, distance: 71.3
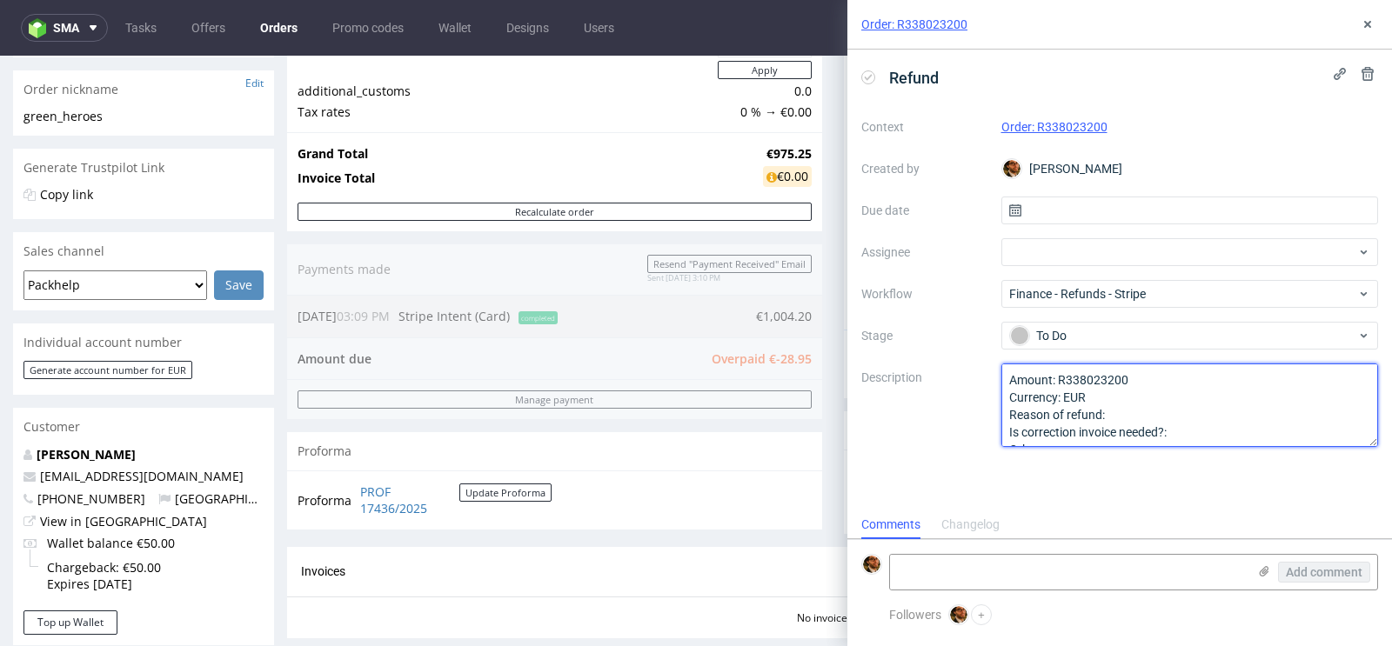
click at [1060, 379] on textarea "Amount: R338023200 Currency: EUR Reason of refund: Is correction invoice needed…" at bounding box center [1190, 406] width 378 height 84
paste textarea "€69.78"
click at [1136, 413] on textarea "Amount: R338023200 Currency: EUR Reason of refund: Is correction invoice needed…" at bounding box center [1190, 406] width 378 height 84
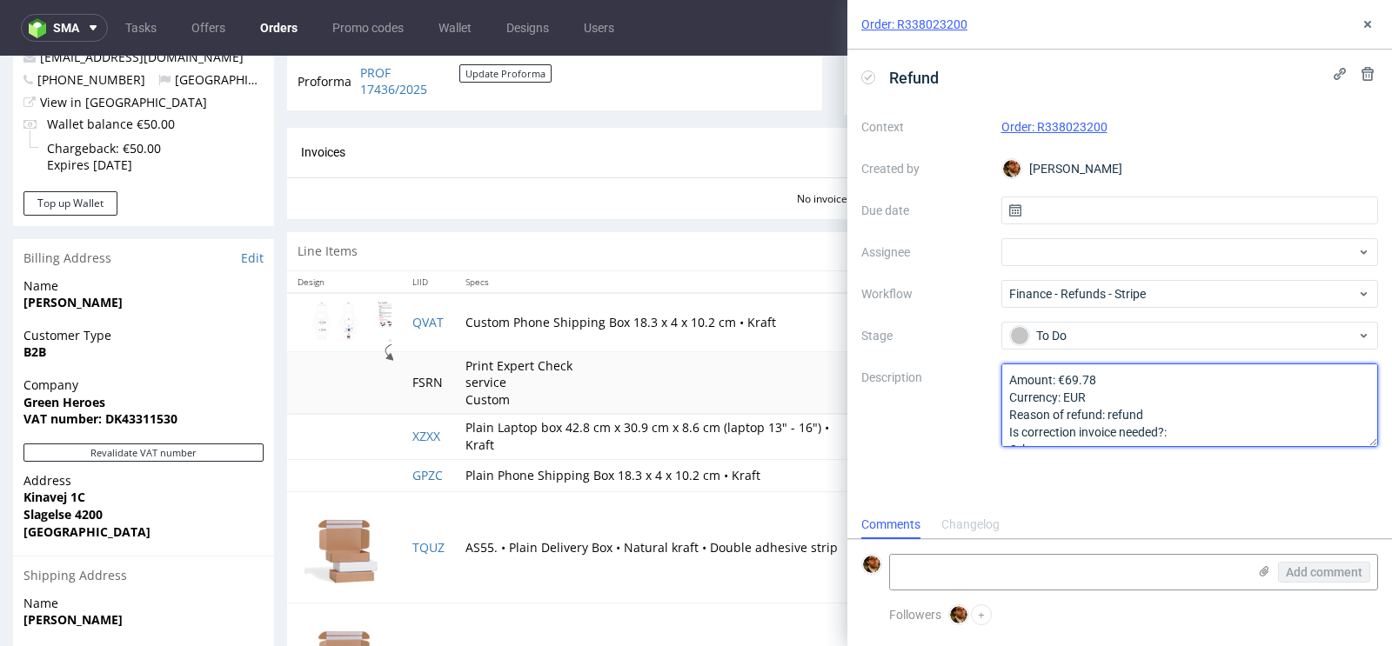
scroll to position [772, 0]
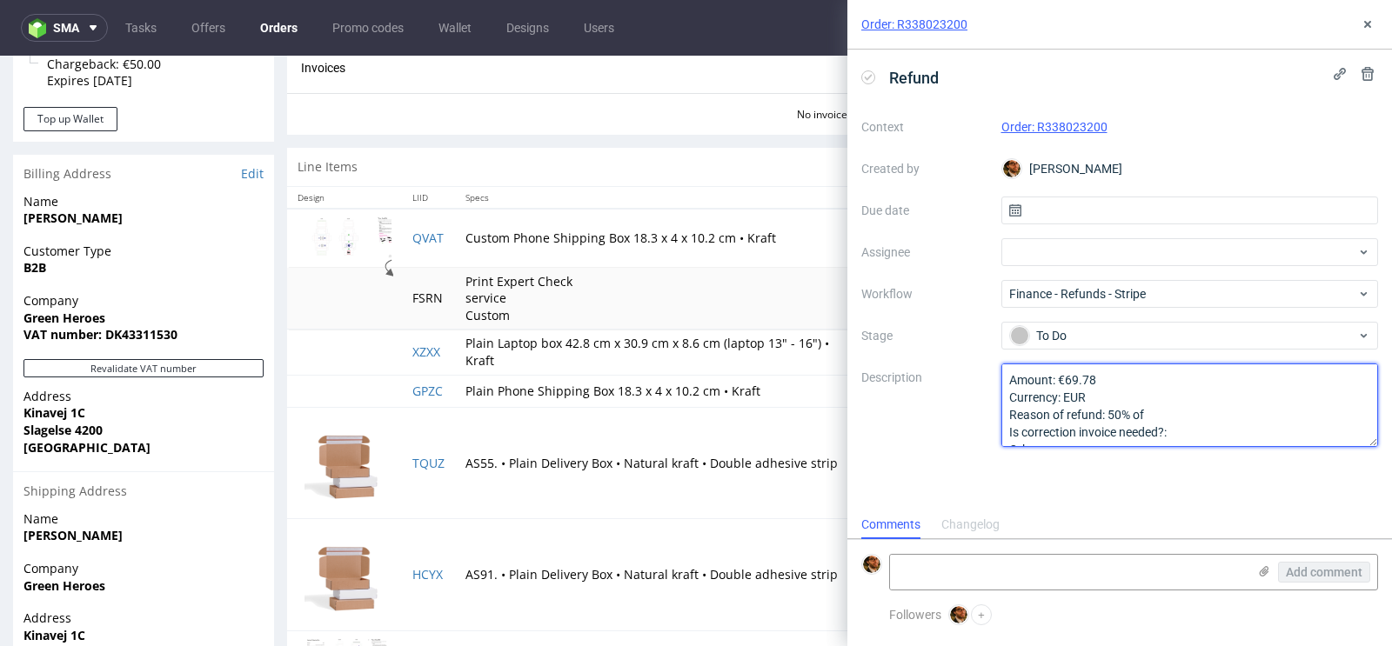
paste textarea "QVAT Custom Phone Shipping Box 18.3 x 4 x 10.2 cm • Kraft"
click at [1010, 433] on textarea "Amount: €69.78 Currency: EUR Reason of refund: refund Is correction invoice nee…" at bounding box center [1190, 406] width 378 height 84
type textarea "Amount: €69.78 Currency: EUR Reason of refund: 50% of Custom Phone Shipping Box…"
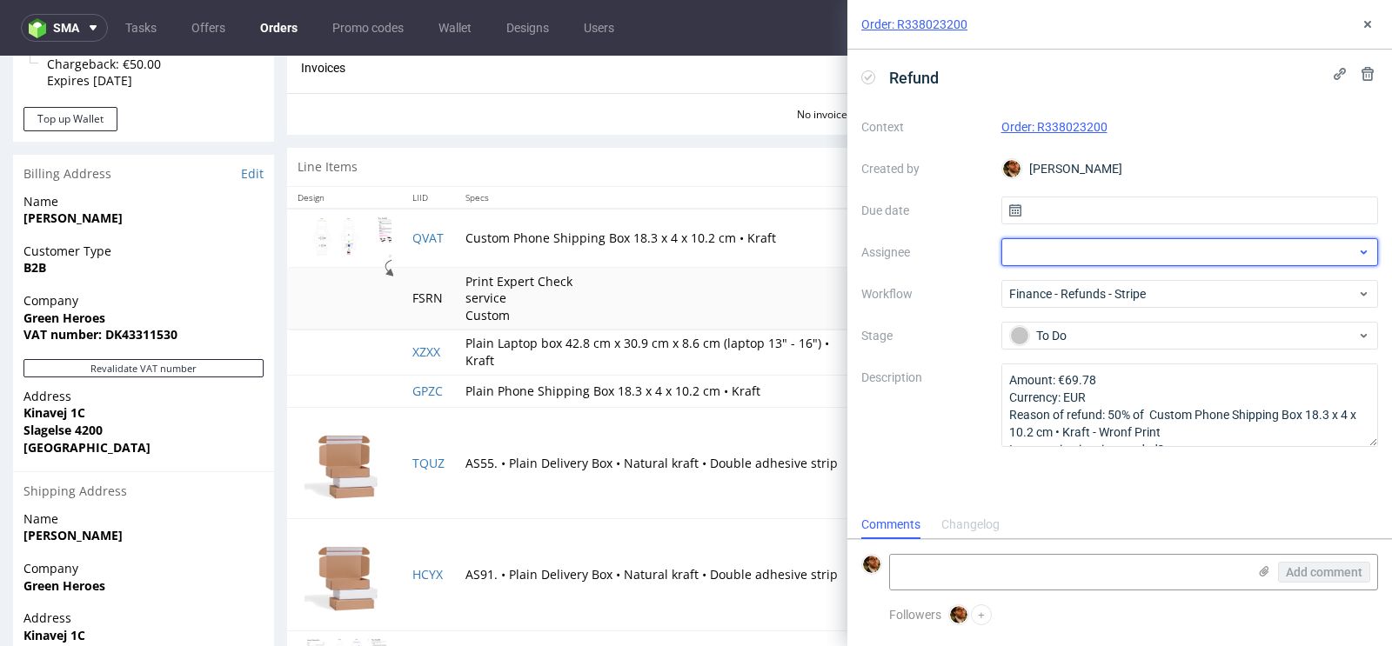
click at [1097, 258] on div at bounding box center [1190, 252] width 378 height 28
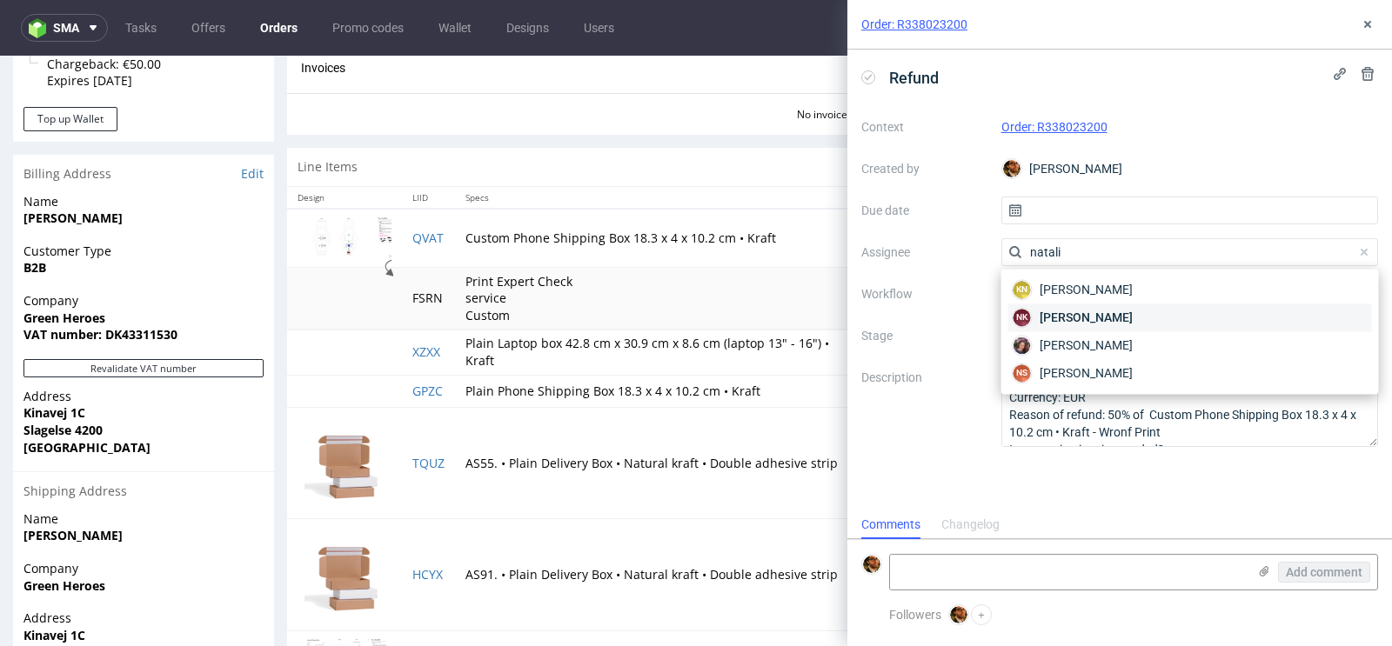
type input "natali"
click at [1106, 318] on span "Natalia Kaczorowska" at bounding box center [1085, 317] width 93 height 17
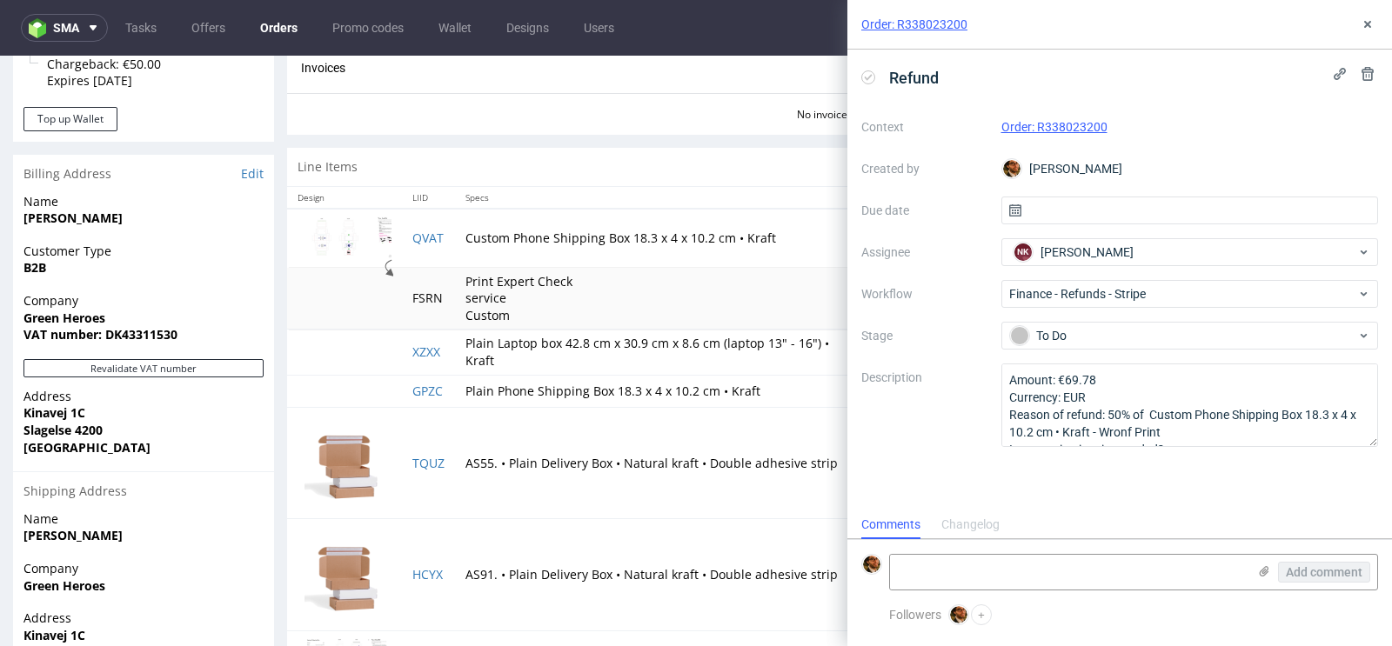
click at [1258, 172] on div "Matteo Corsico" at bounding box center [1190, 169] width 378 height 28
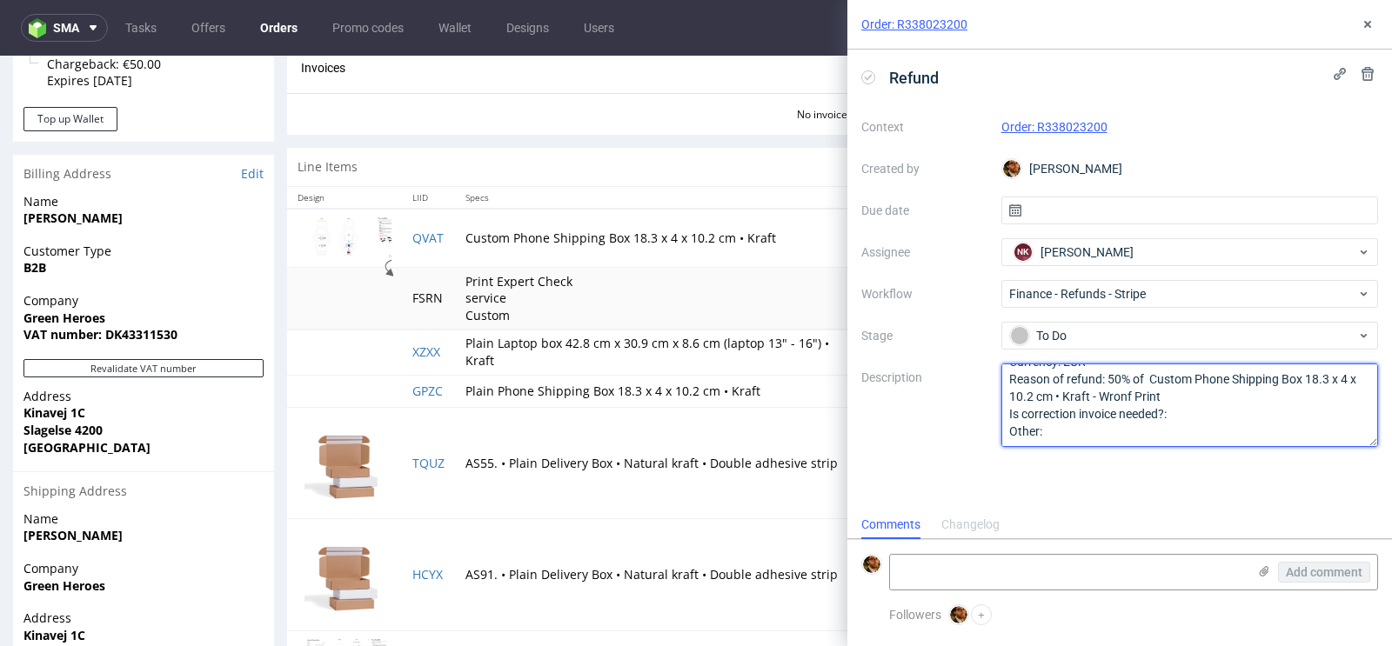
click at [1131, 397] on textarea "Amount: €69.78 Currency: EUR Reason of refund: 50% of Custom Phone Shipping Box…" at bounding box center [1190, 406] width 378 height 84
click at [0, 0] on lt-span "Wron g" at bounding box center [0, 0] width 0 height 0
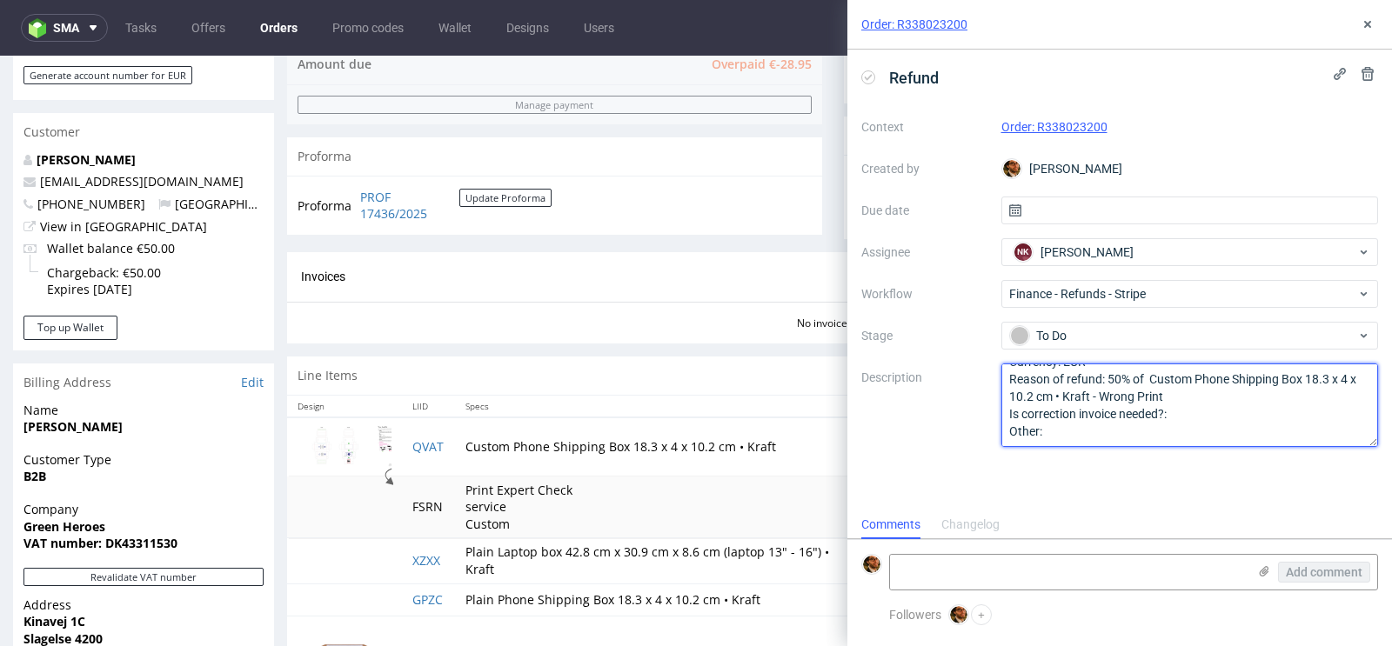
scroll to position [486, 0]
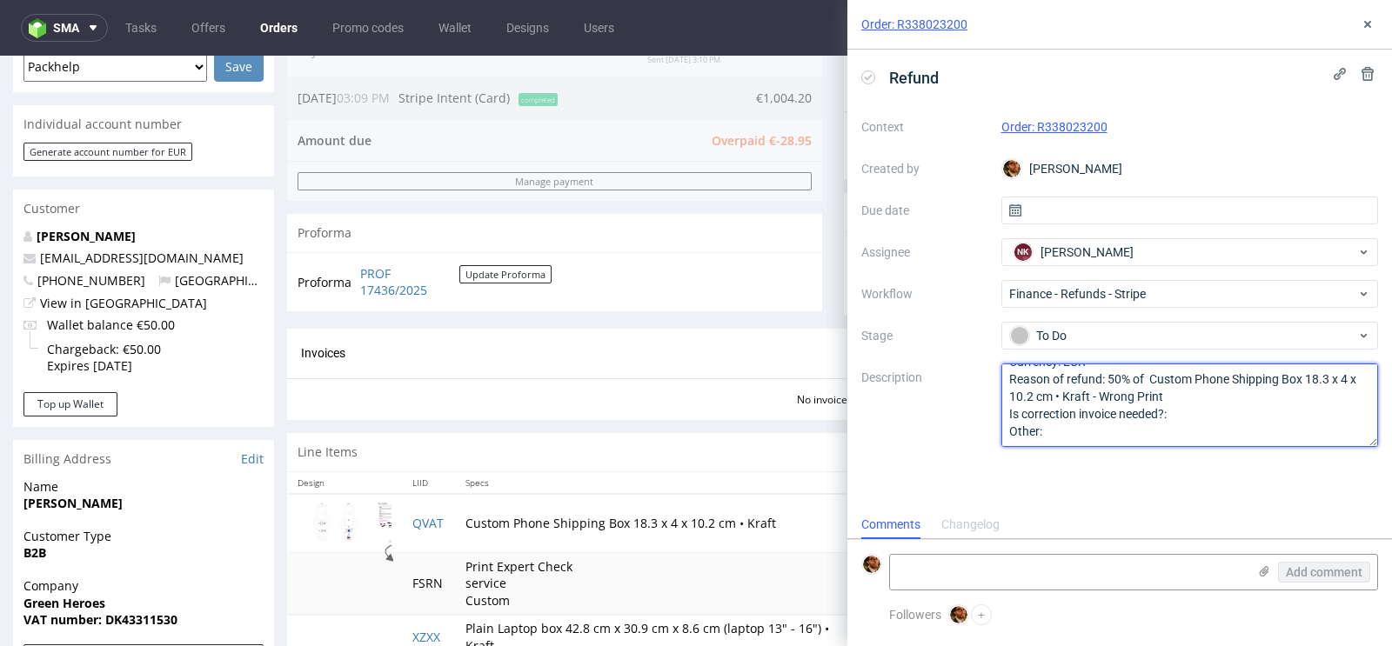
click at [1227, 416] on textarea "Amount: €69.78 Currency: EUR Reason of refund: 50% of Custom Phone Shipping Box…" at bounding box center [1190, 406] width 378 height 84
type textarea "Amount: €69.78 Currency: EUR Reason of refund: 50% of Custom Phone Shipping Box…"
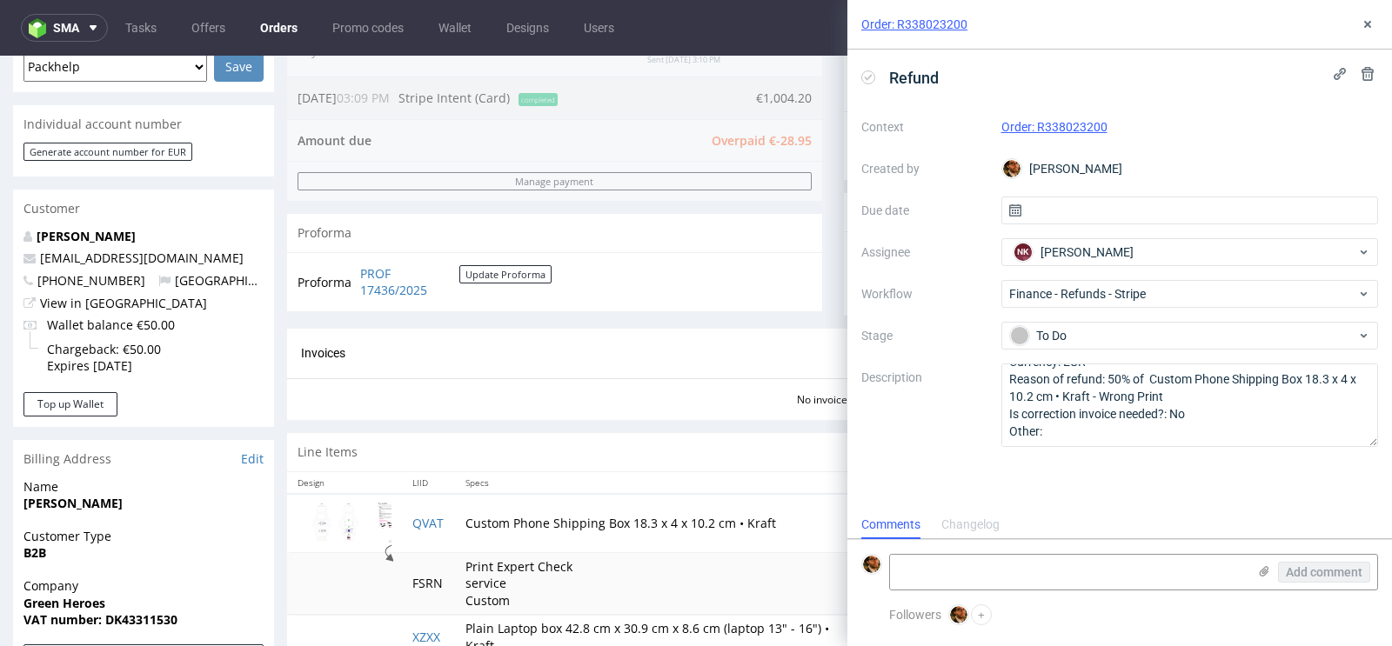
click at [797, 351] on div "Invoices Invoice" at bounding box center [833, 354] width 1064 height 22
click at [1371, 17] on icon at bounding box center [1367, 24] width 14 height 14
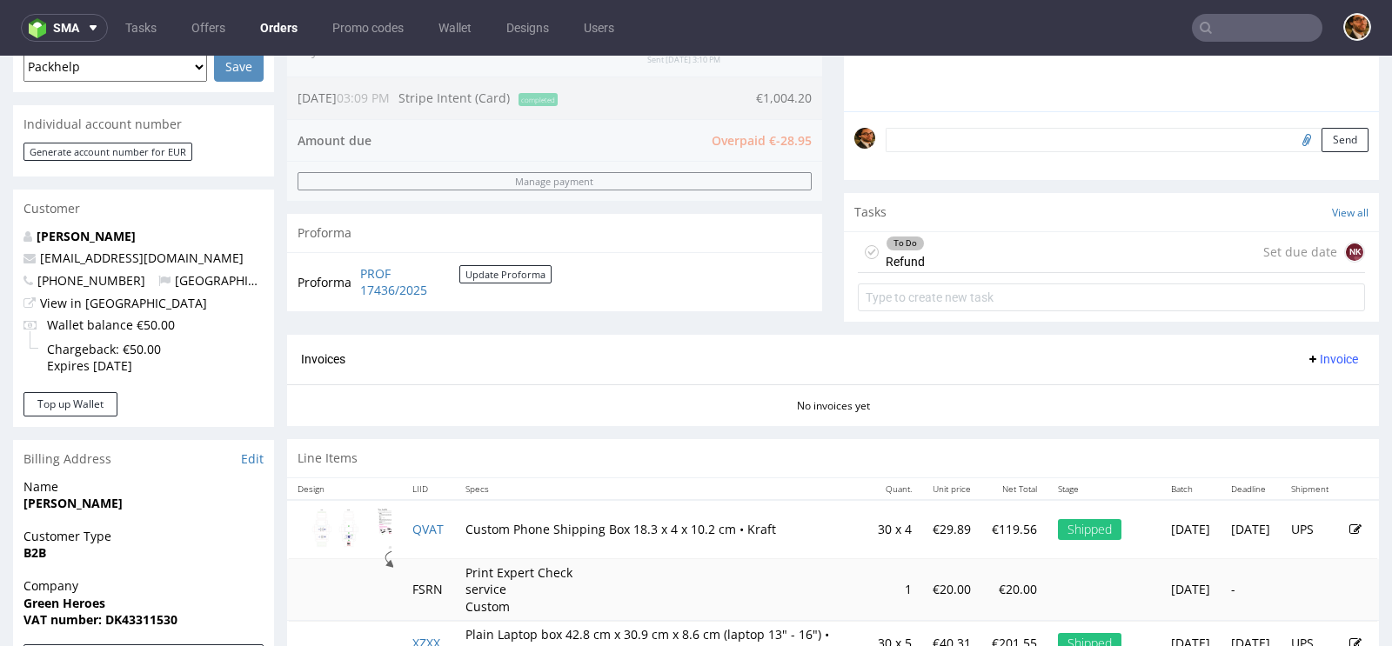
click at [1083, 251] on div "To Do Refund Set due date NK" at bounding box center [1111, 252] width 507 height 41
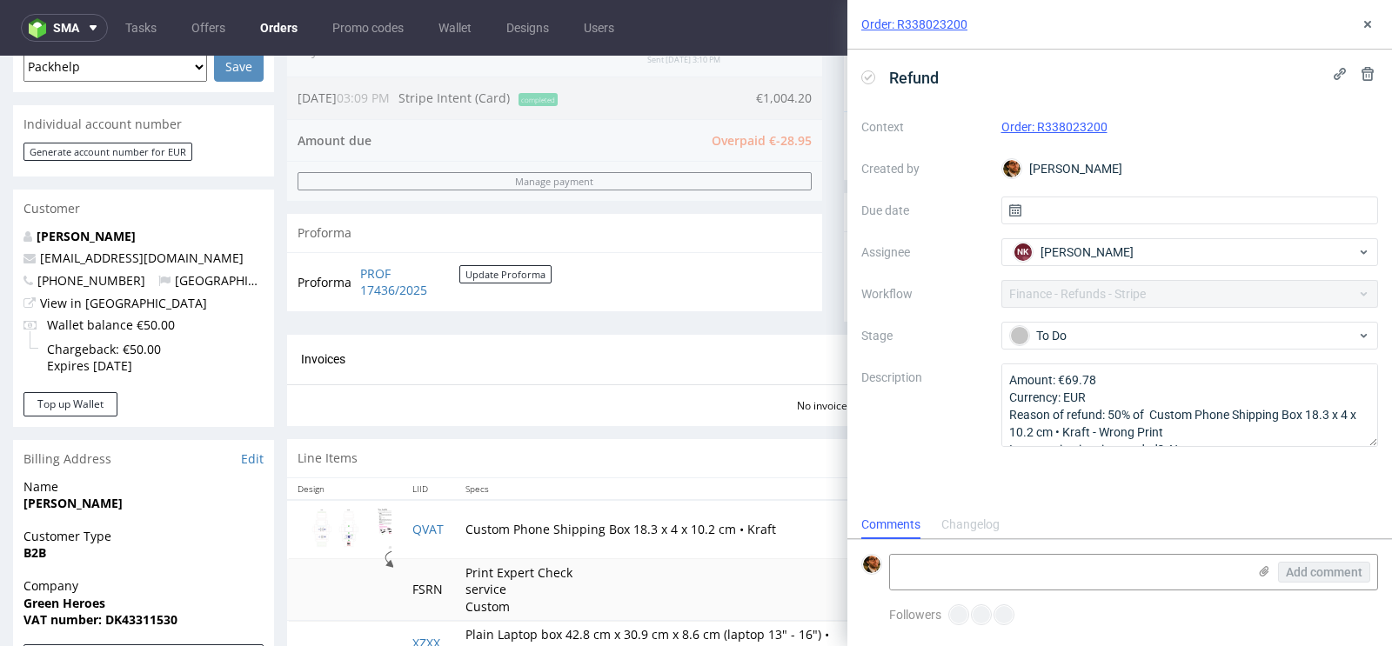
scroll to position [14, 0]
click at [1167, 222] on input "text" at bounding box center [1190, 211] width 378 height 28
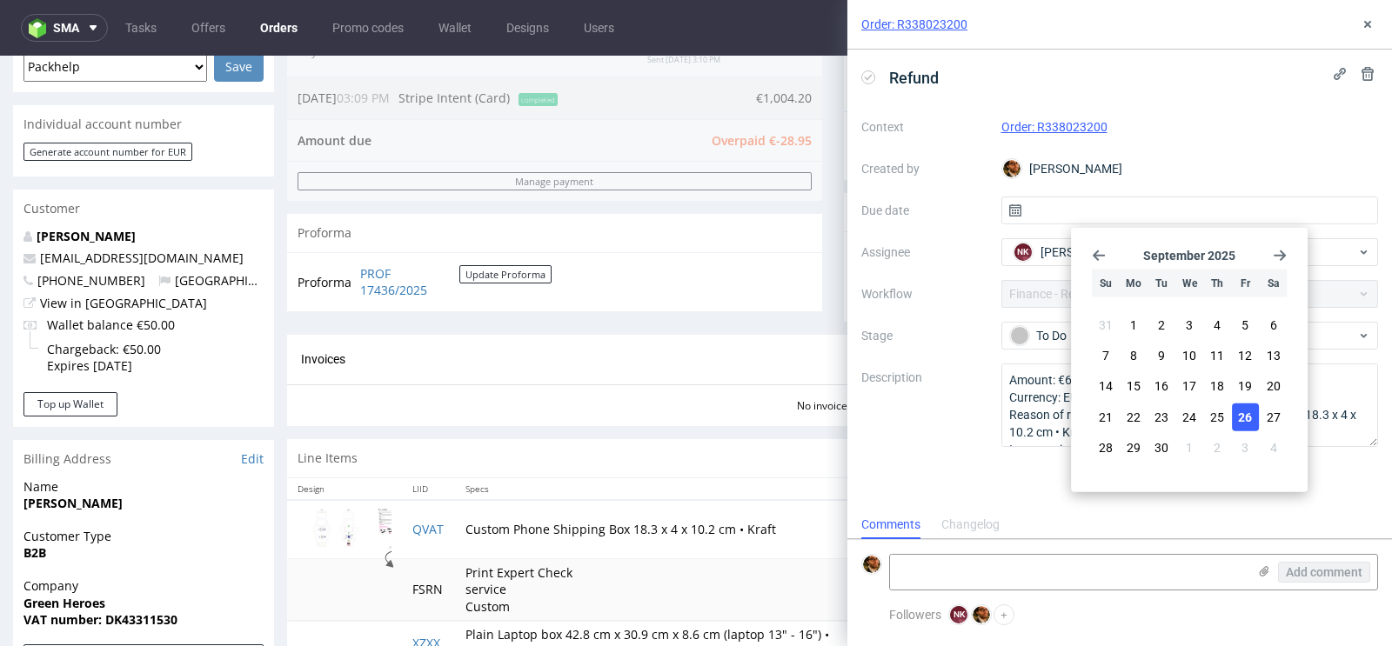
click at [1247, 410] on span "26" at bounding box center [1245, 416] width 14 height 17
type input "26/09/2025"
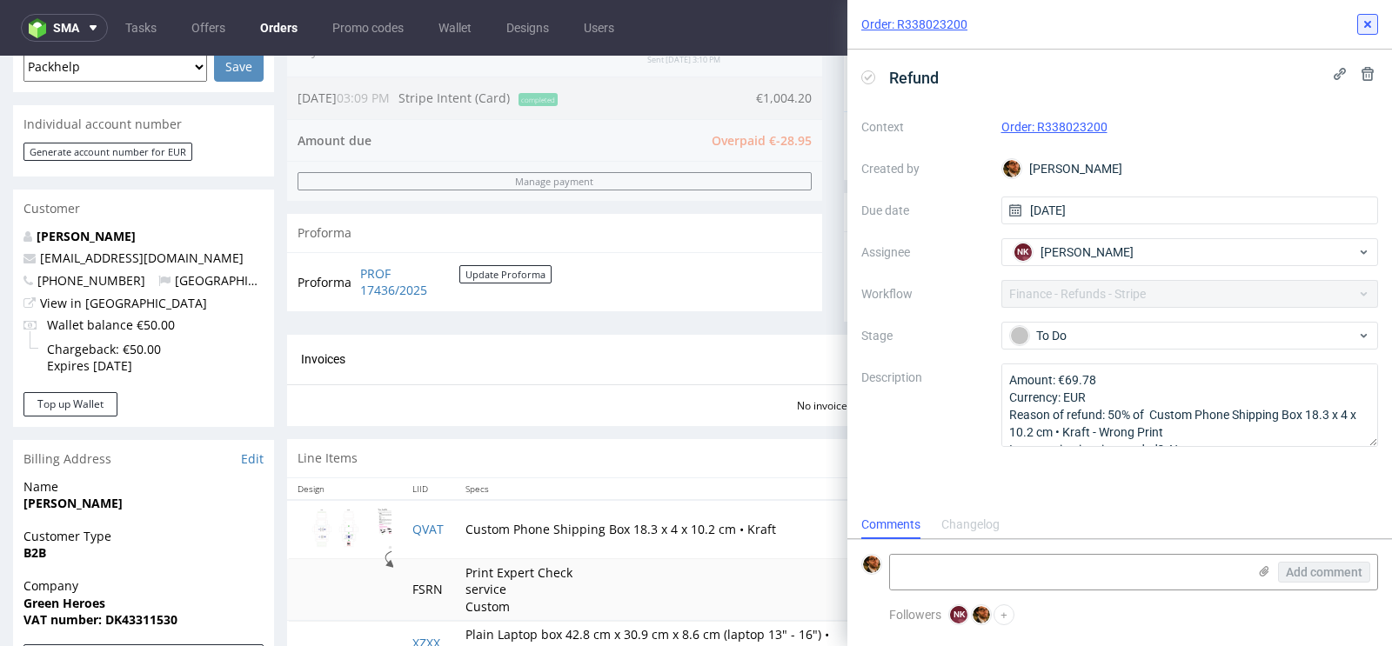
click at [1366, 26] on use at bounding box center [1367, 24] width 7 height 7
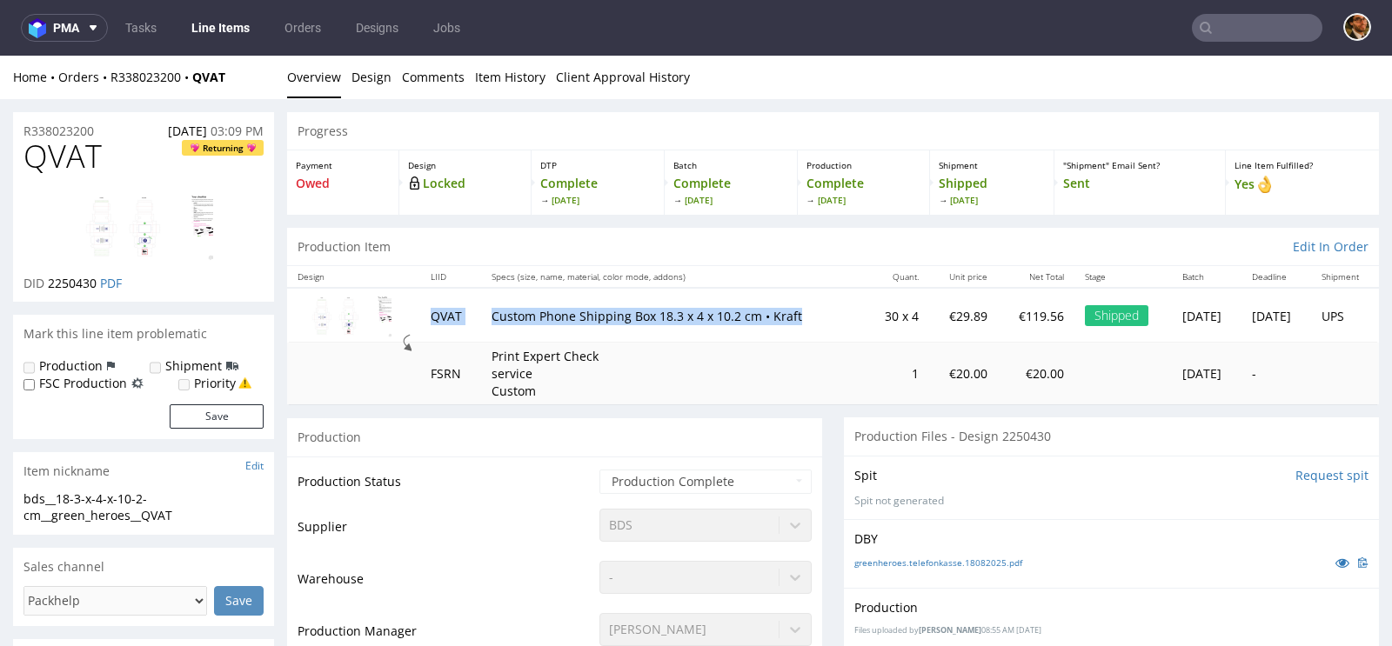
drag, startPoint x: 787, startPoint y: 313, endPoint x: 422, endPoint y: 314, distance: 365.3
click at [422, 314] on tr "QVAT Custom Phone Shipping Box 18.3 x 4 x 10.2 cm • Kraft 30 x 4 €29.89 €119.56…" at bounding box center [833, 315] width 1092 height 55
click at [1230, 39] on input "text" at bounding box center [1257, 28] width 130 height 28
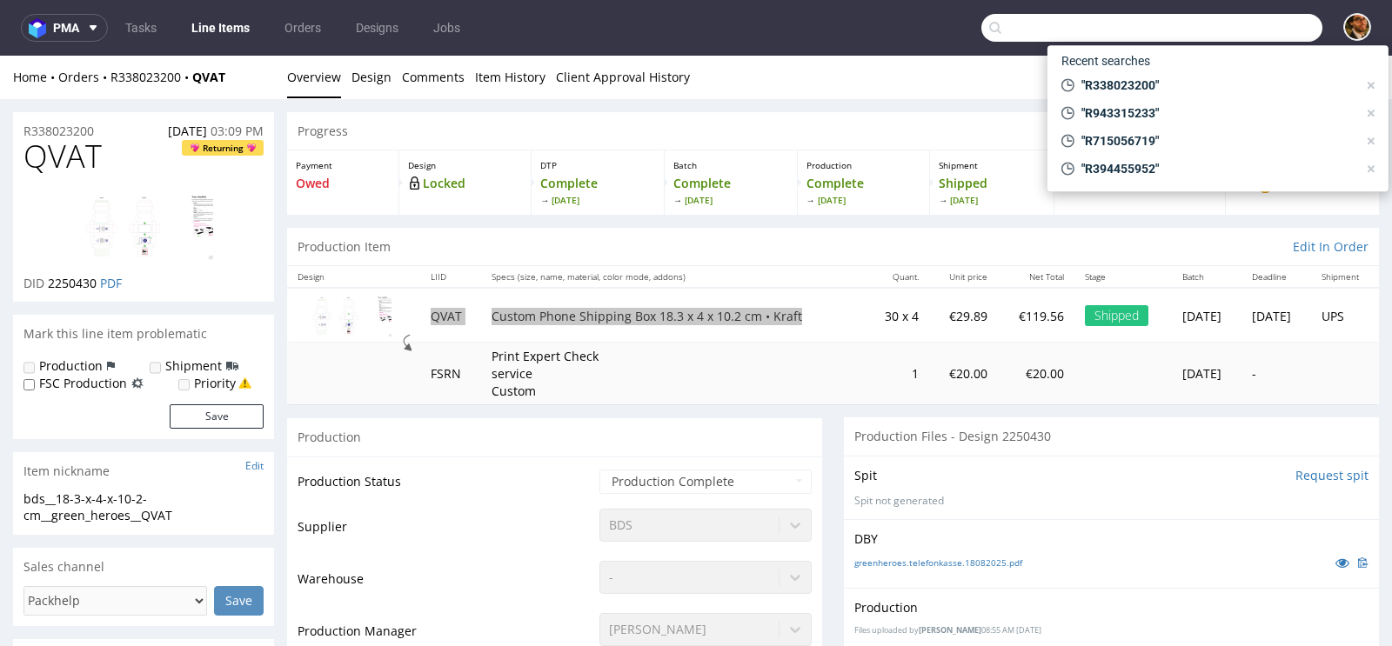
paste input "R322796399"
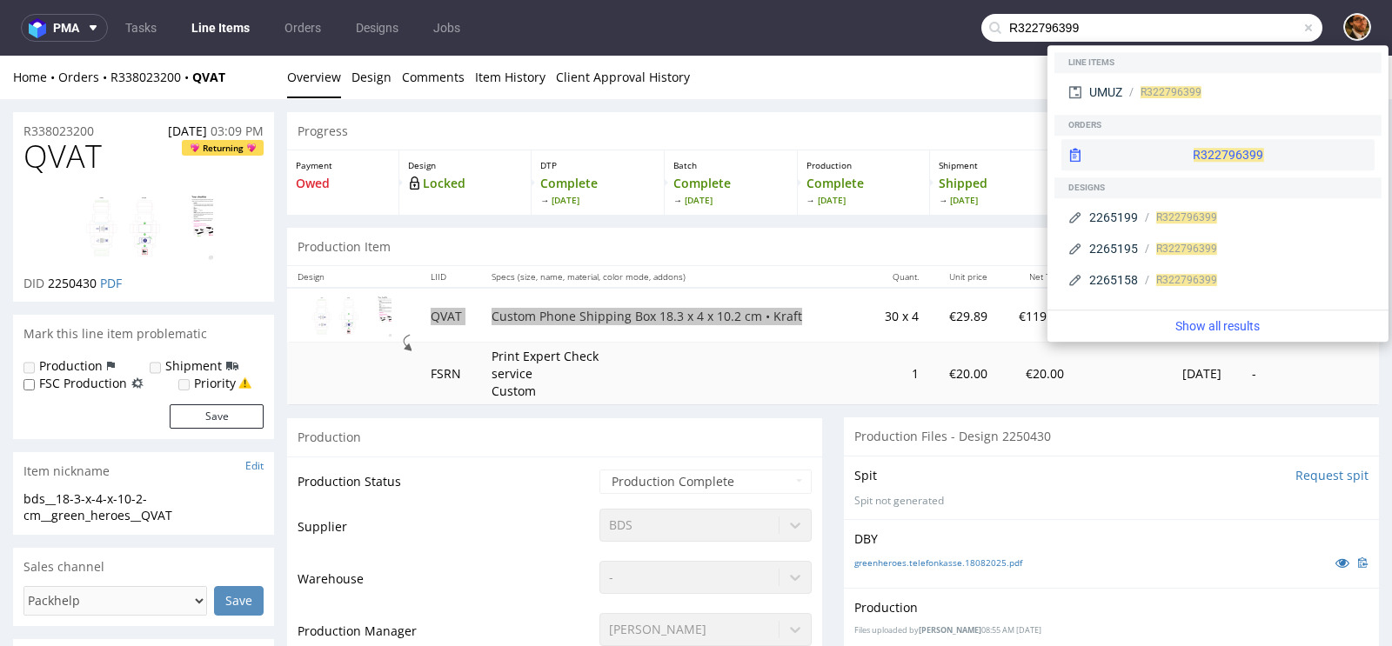
type input "R322796399"
click at [1193, 154] on div "R322796399" at bounding box center [1217, 154] width 313 height 31
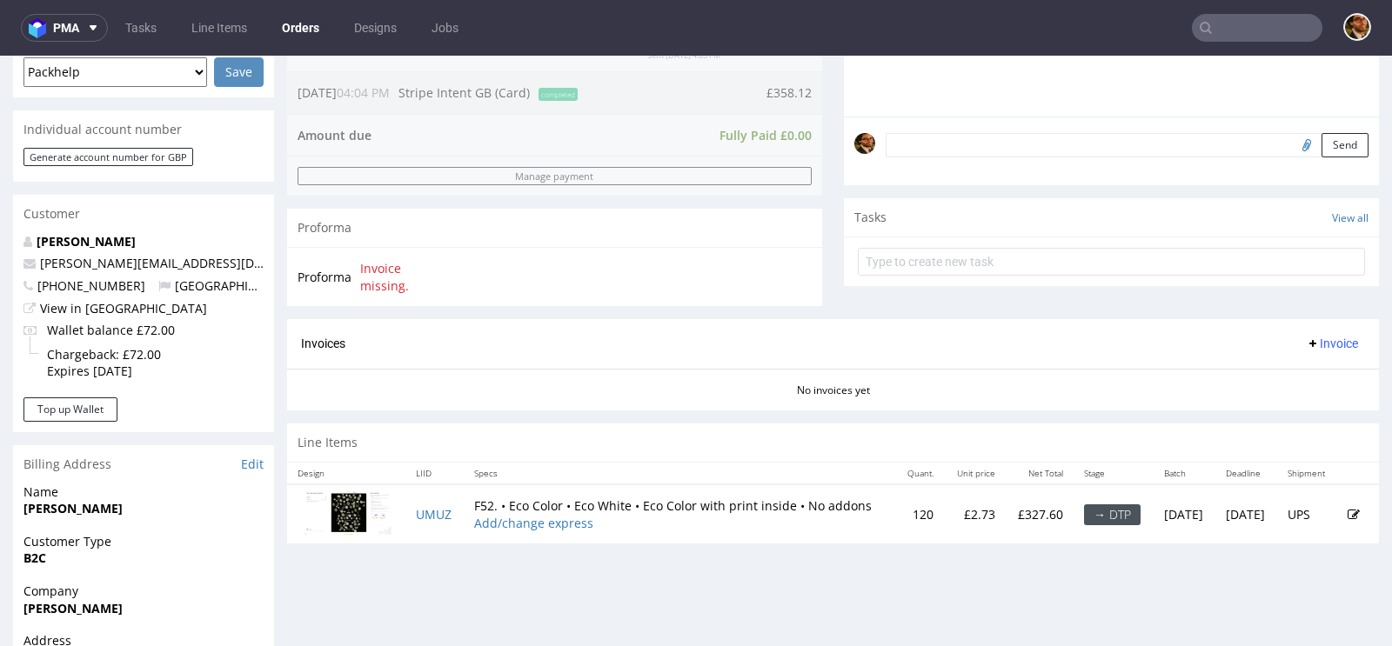
scroll to position [640, 0]
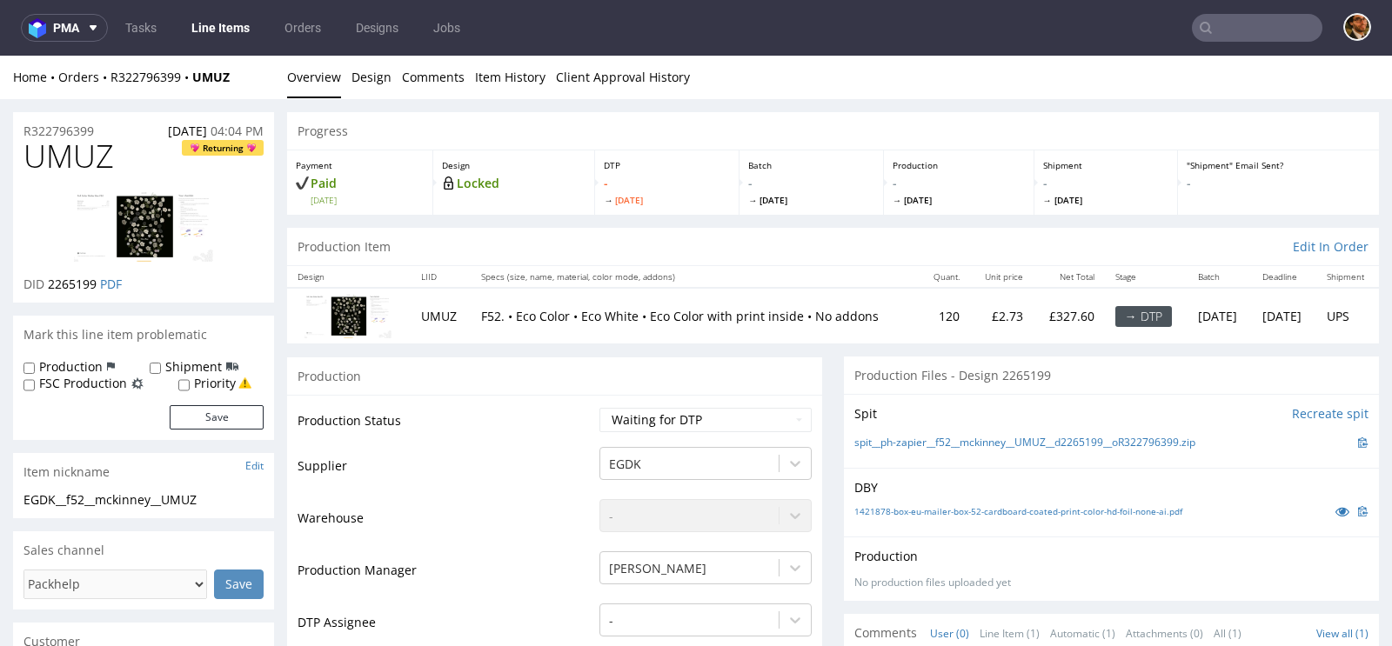
click at [344, 313] on img at bounding box center [347, 315] width 87 height 43
click at [458, 186] on p "Locked" at bounding box center [514, 183] width 144 height 17
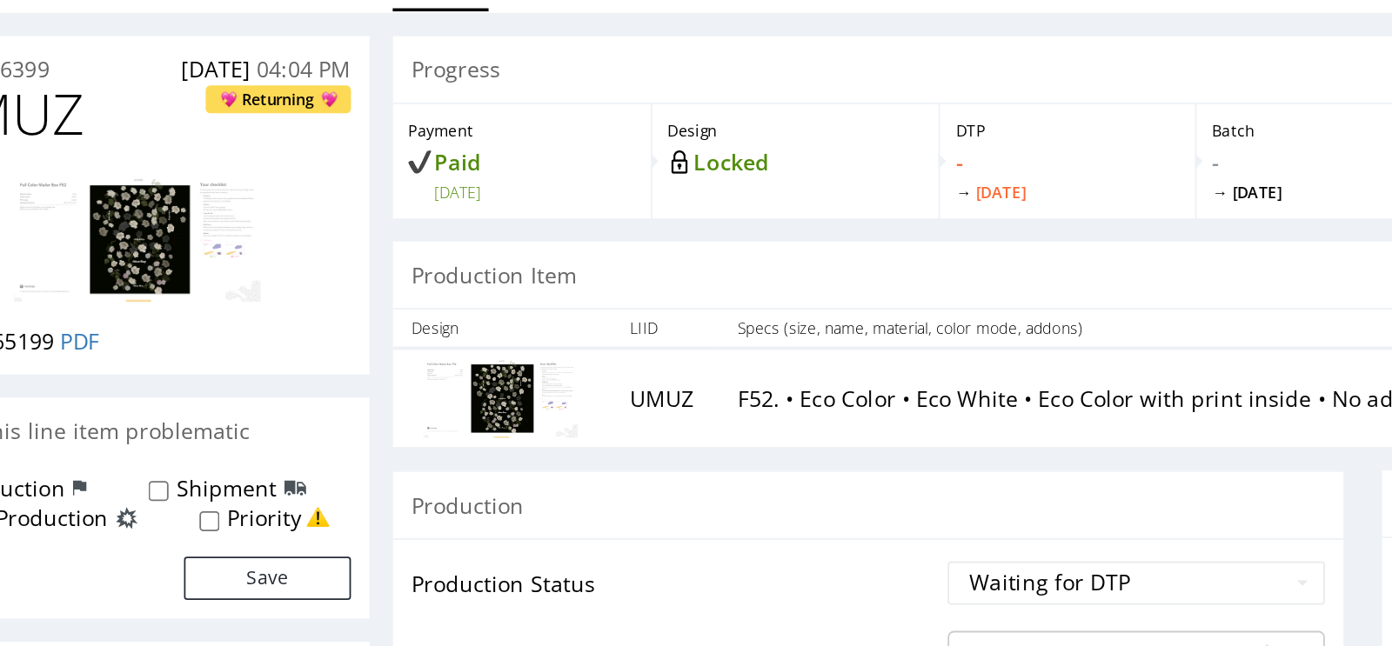
click at [34, 90] on img at bounding box center [26, 107] width 139 height 70
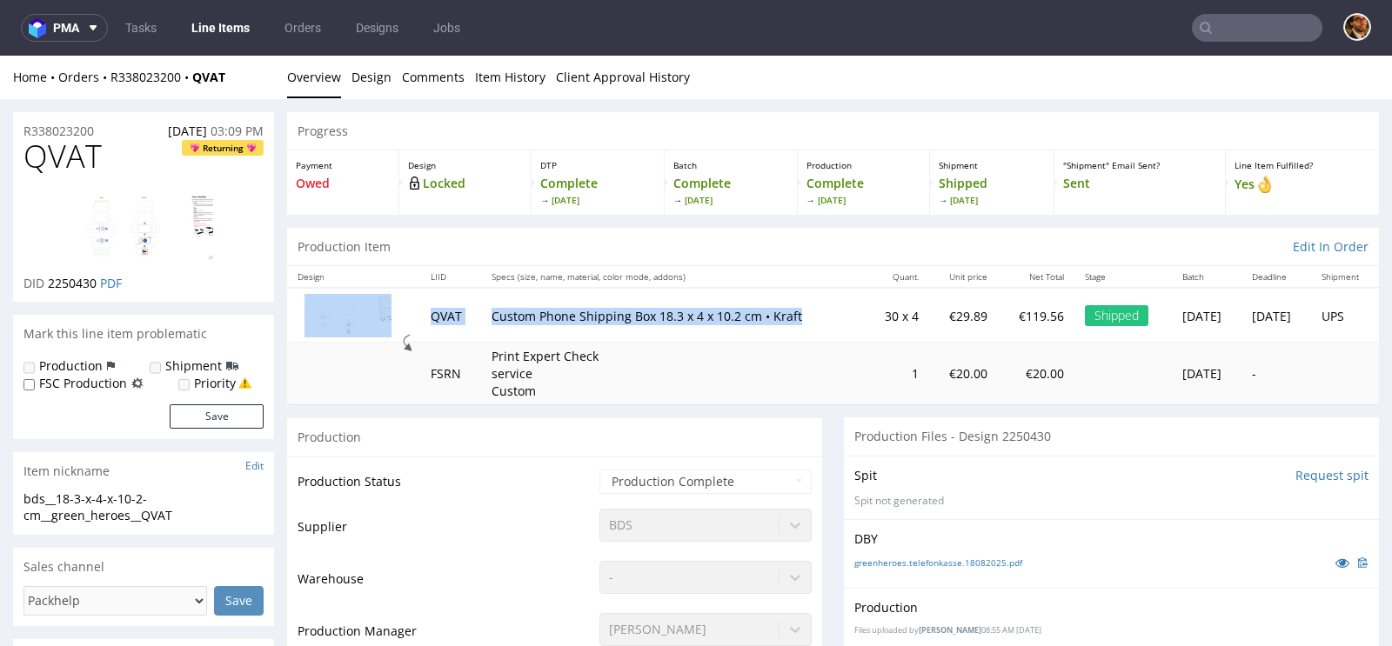
drag, startPoint x: 784, startPoint y: 318, endPoint x: 410, endPoint y: 312, distance: 374.1
click at [410, 312] on tr "QVAT Custom Phone Shipping Box 18.3 x 4 x 10.2 cm • Kraft 30 x 4 €29.89 €119.56…" at bounding box center [833, 315] width 1092 height 55
copy tr "QVAT Custom Phone Shipping Box 18.3 x 4 x 10.2 cm • Kraft"
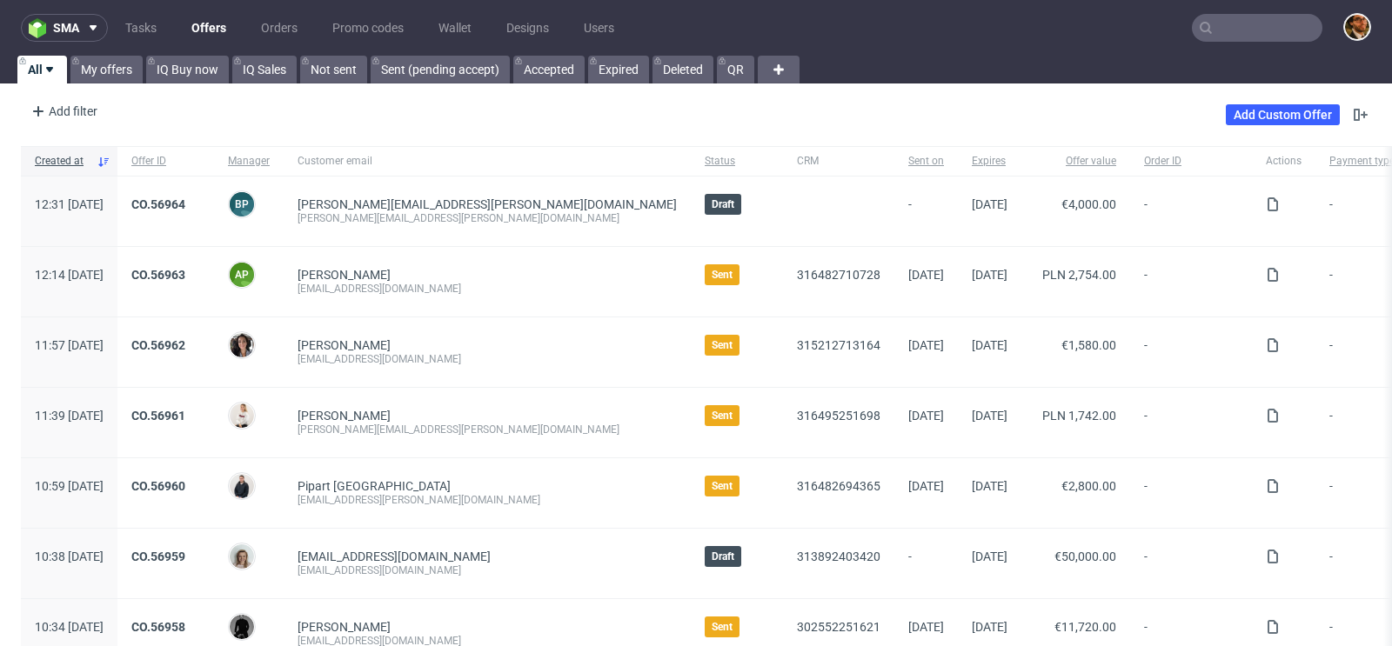
click at [1237, 35] on input "text" at bounding box center [1257, 28] width 130 height 28
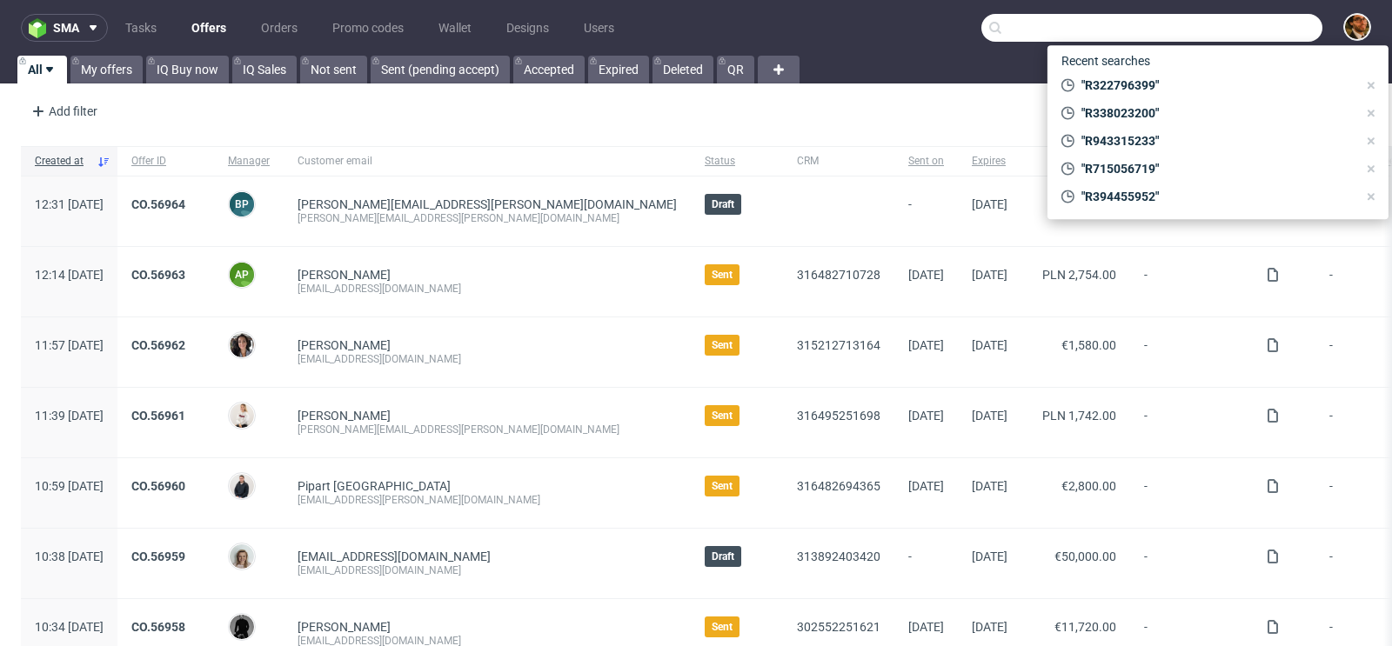
paste input "R887504068"
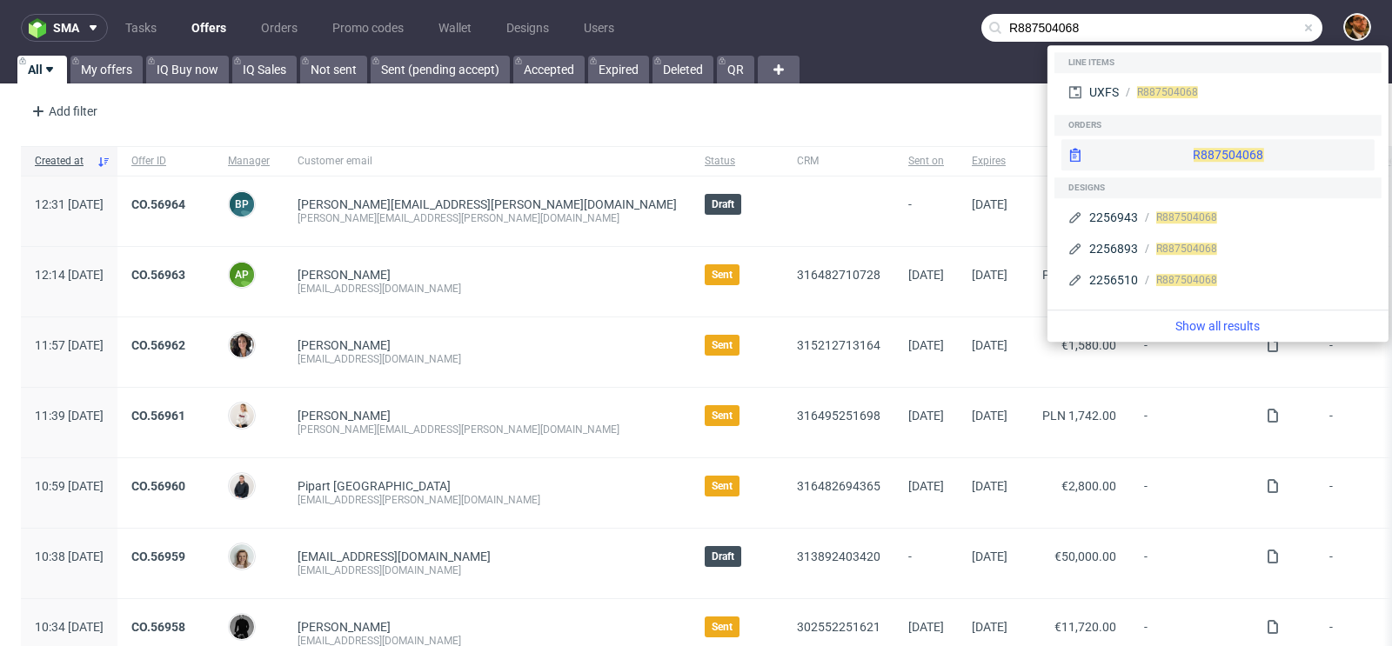
type input "R887504068"
click at [1193, 146] on div "R887504068" at bounding box center [1217, 154] width 313 height 31
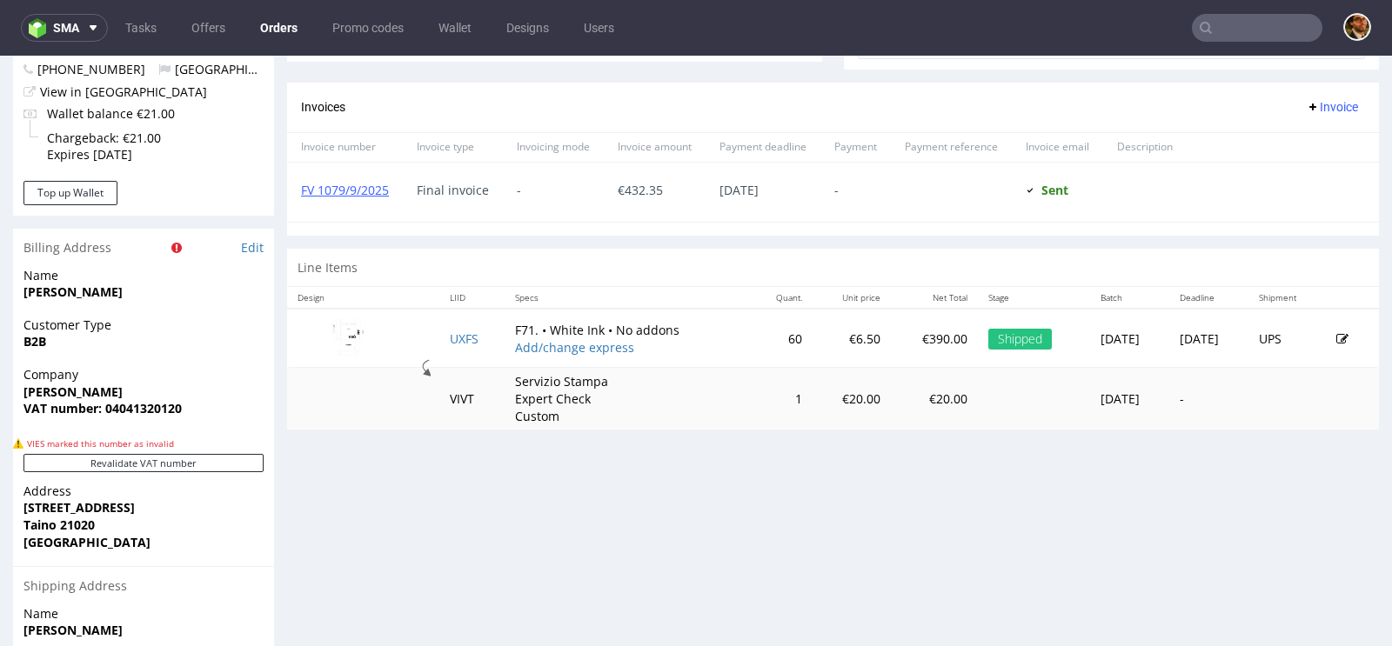
scroll to position [752, 0]
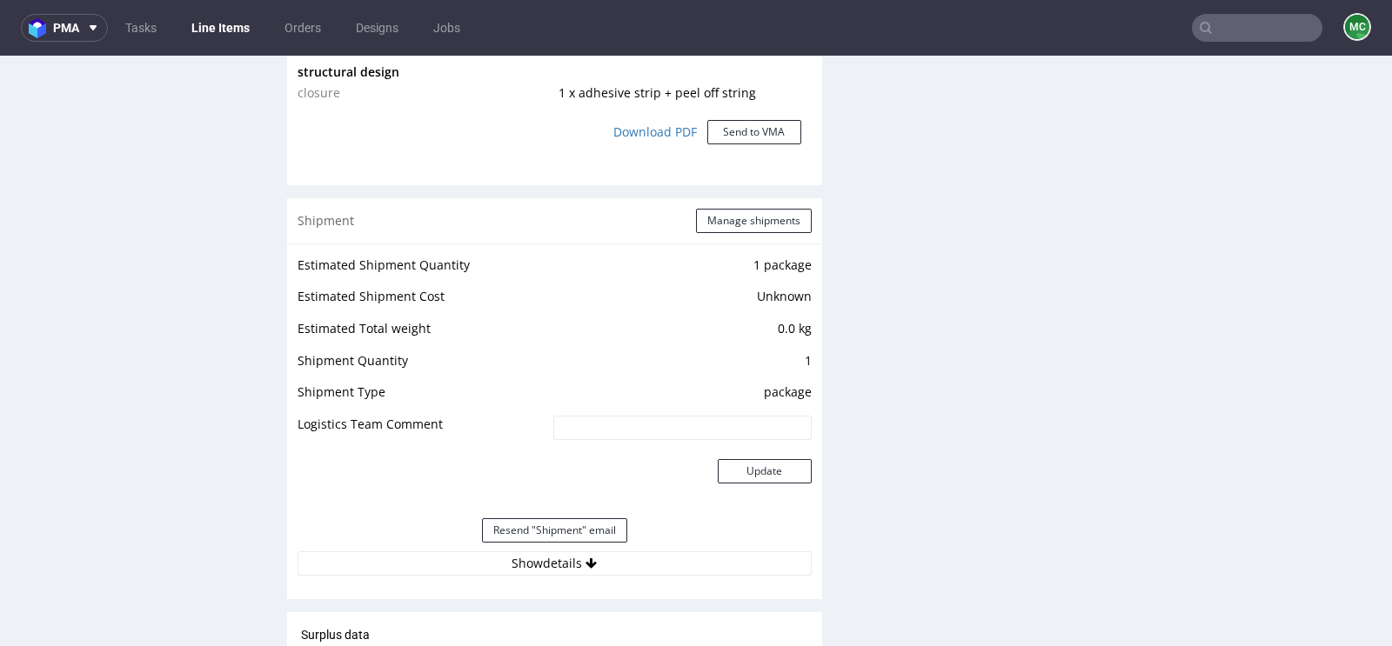
scroll to position [2624, 0]
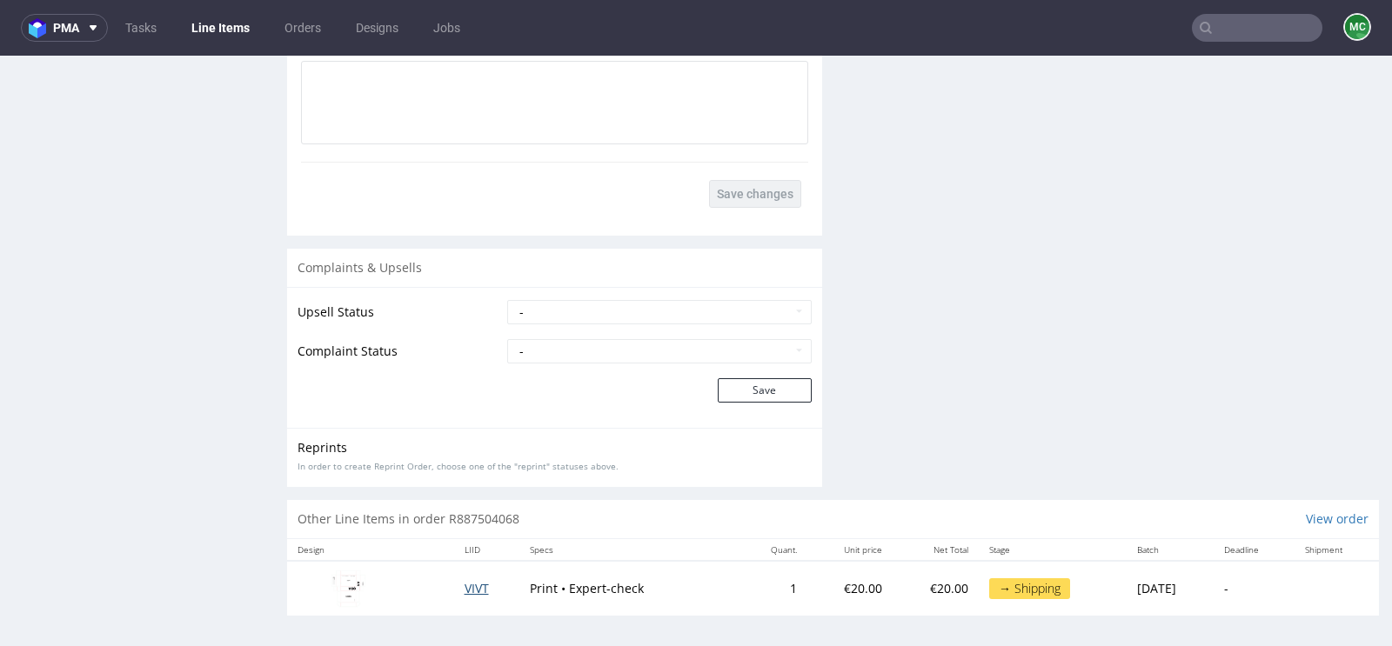
click at [465, 587] on span "VIVT" at bounding box center [477, 588] width 24 height 17
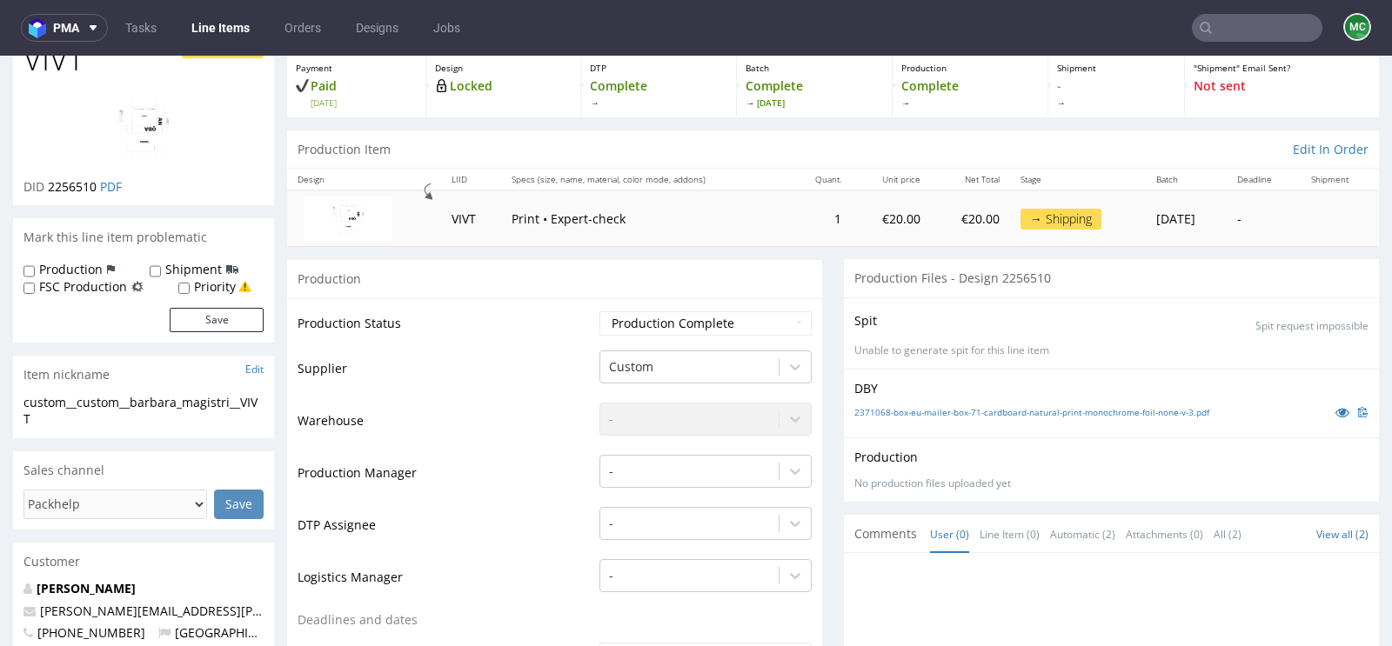
scroll to position [212, 0]
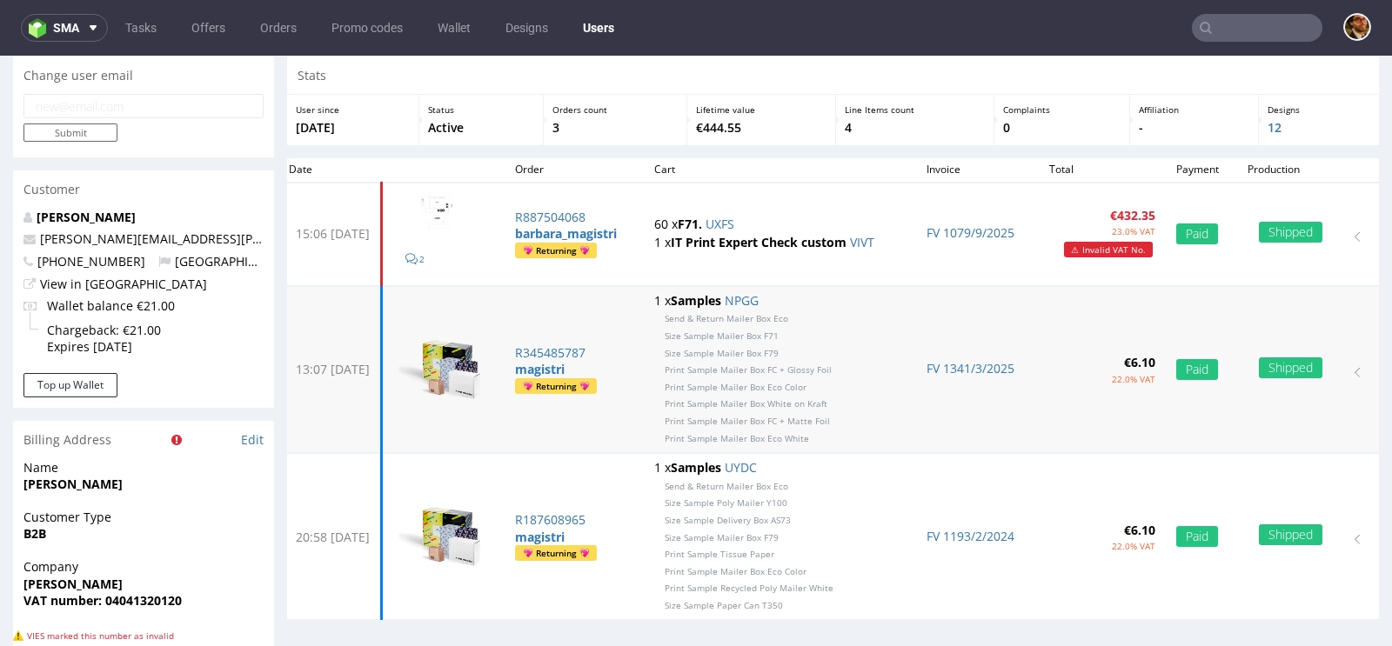
scroll to position [14, 0]
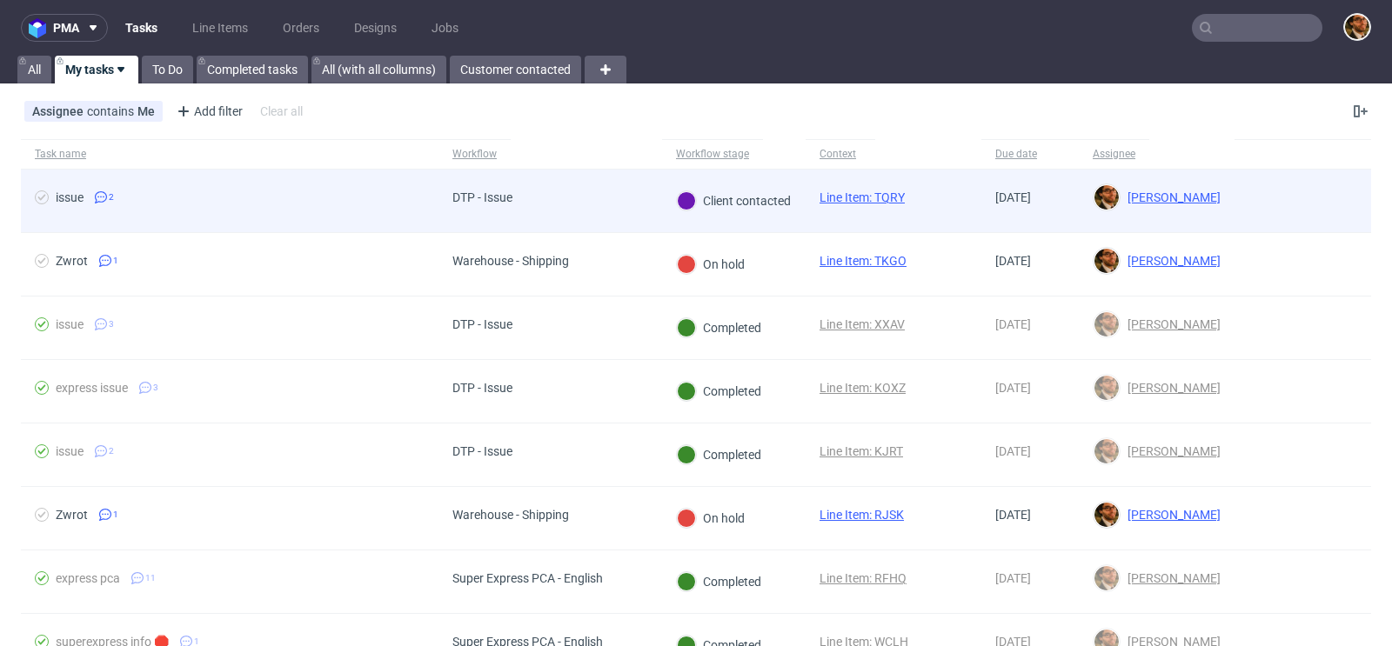
click at [1251, 195] on div at bounding box center [1302, 201] width 137 height 63
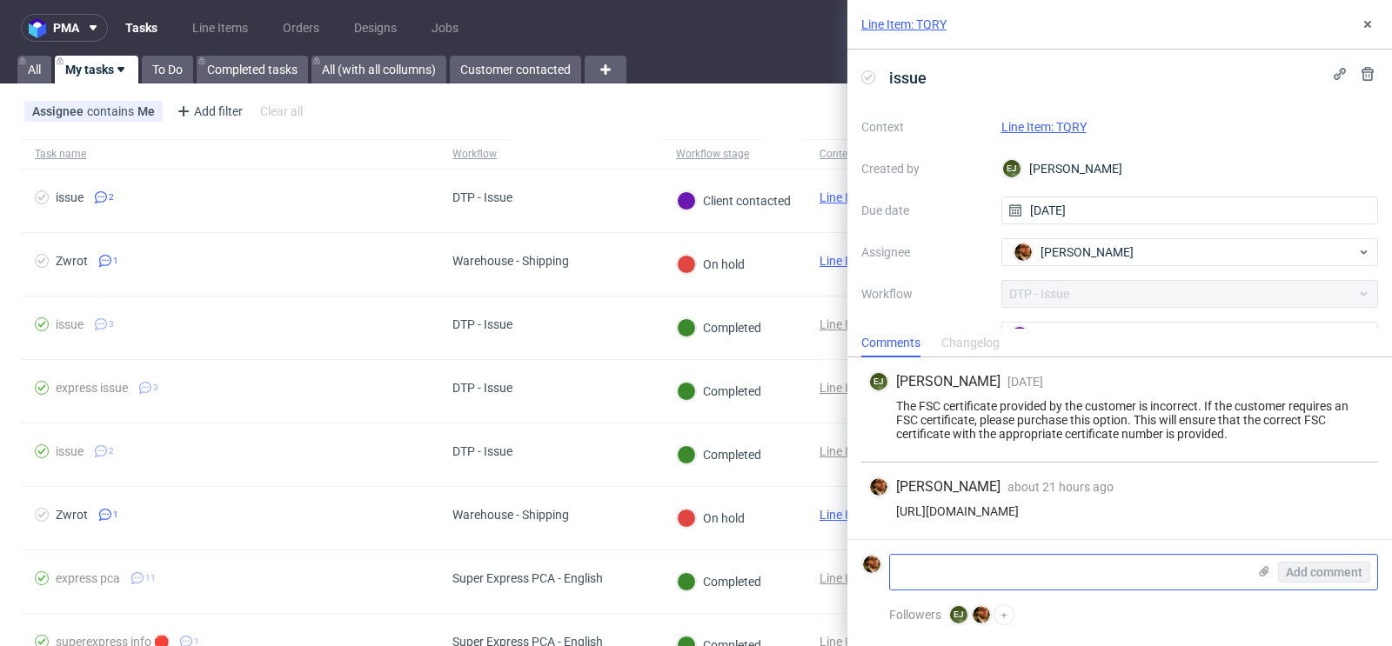
click at [1033, 578] on textarea at bounding box center [1068, 572] width 357 height 35
type textarea "T"
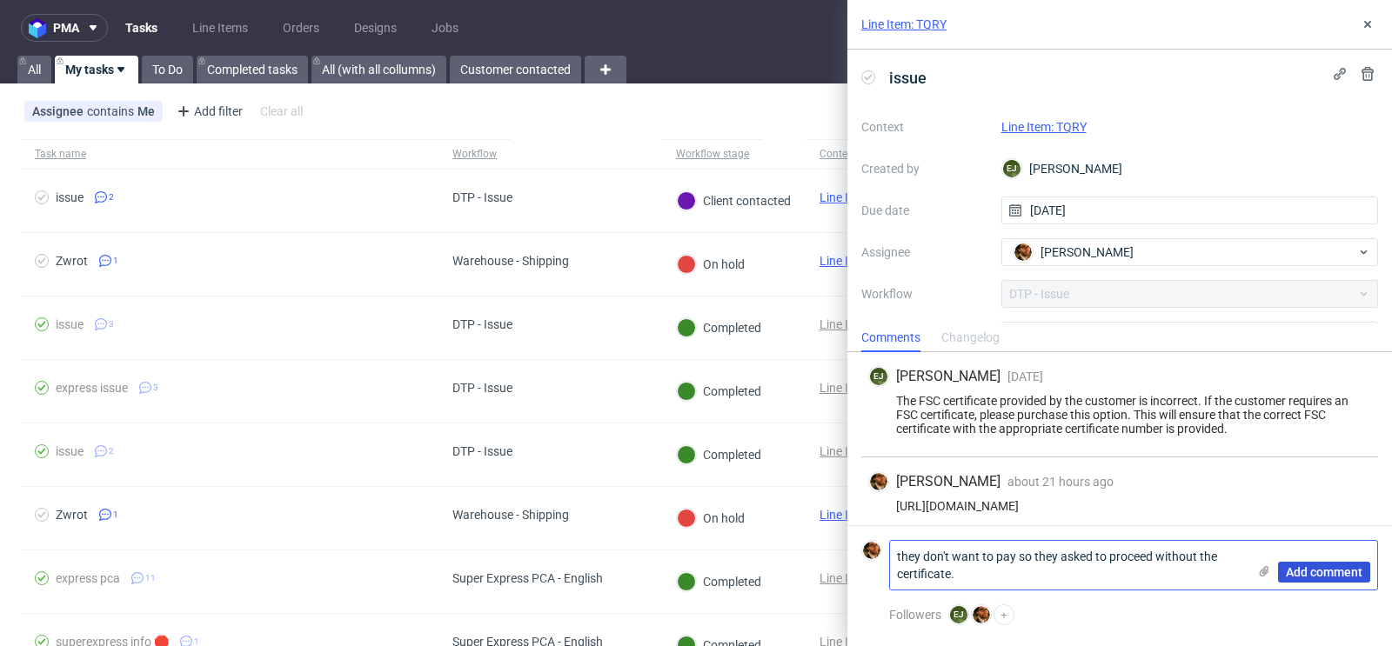
type textarea "they don't want to pay so they asked to proceed without the certificate."
click at [1308, 575] on span "Add comment" at bounding box center [1324, 572] width 77 height 12
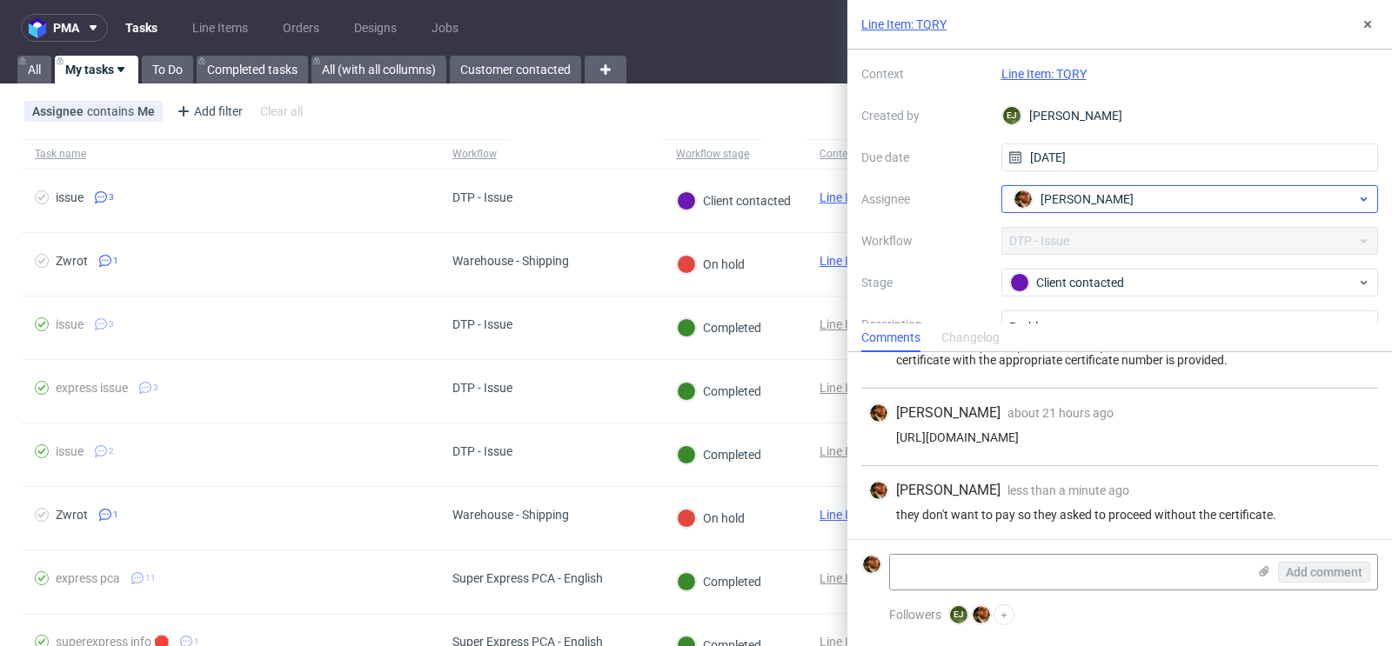
scroll to position [126, 0]
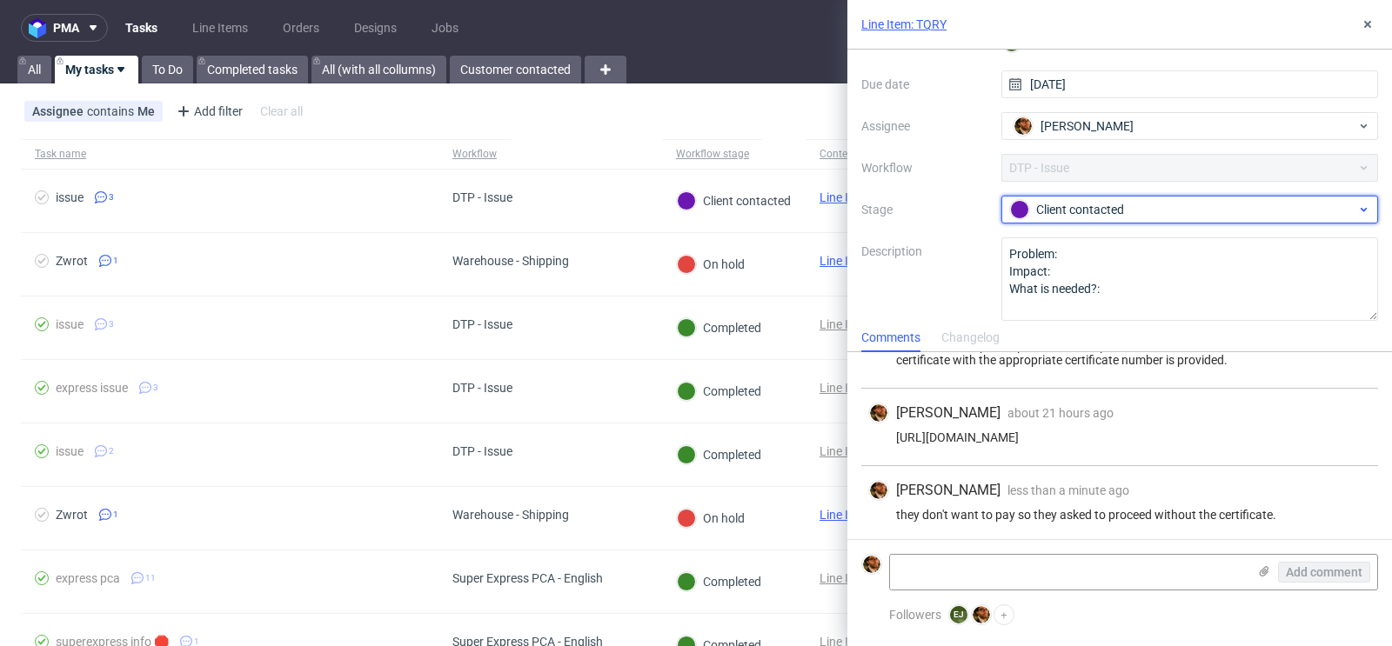
click at [1325, 207] on div "Client contacted" at bounding box center [1183, 209] width 346 height 19
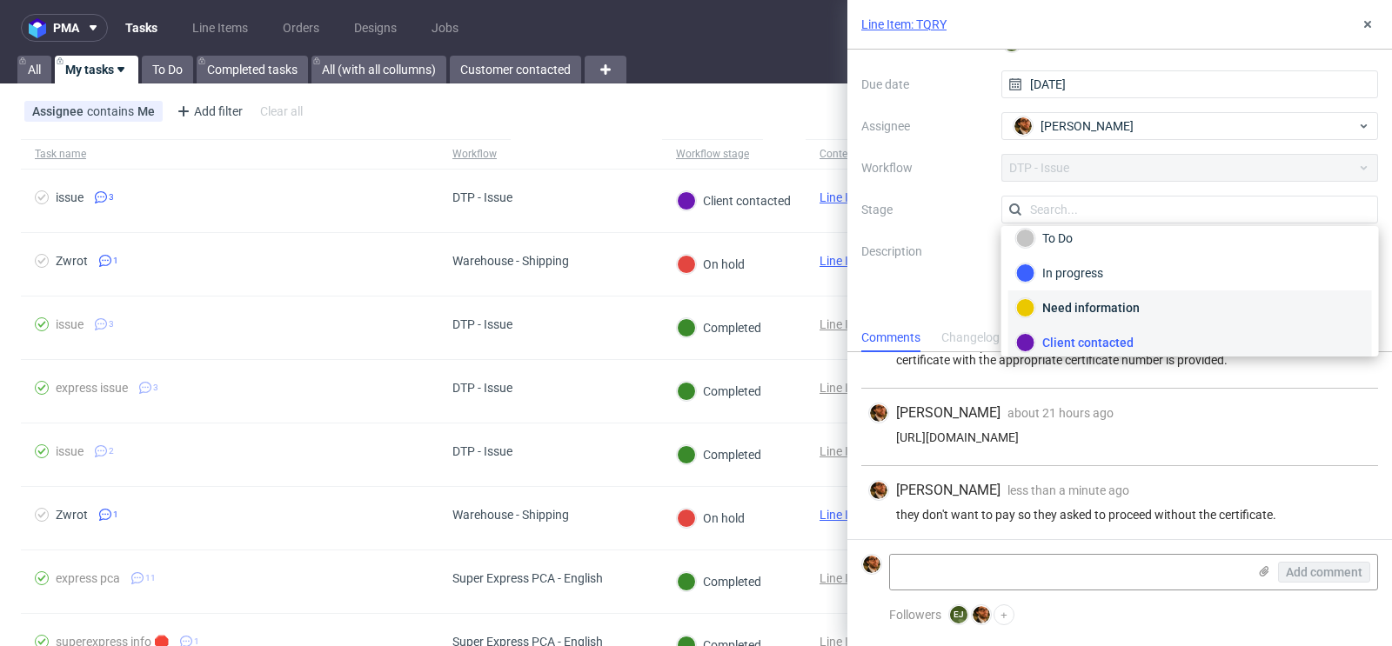
scroll to position [121, 0]
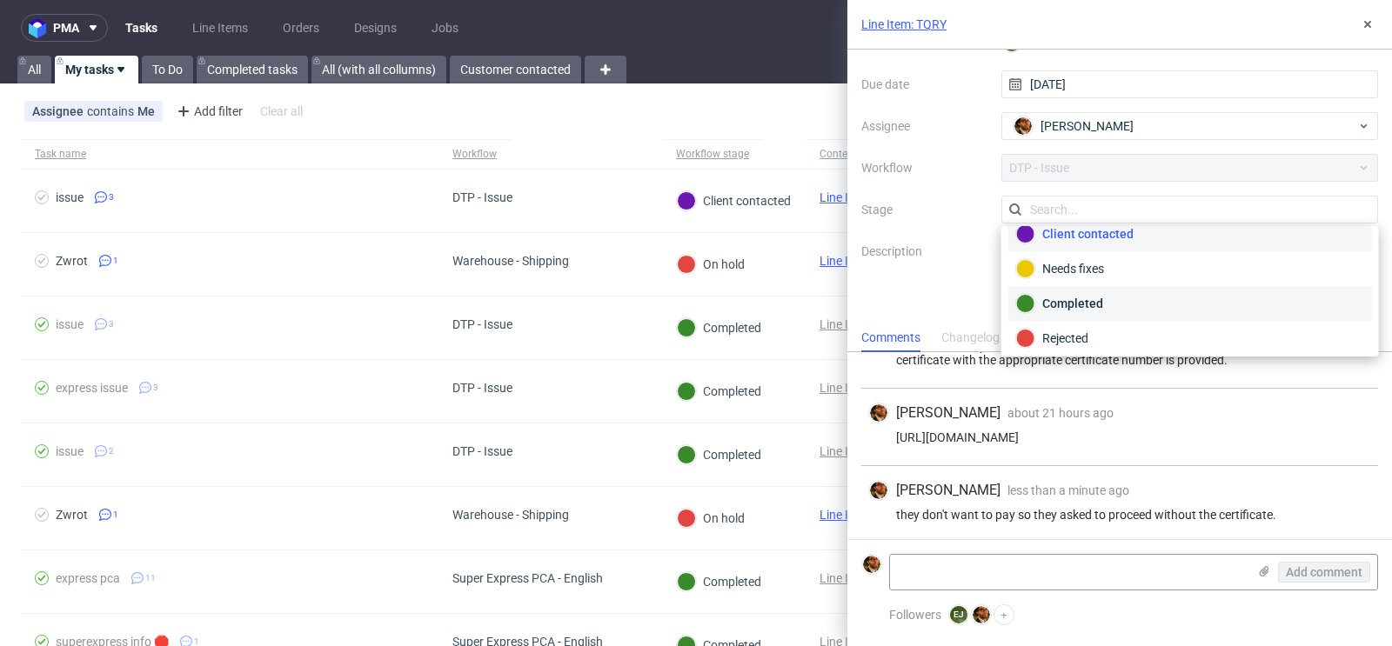
click at [1113, 308] on div "Completed" at bounding box center [1190, 303] width 364 height 35
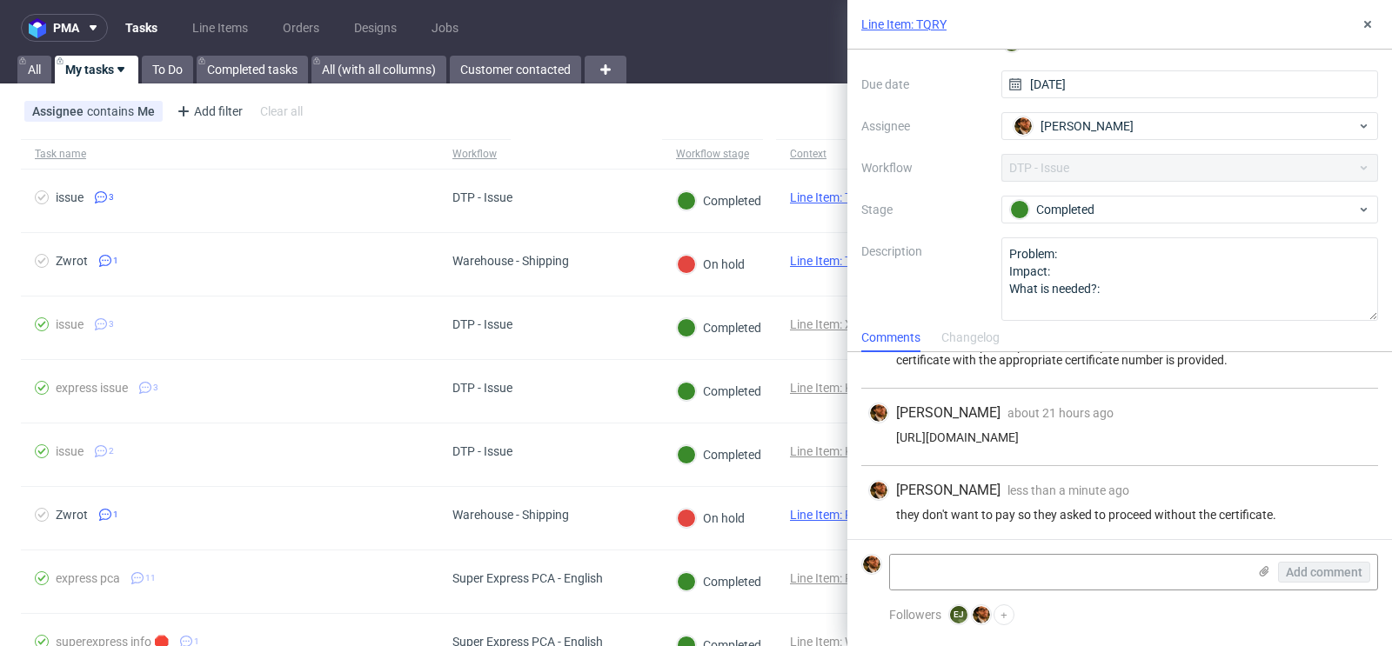
scroll to position [0, 0]
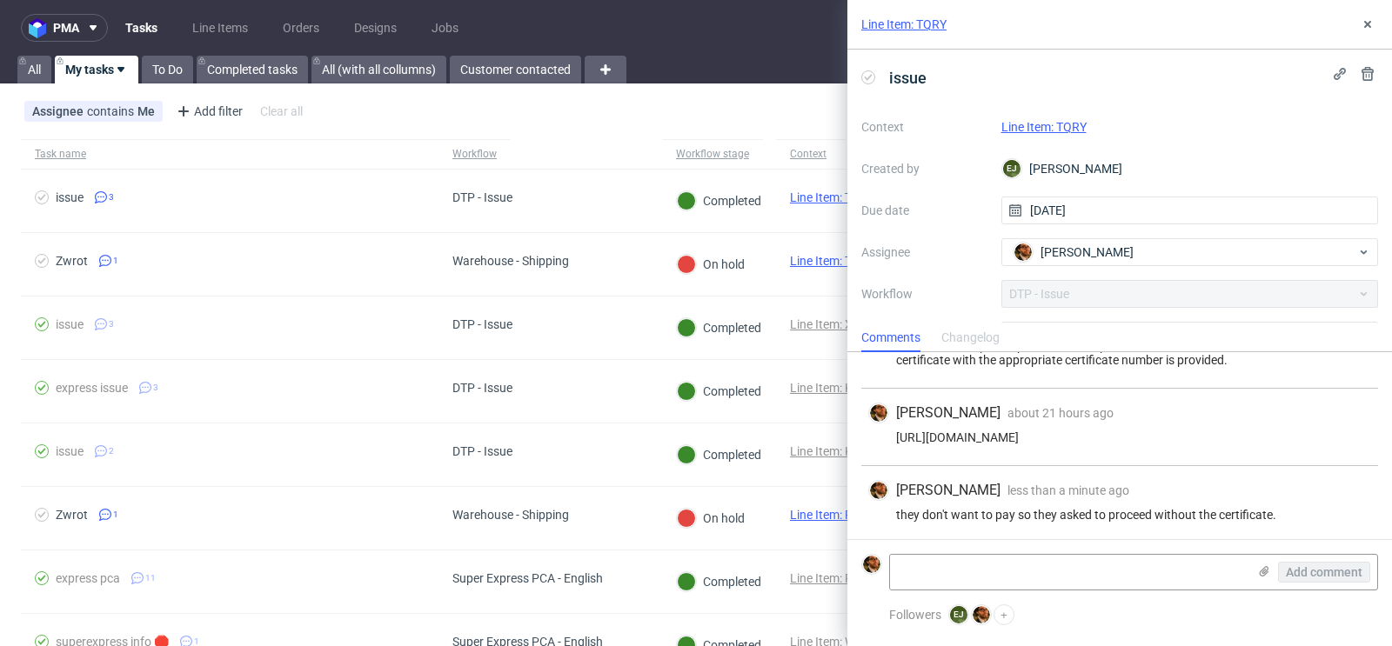
click at [1061, 120] on link "Line Item: TQRY" at bounding box center [1043, 127] width 85 height 14
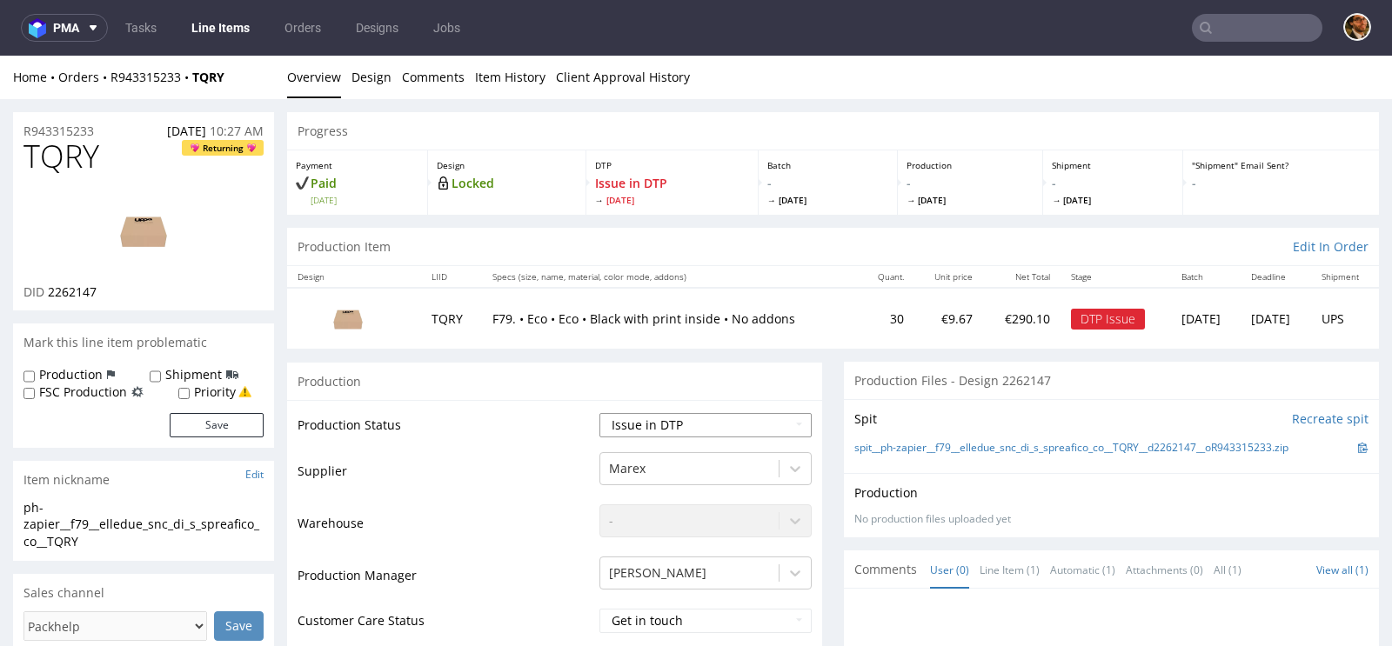
click at [772, 418] on select "Waiting for Artwork Waiting for Diecut Waiting for Mockup Waiting for DTP Waiti…" at bounding box center [705, 425] width 212 height 24
select select "back_for_dtp"
click at [599, 413] on select "Waiting for Artwork Waiting for Diecut Waiting for Mockup Waiting for DTP Waiti…" at bounding box center [705, 425] width 212 height 24
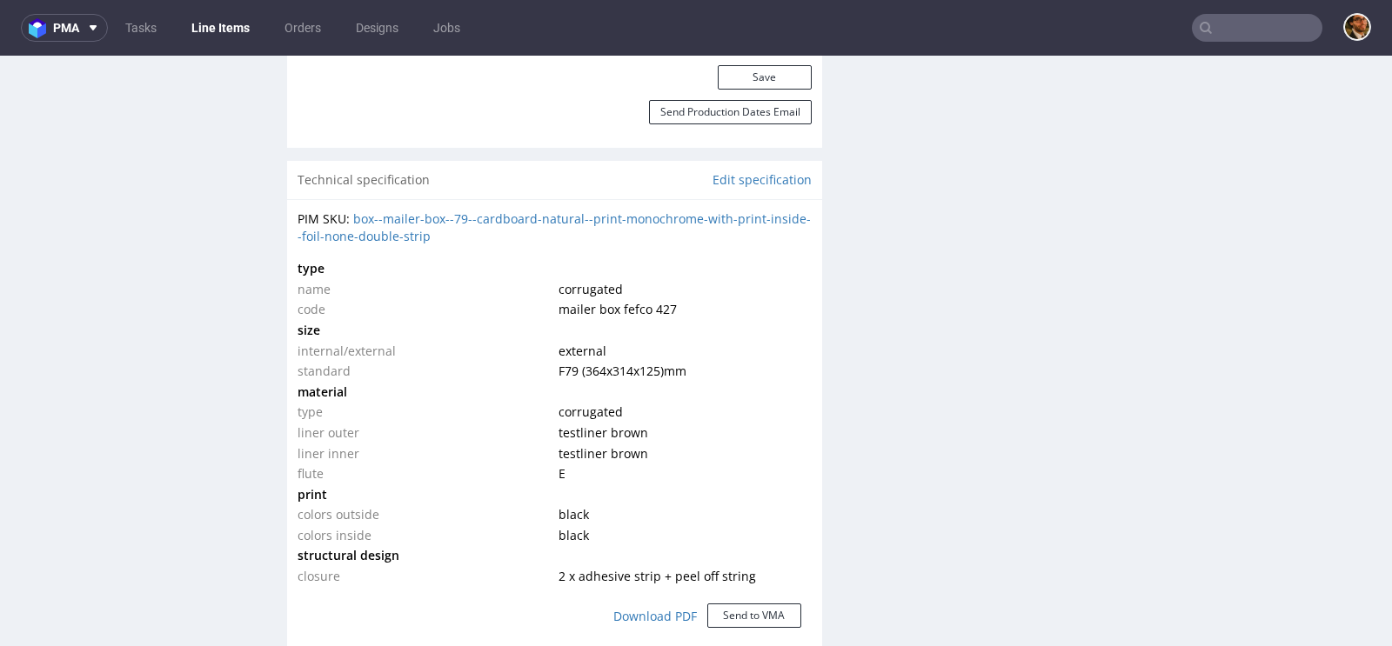
scroll to position [1087, 0]
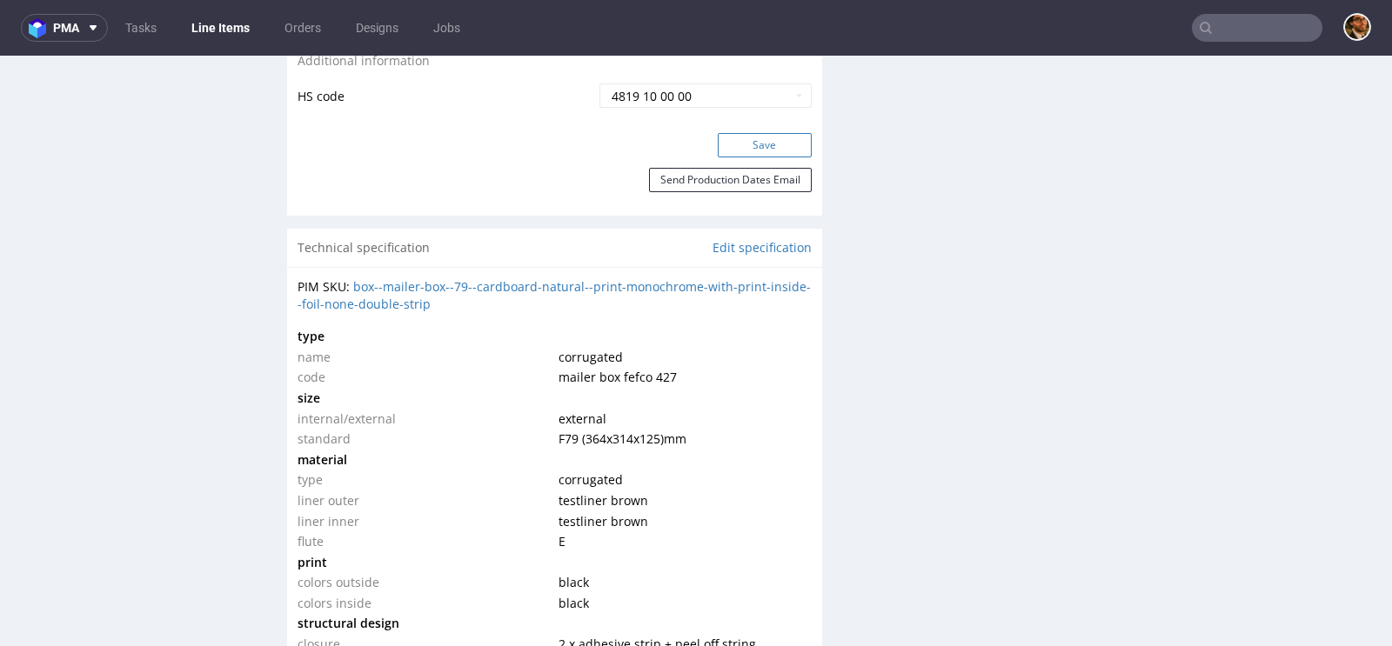
click at [755, 144] on button "Save" at bounding box center [765, 145] width 94 height 24
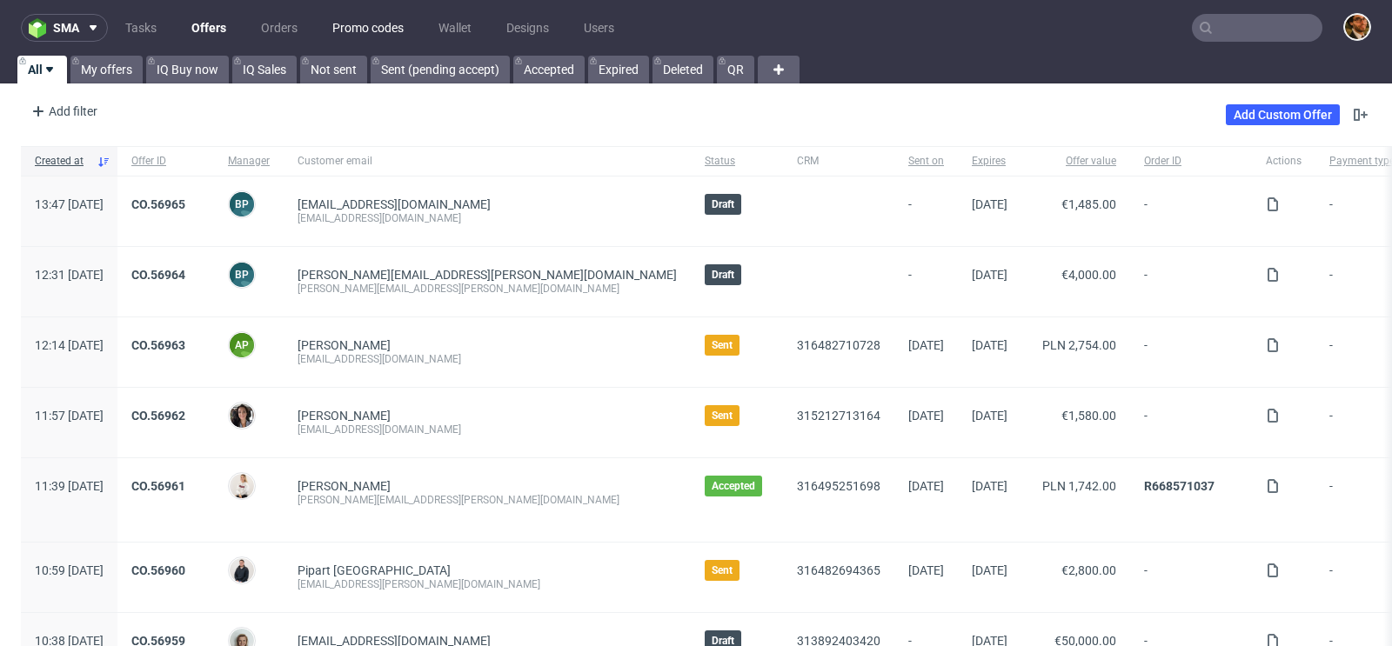
click at [378, 26] on link "Promo codes" at bounding box center [368, 28] width 92 height 28
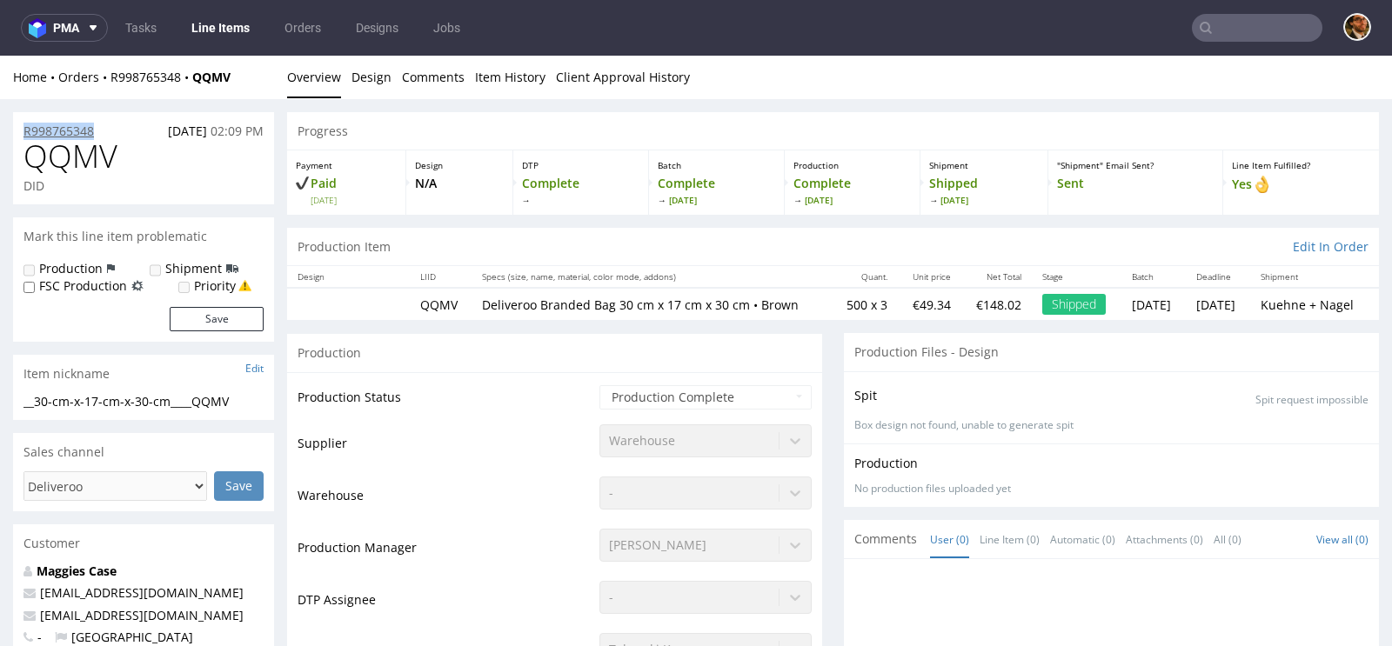
drag, startPoint x: 103, startPoint y: 130, endPoint x: 23, endPoint y: 131, distance: 80.0
click at [23, 131] on div "R998765348 10.09.2025 02:09 PM" at bounding box center [143, 126] width 261 height 28
copy p "R998765348"
drag, startPoint x: 112, startPoint y: 125, endPoint x: 22, endPoint y: 127, distance: 90.5
click at [22, 127] on div "R998765348 10.09.2025 02:09 PM" at bounding box center [143, 126] width 261 height 28
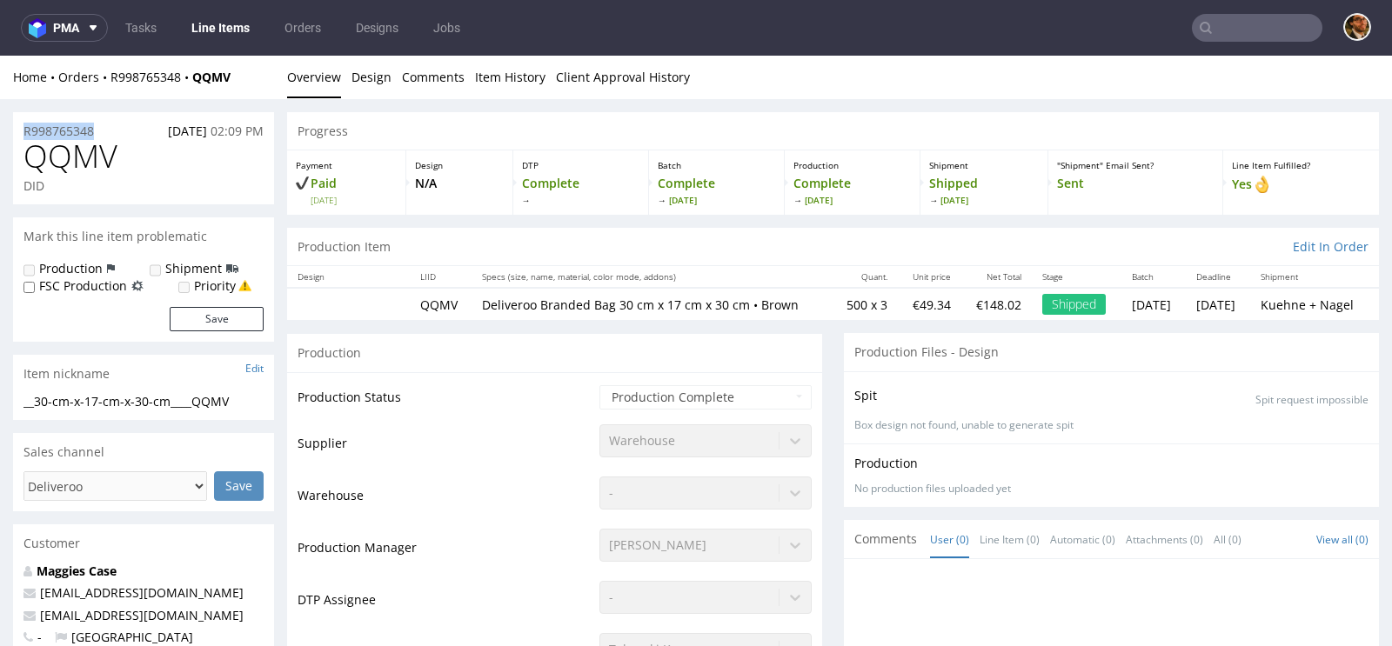
copy p "R998765348"
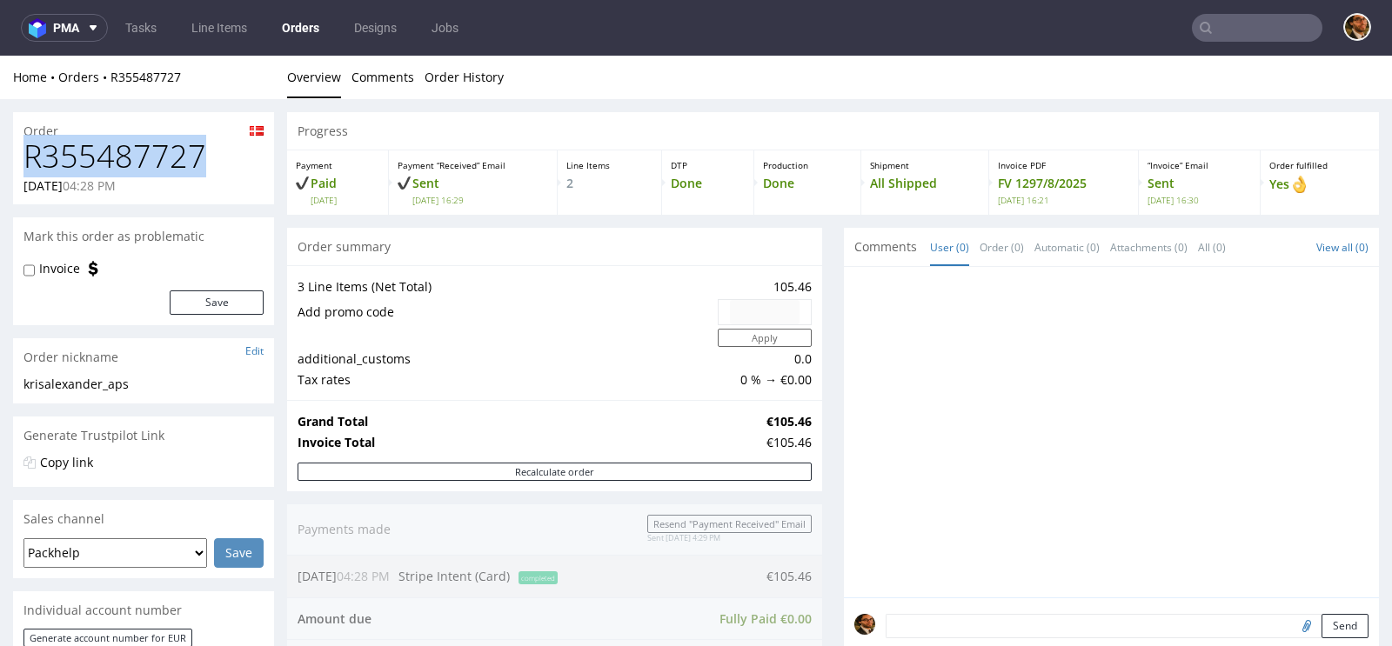
drag, startPoint x: 199, startPoint y: 157, endPoint x: 29, endPoint y: 159, distance: 170.5
click at [29, 159] on h1 "R355487727" at bounding box center [143, 156] width 240 height 35
copy h1 "R355487727"
